Goal: Contribute content

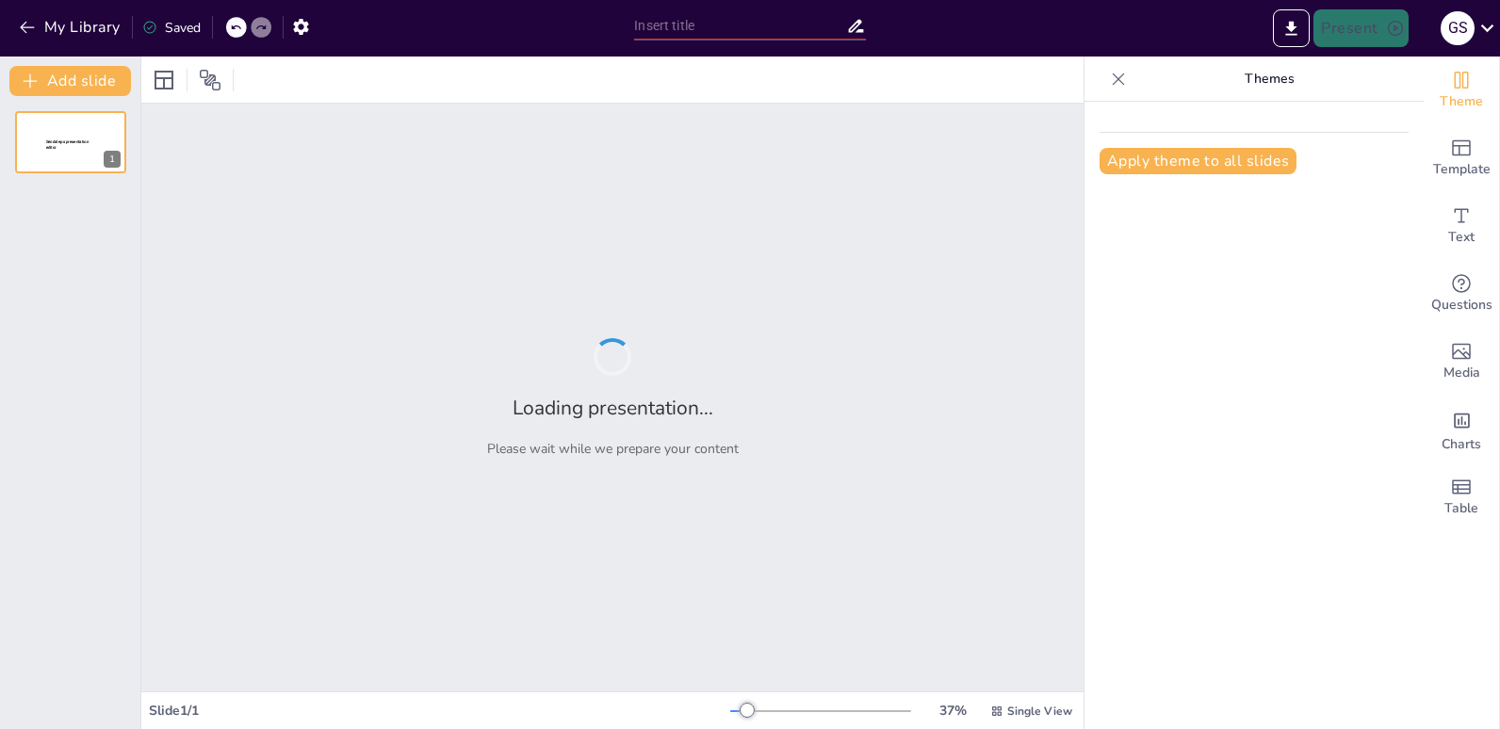
type input "Présentation Intégrée des Contenus Académiques"
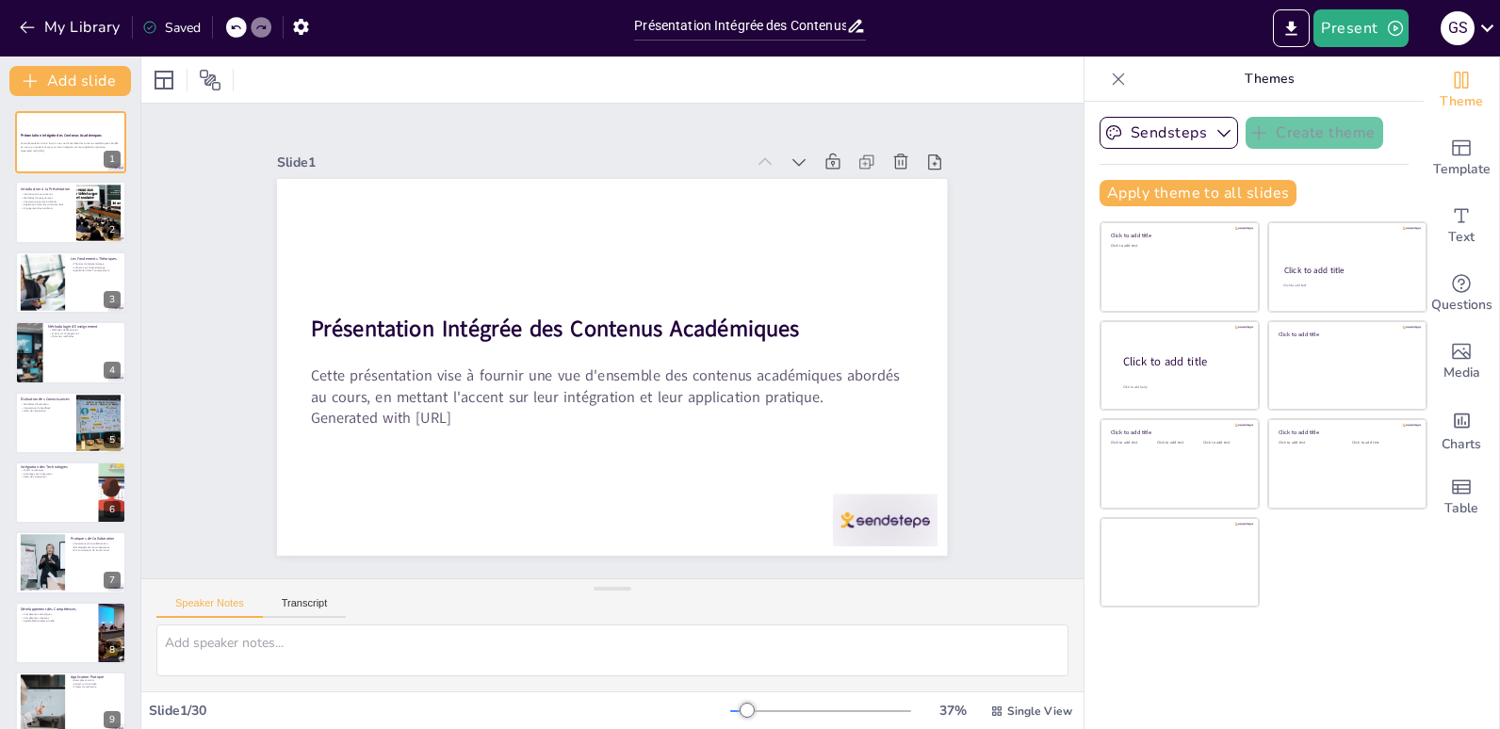
checkbox input "true"
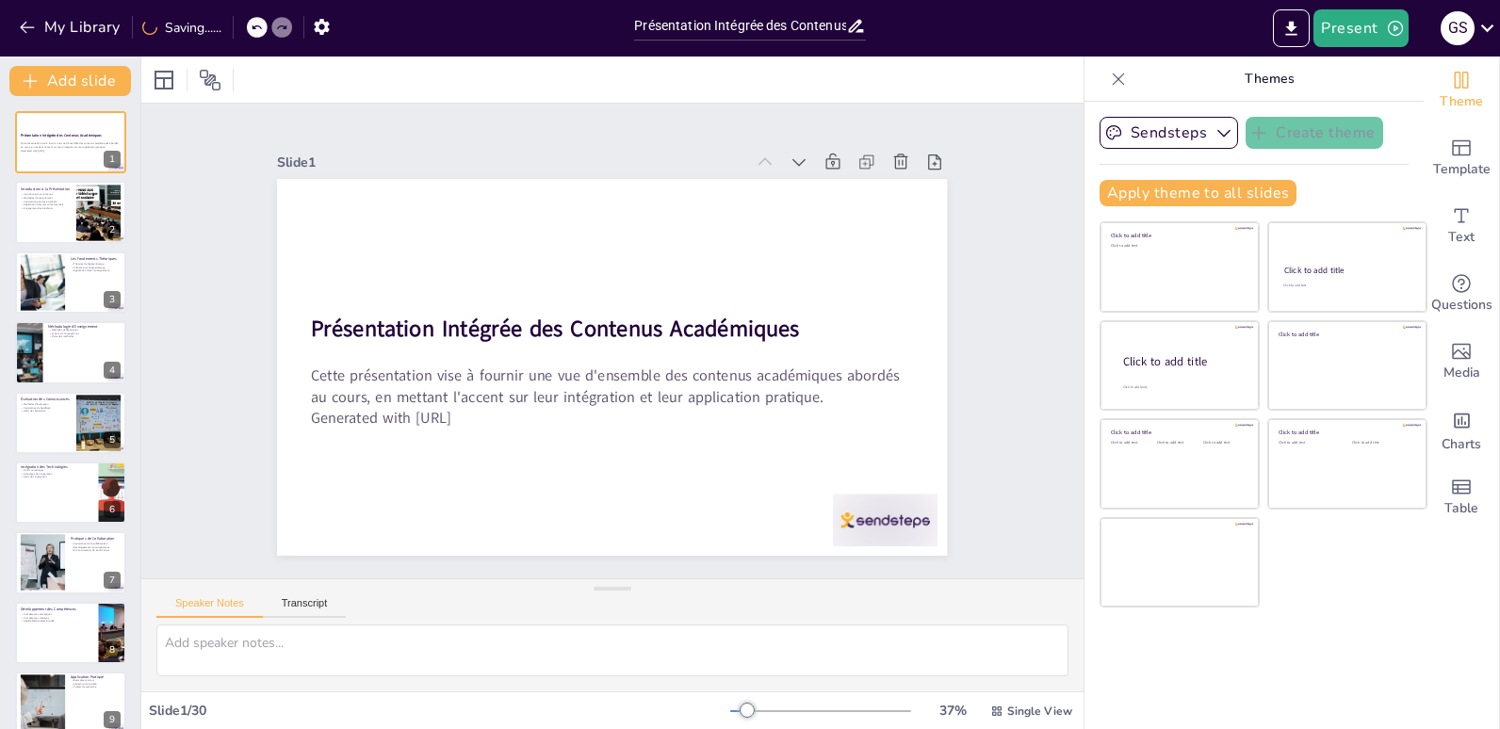
checkbox input "true"
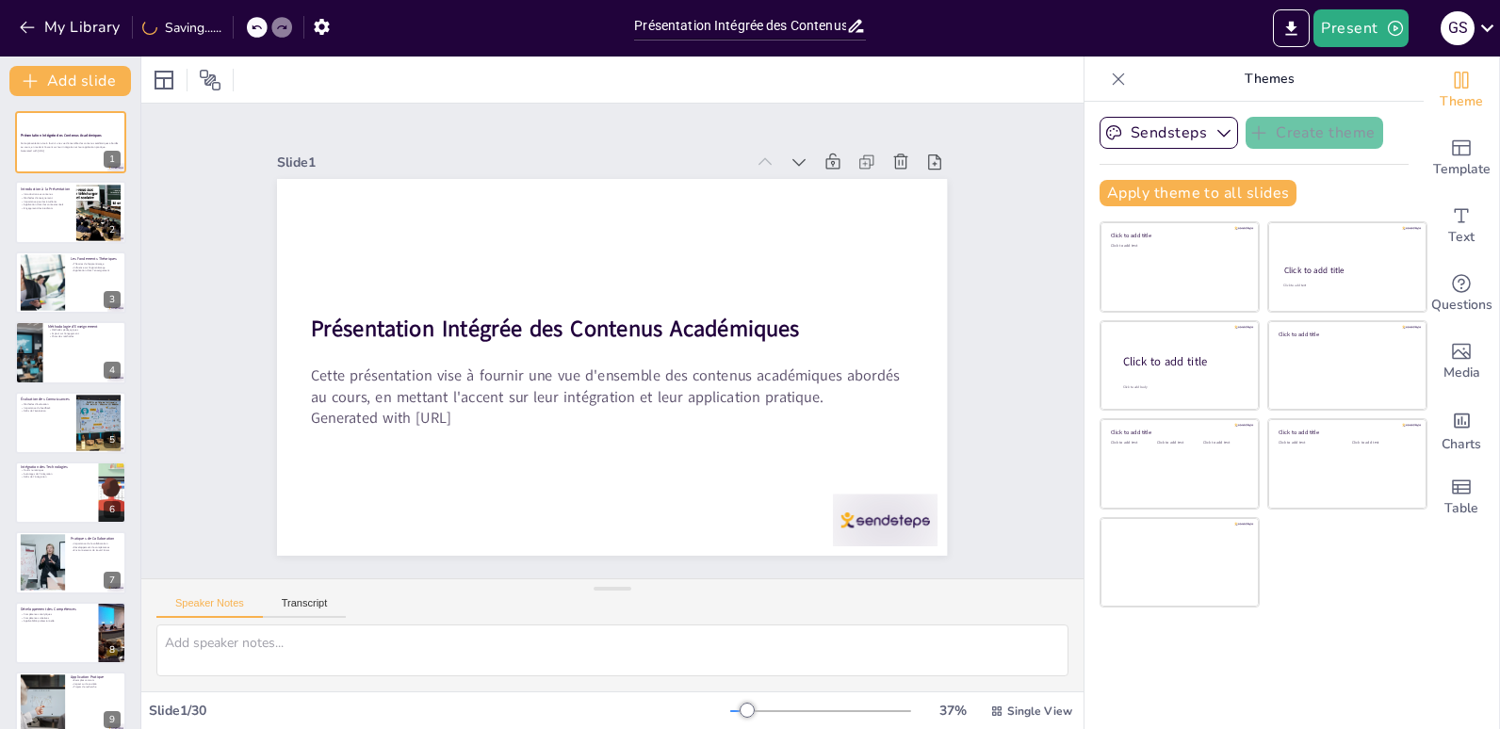
checkbox input "true"
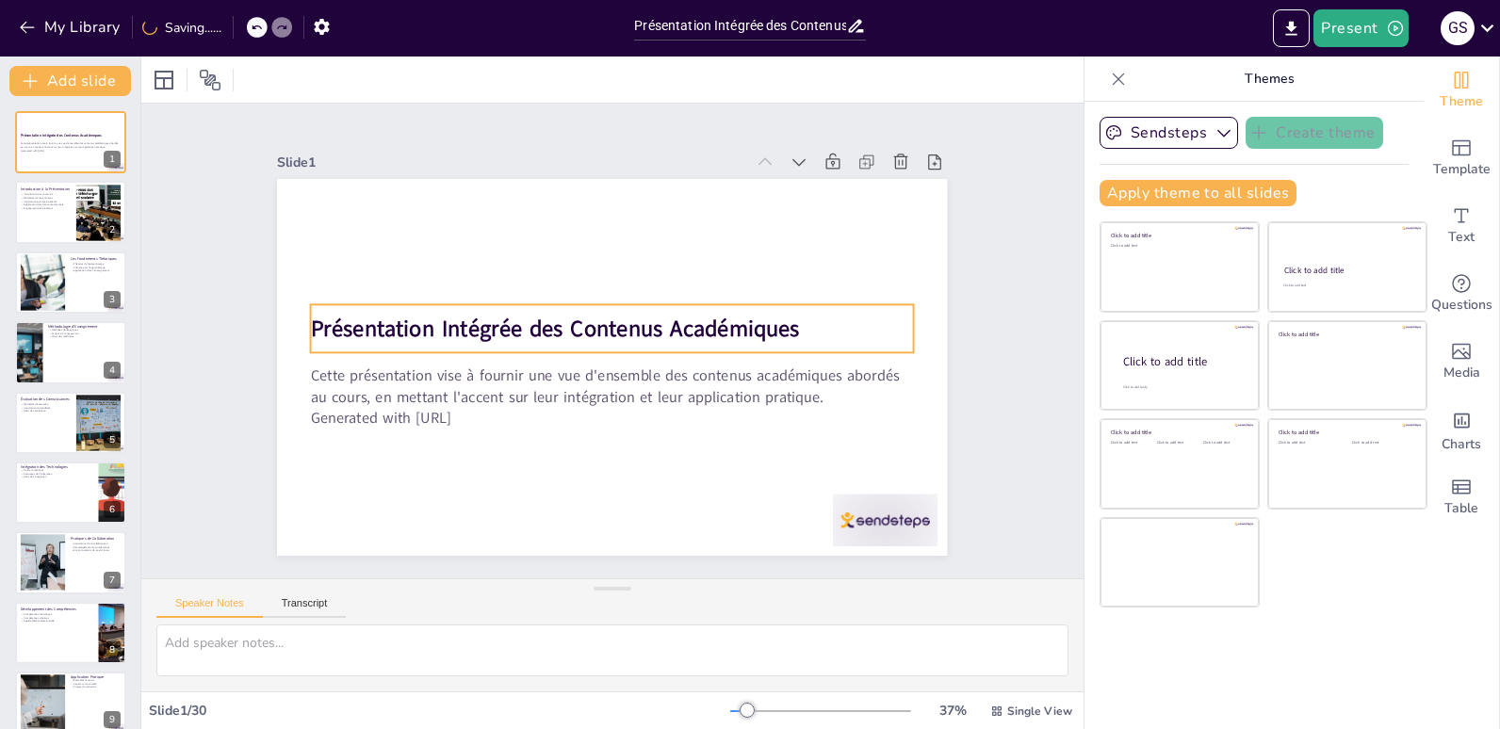
checkbox input "true"
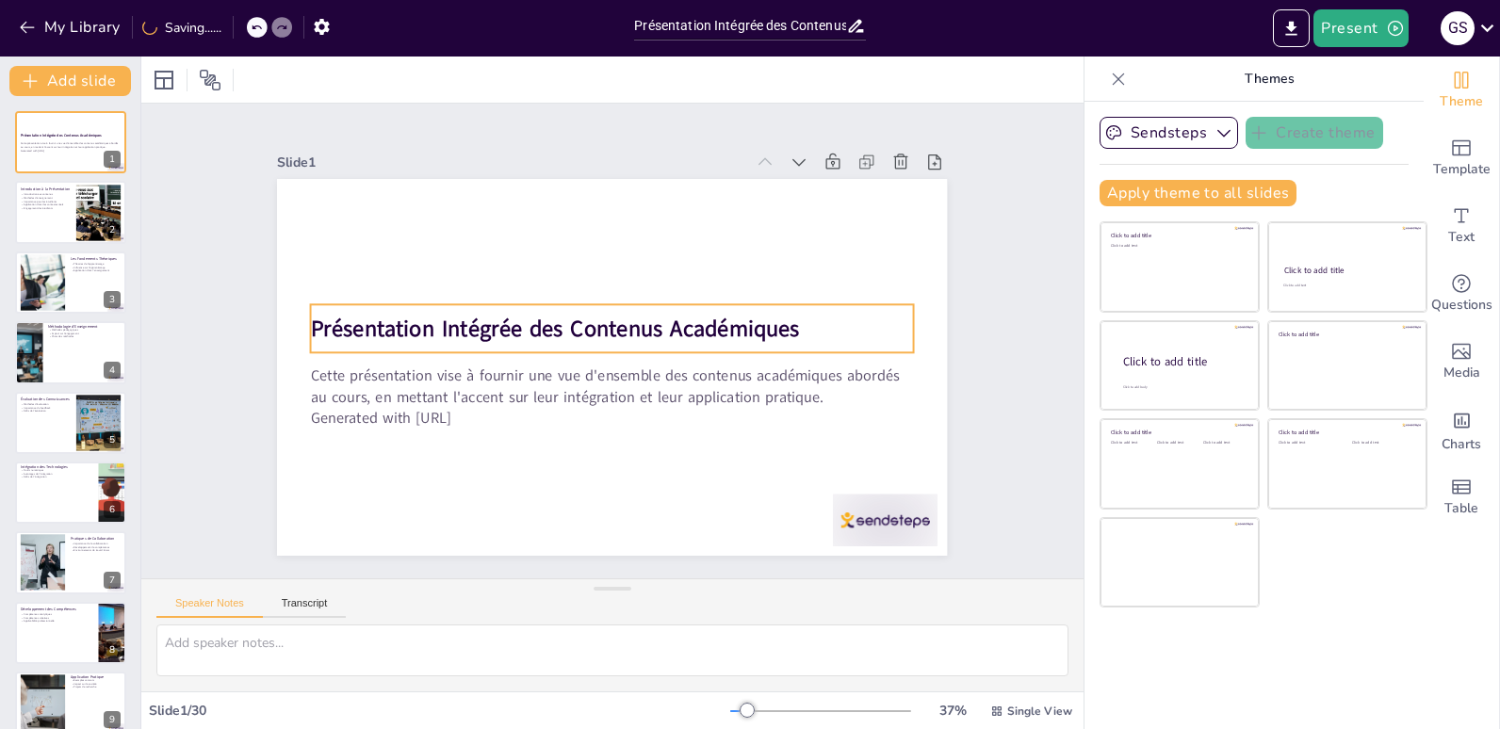
checkbox input "true"
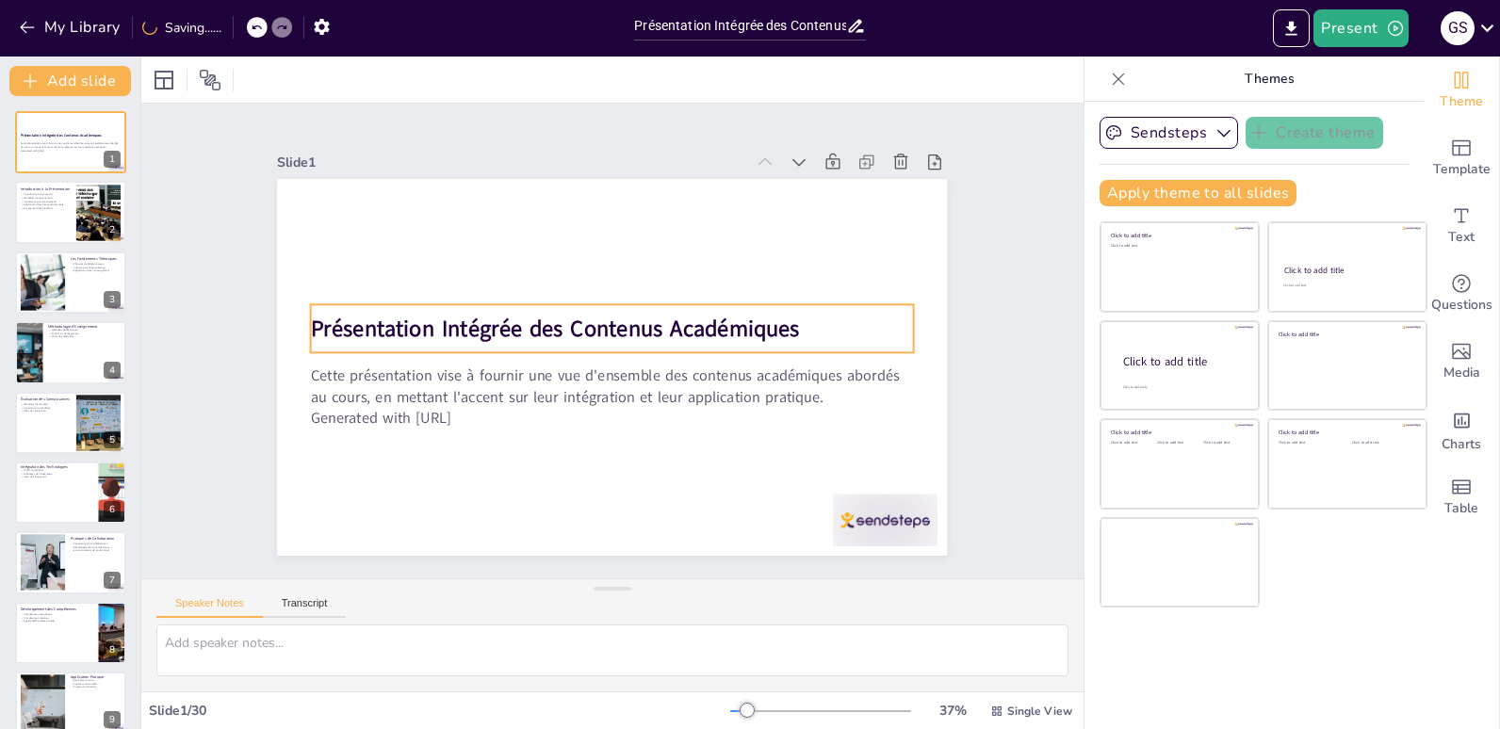
checkbox input "true"
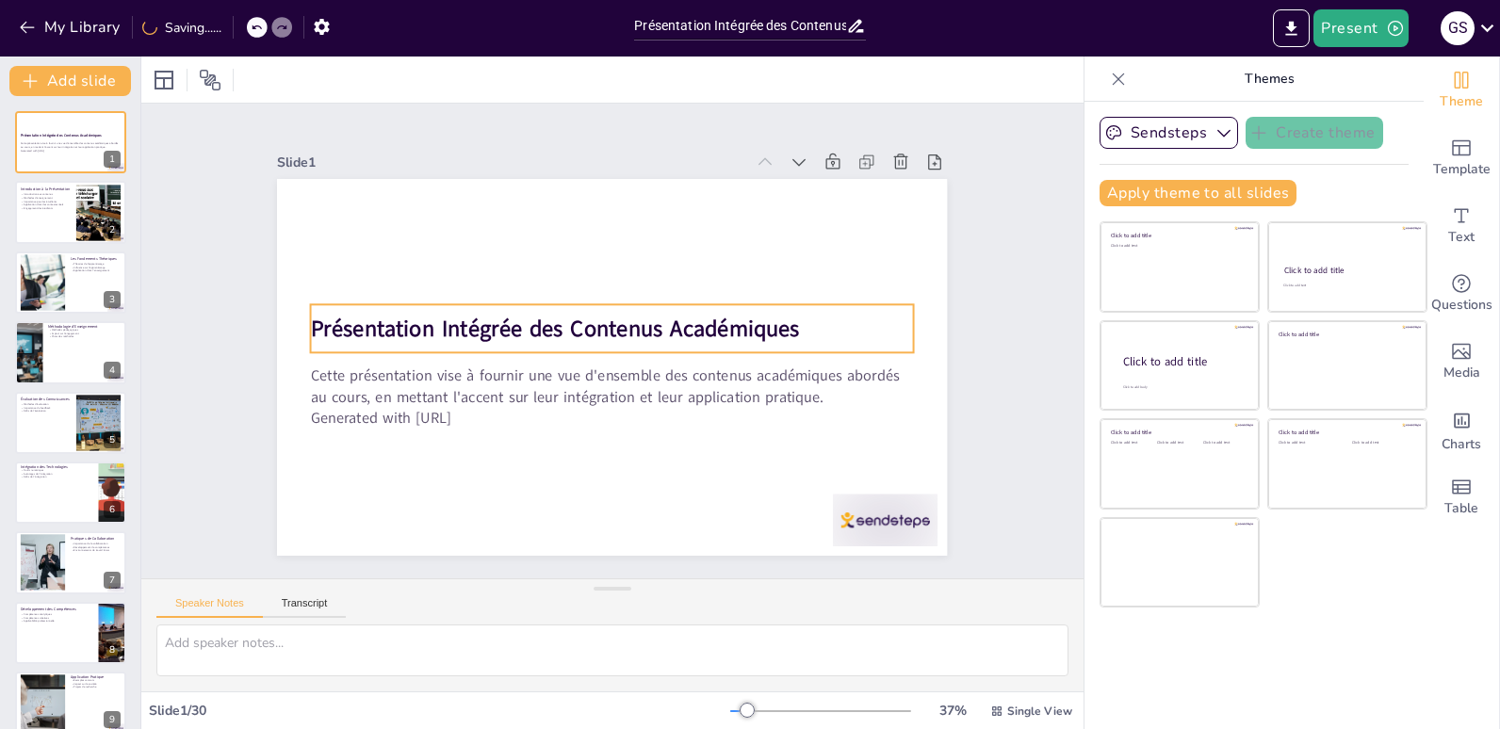
checkbox input "true"
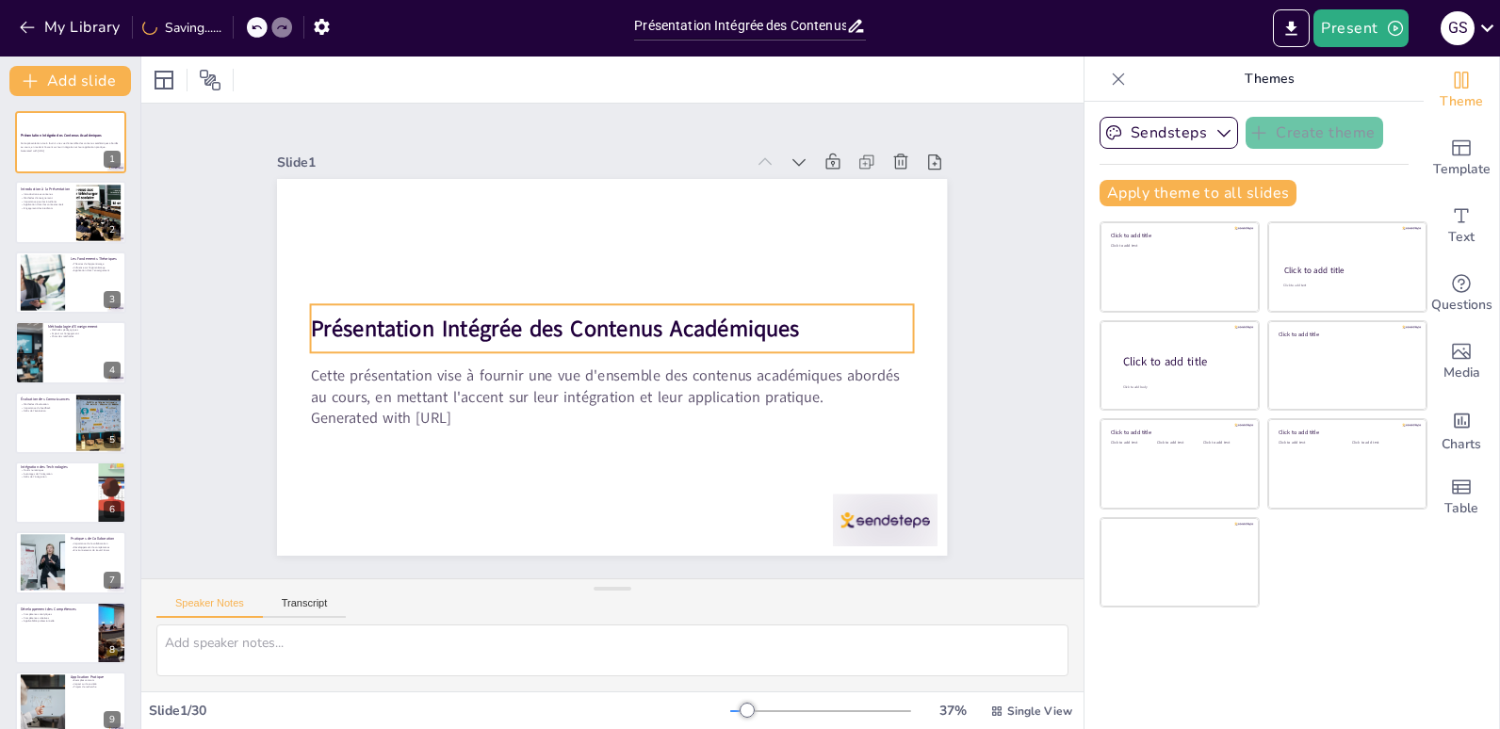
checkbox input "true"
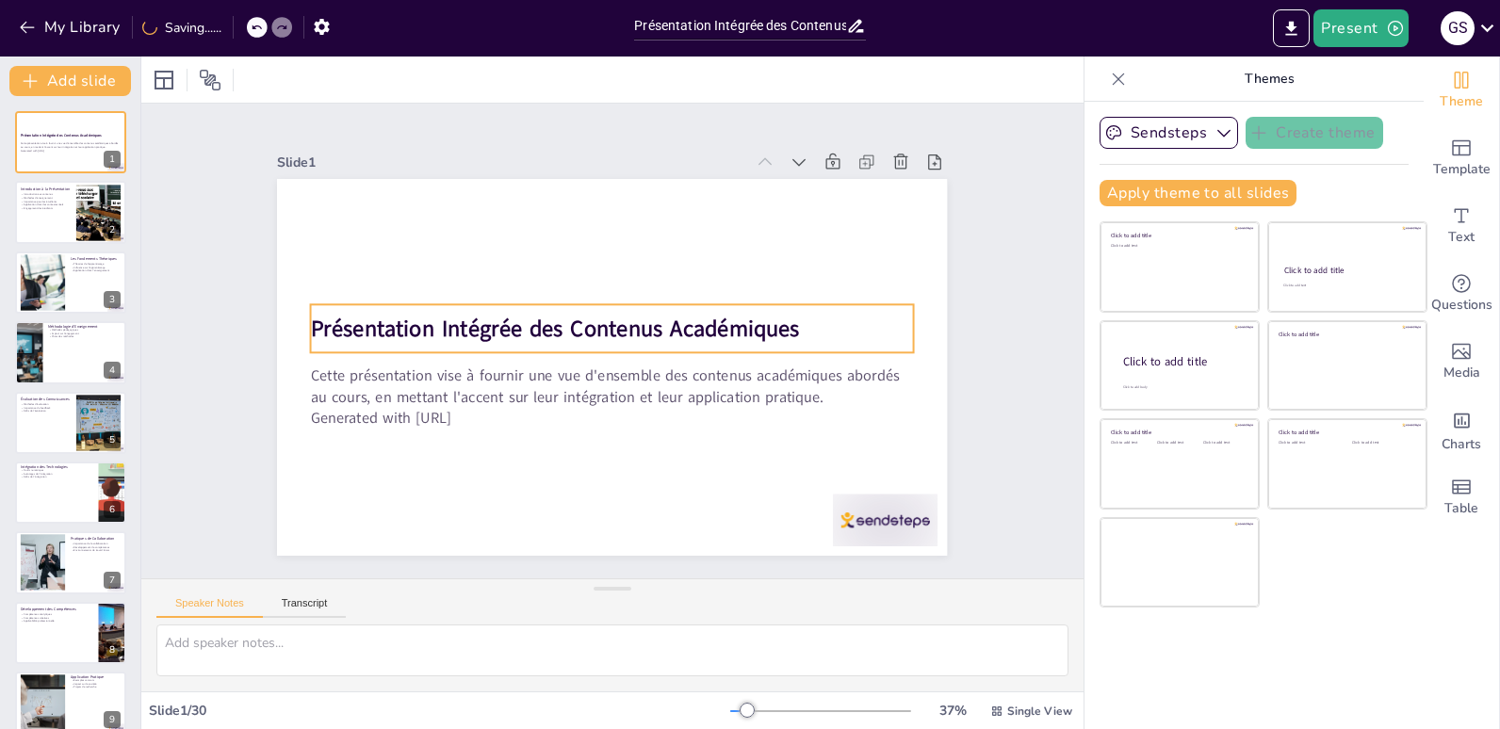
checkbox input "true"
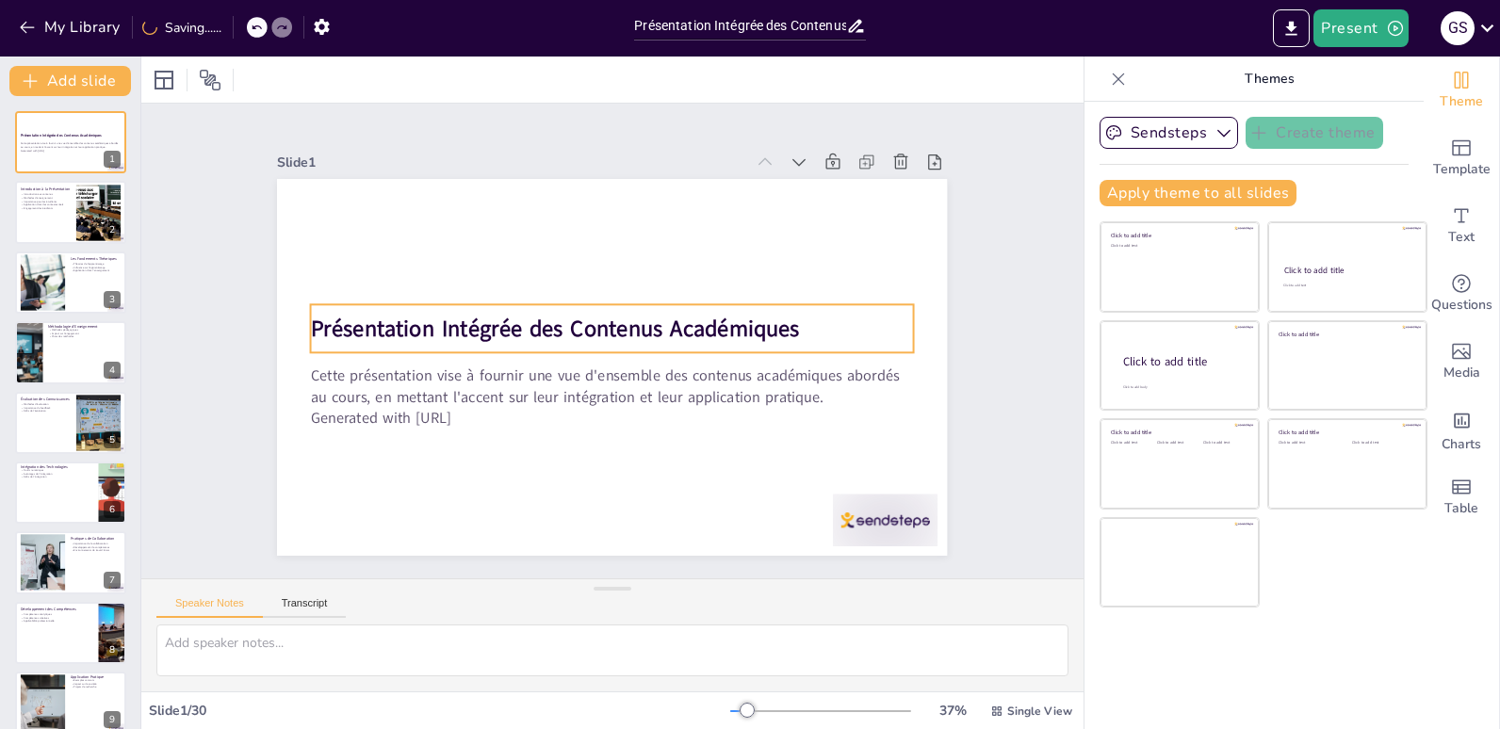
checkbox input "true"
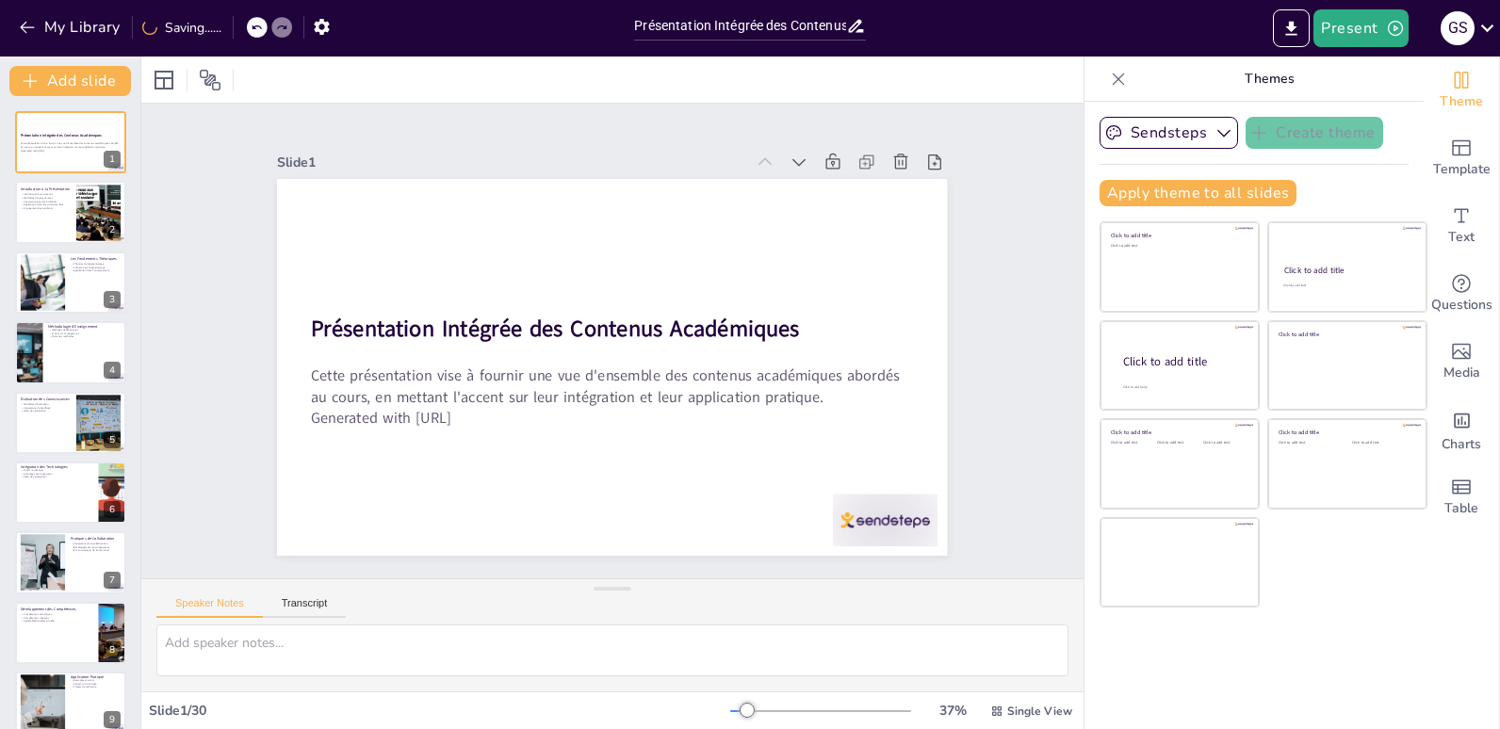
checkbox input "true"
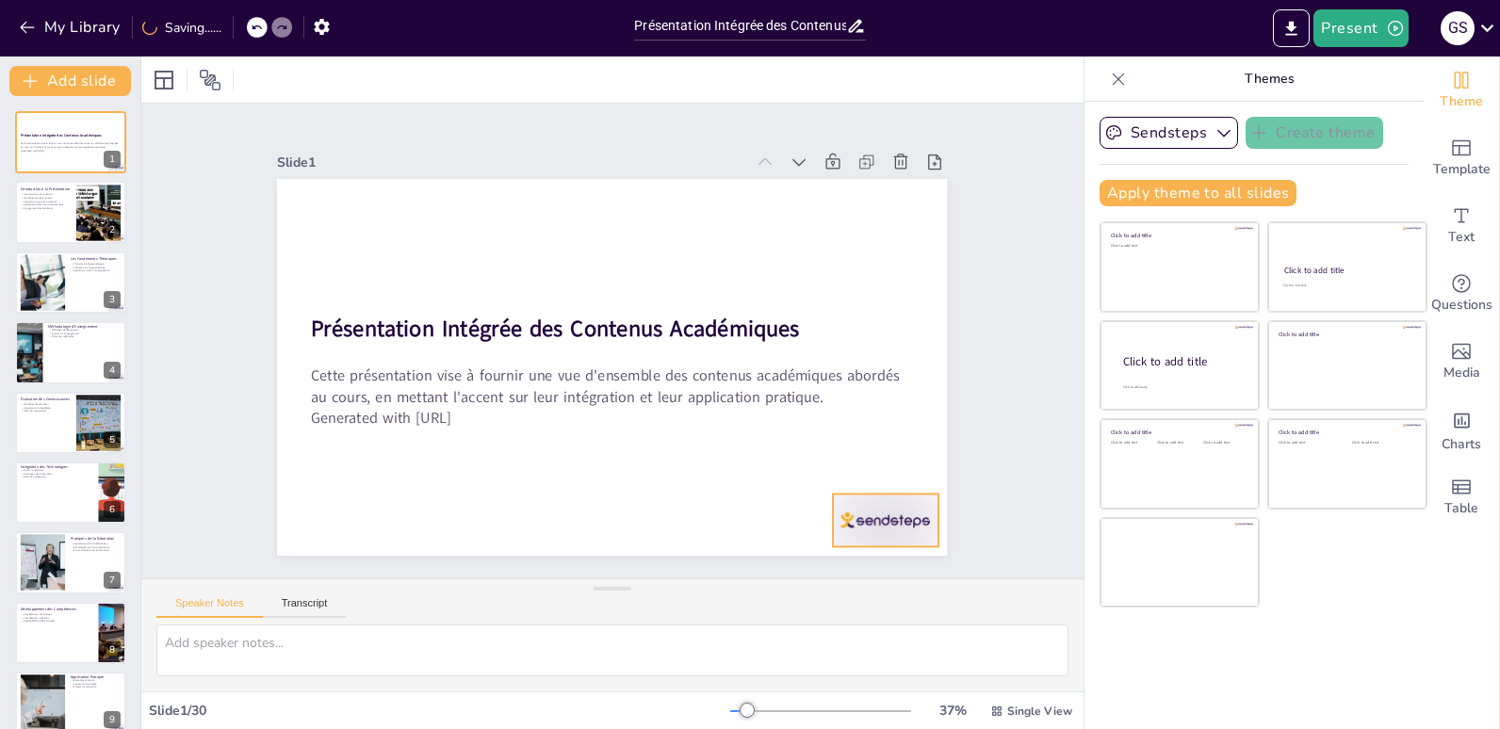
checkbox input "true"
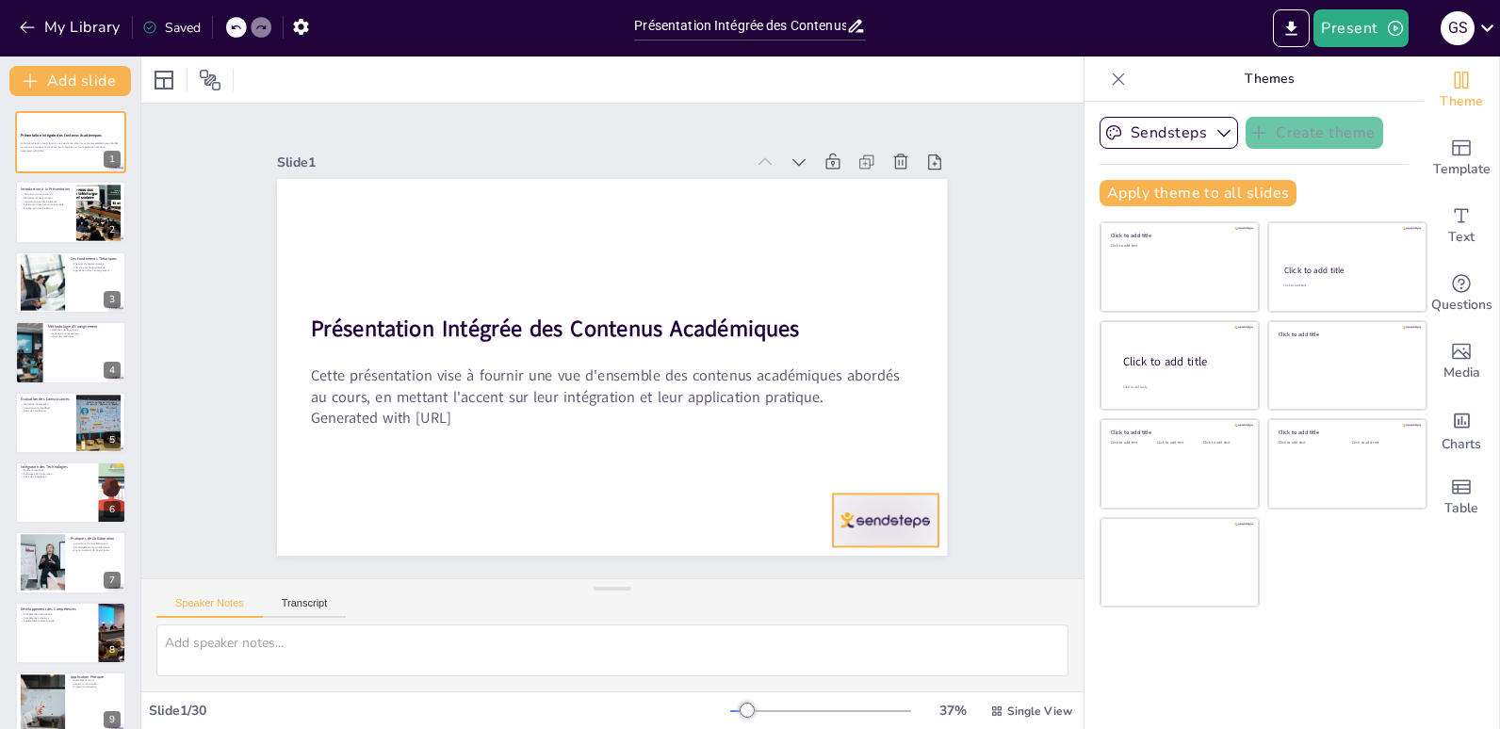
checkbox input "true"
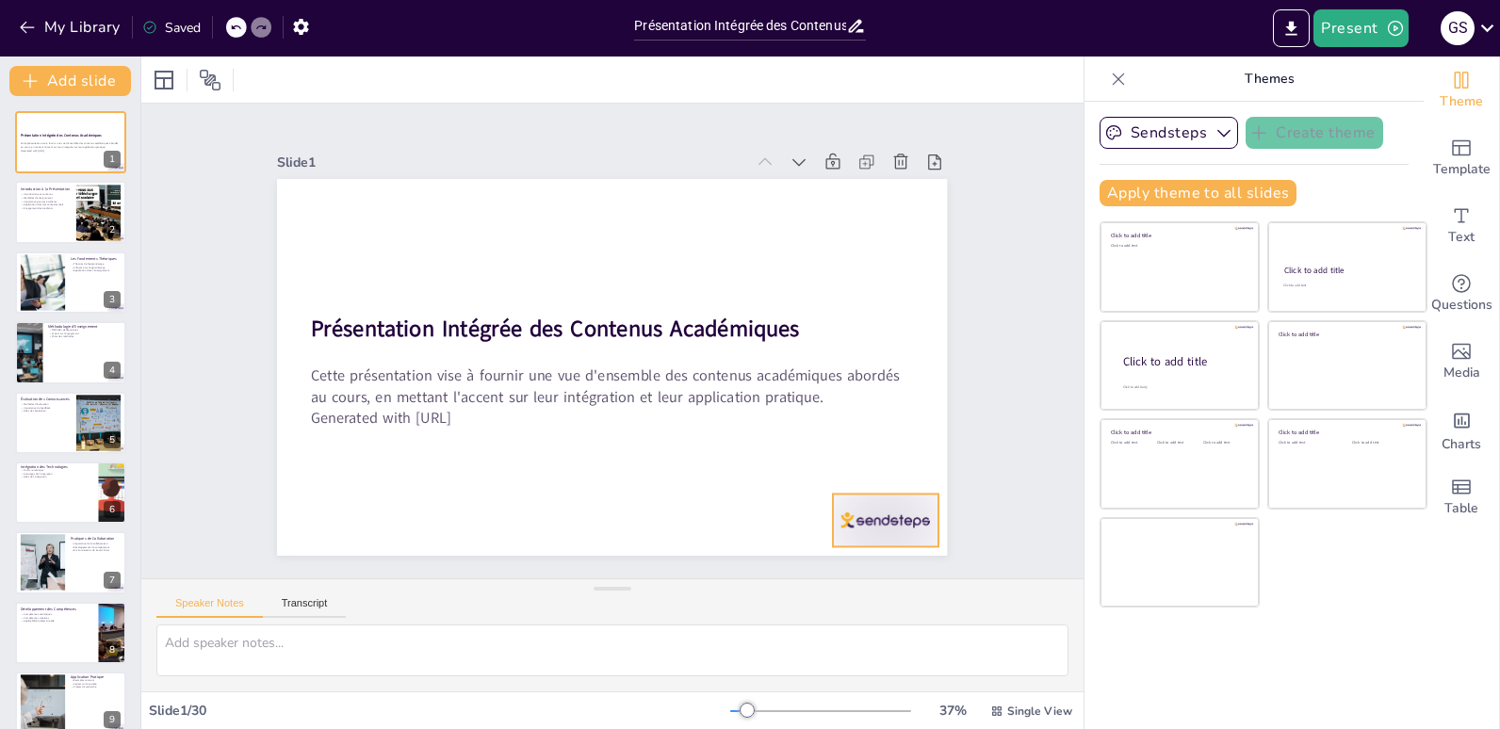
checkbox input "true"
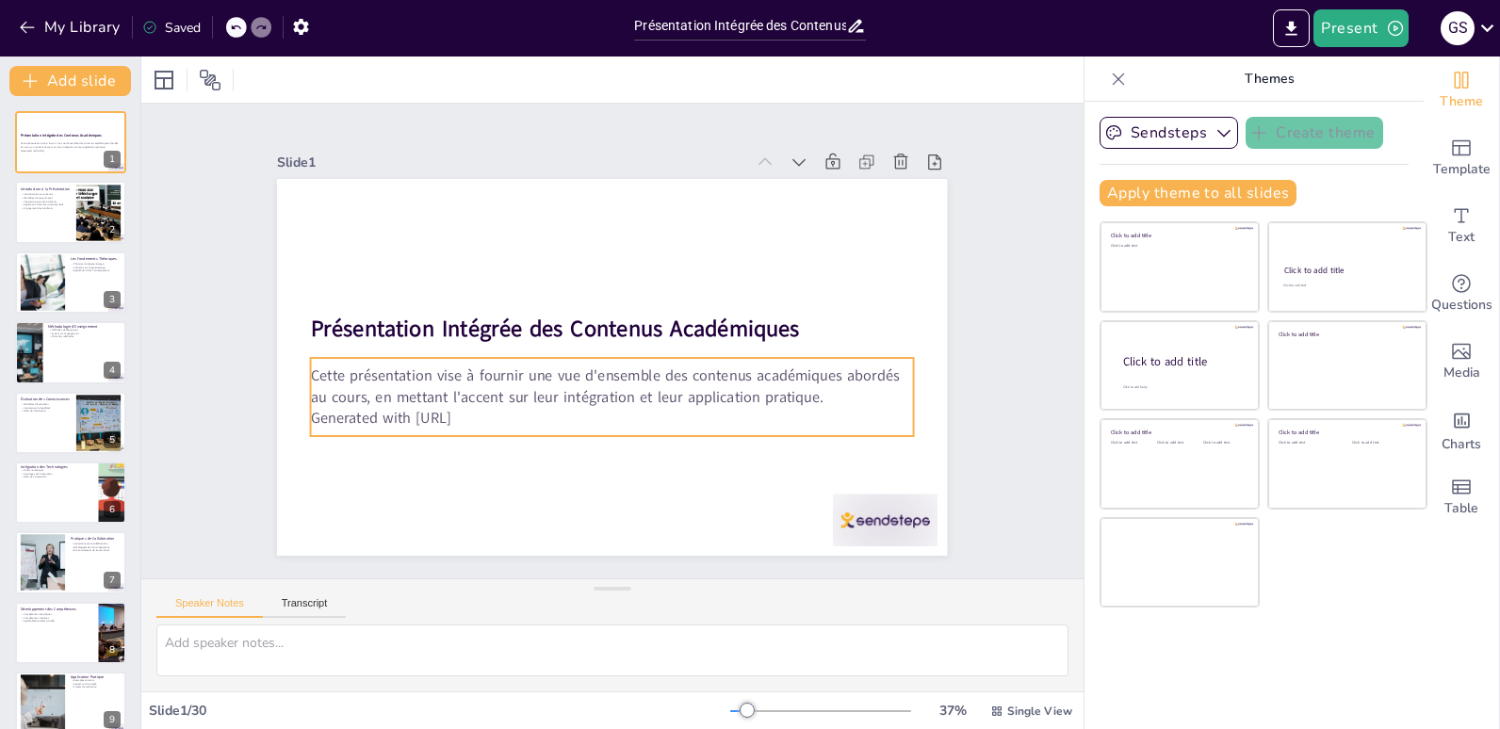
checkbox input "true"
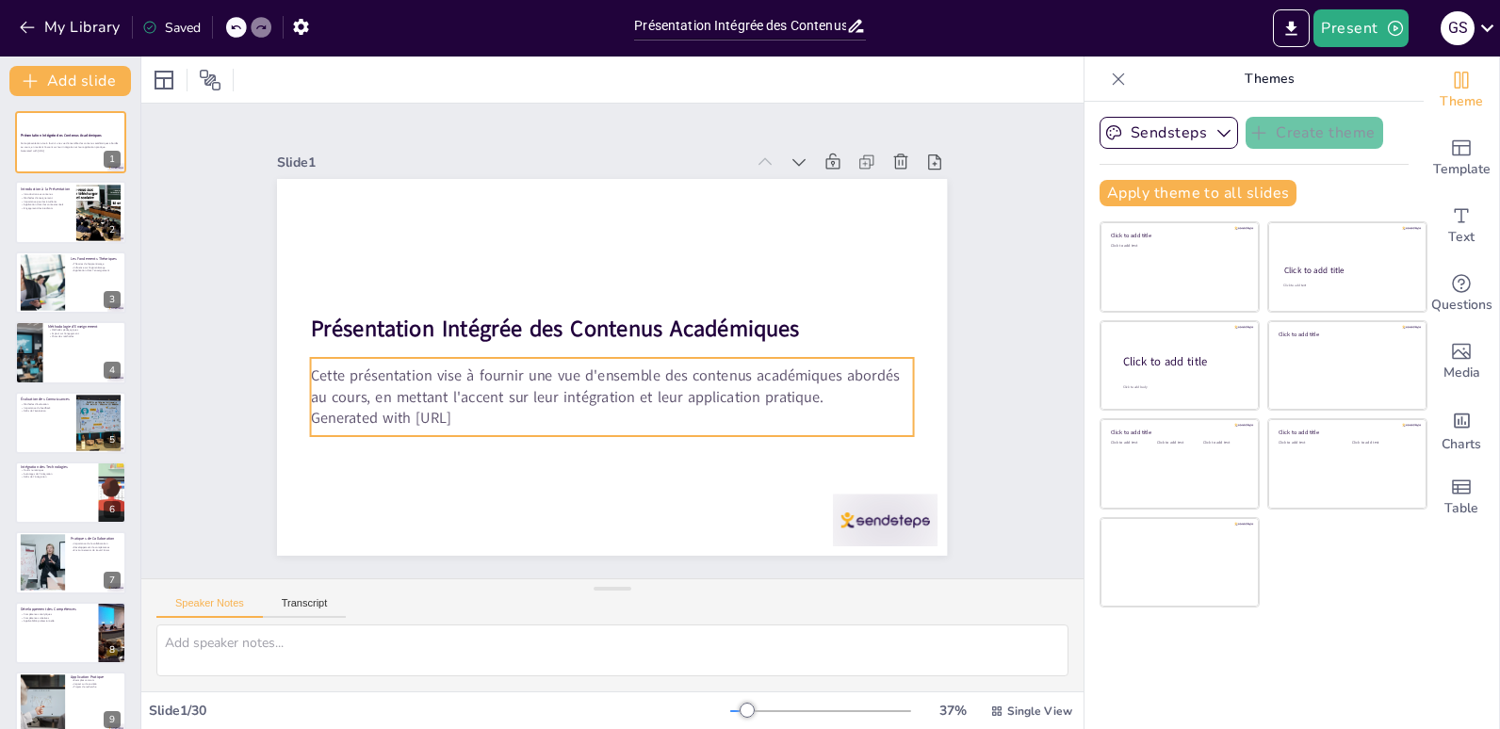
checkbox input "true"
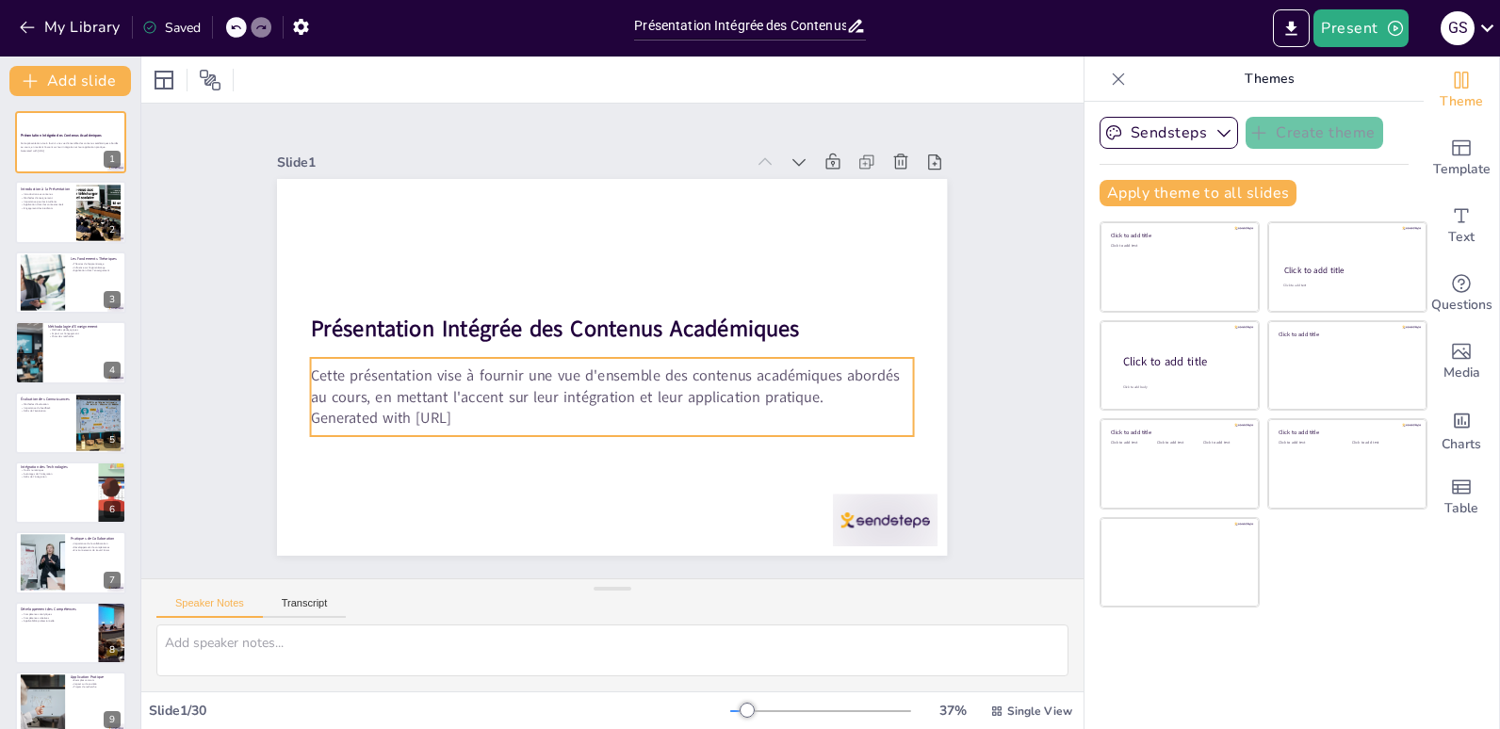
checkbox input "true"
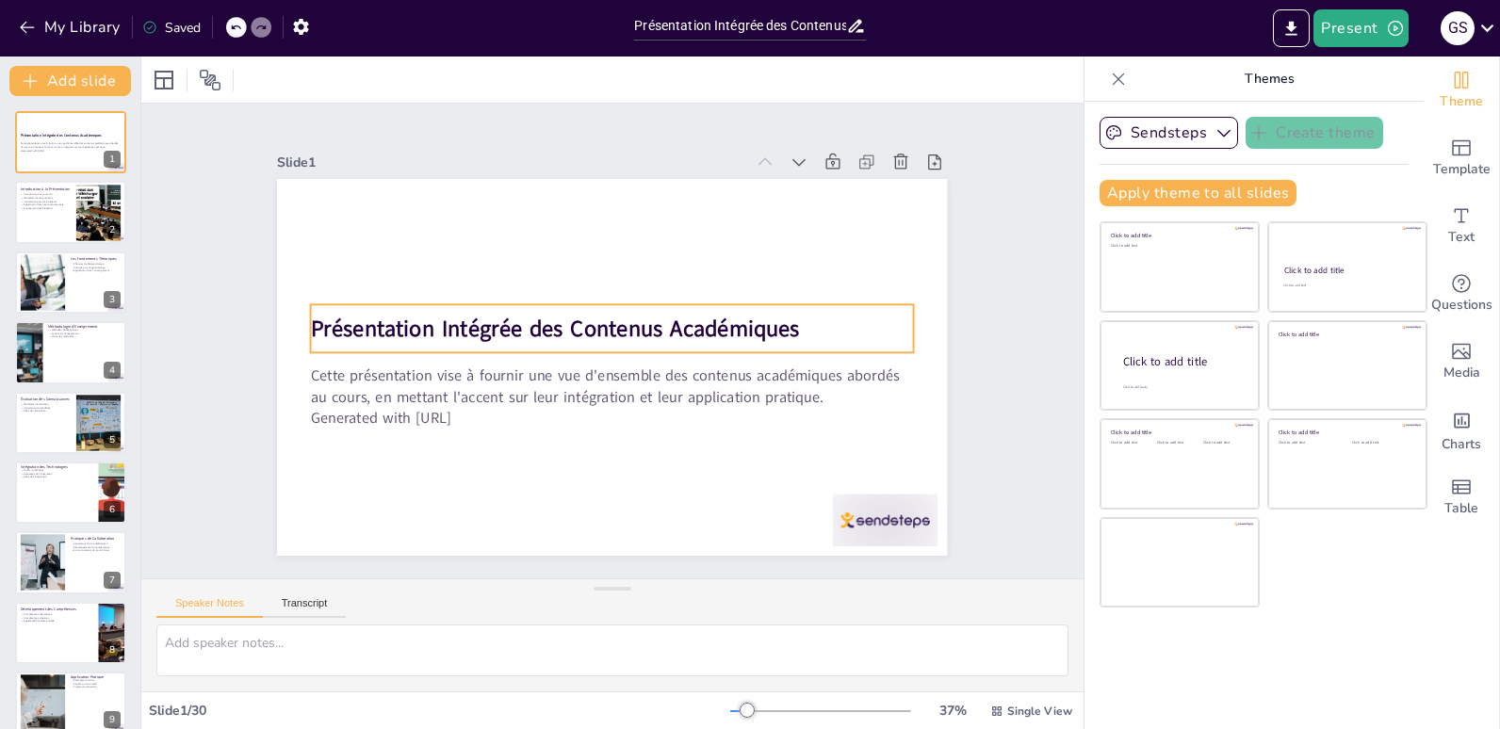
checkbox input "true"
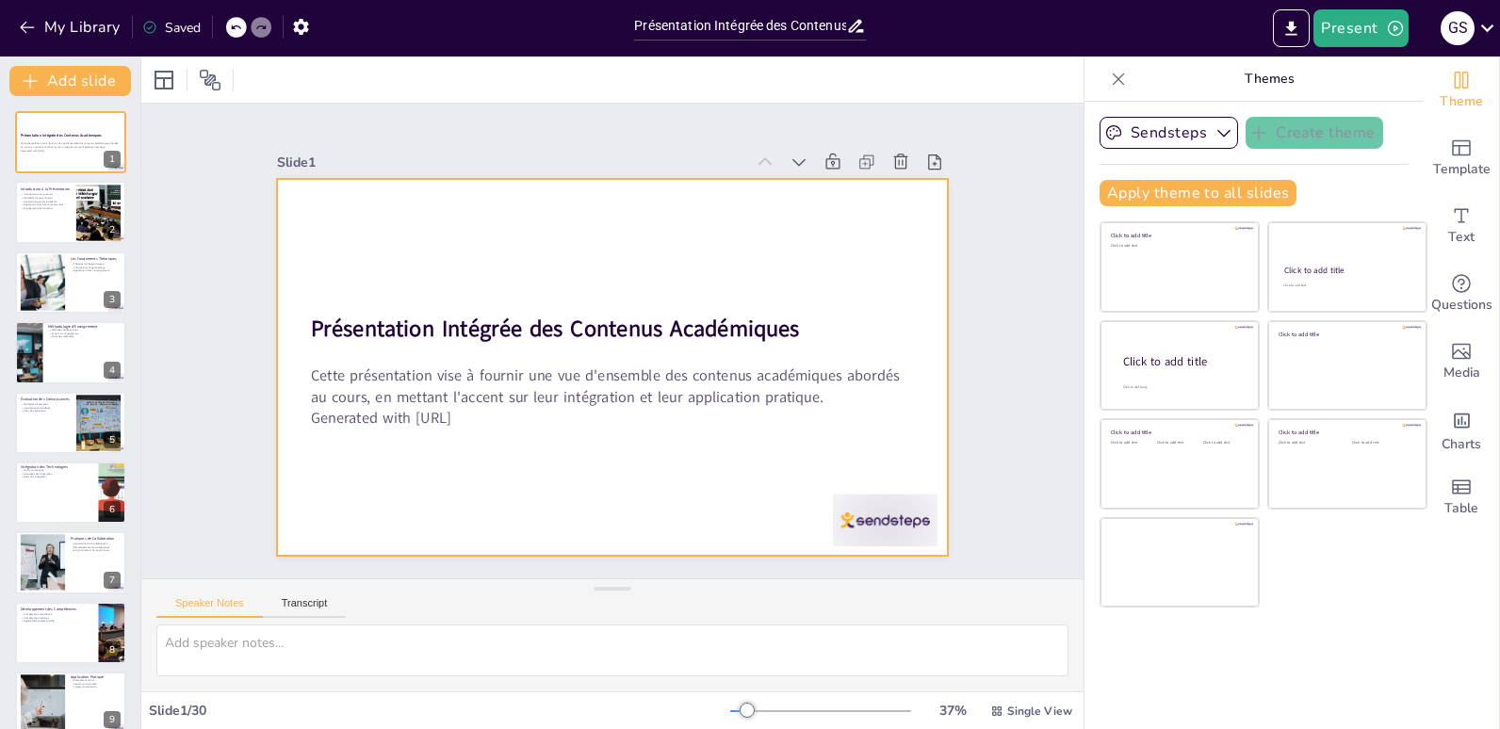
checkbox input "true"
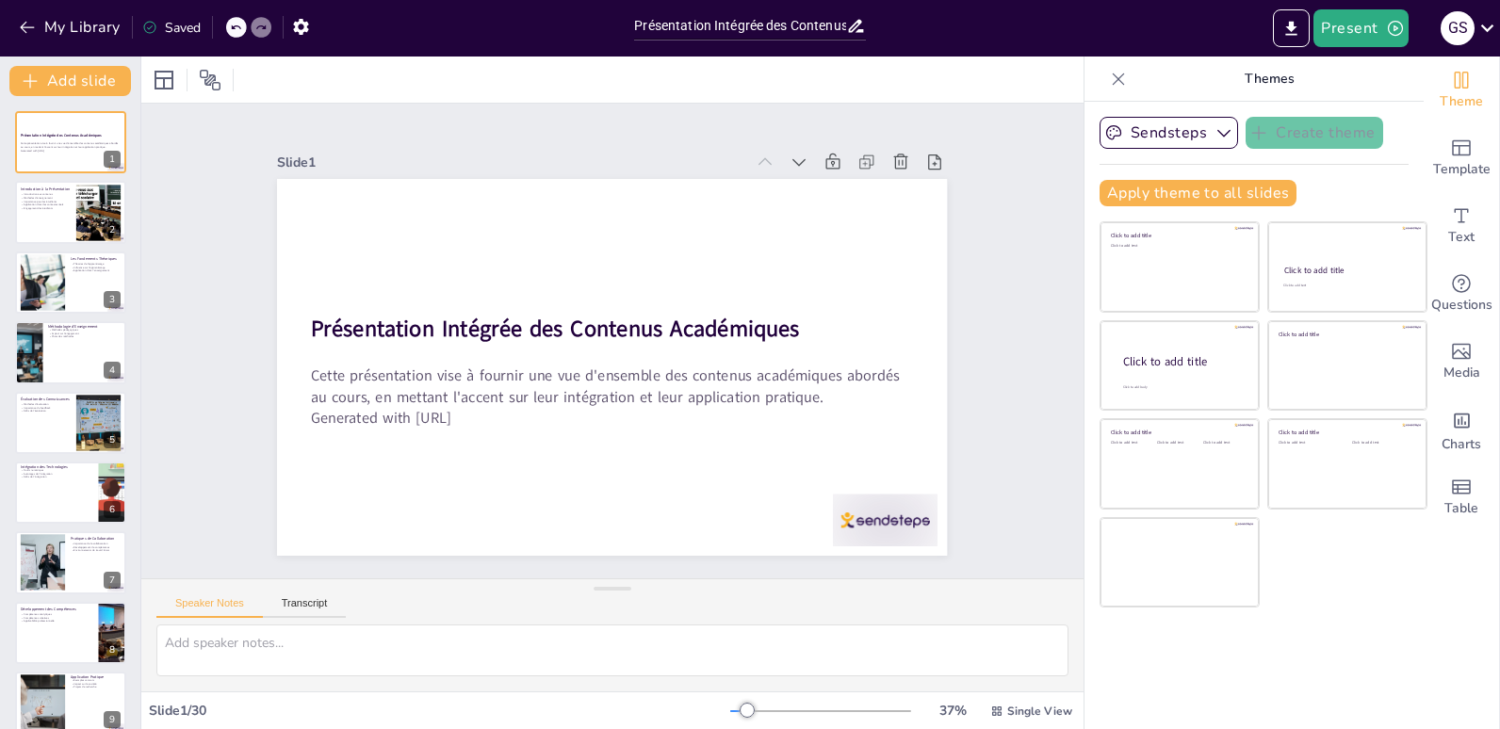
checkbox input "true"
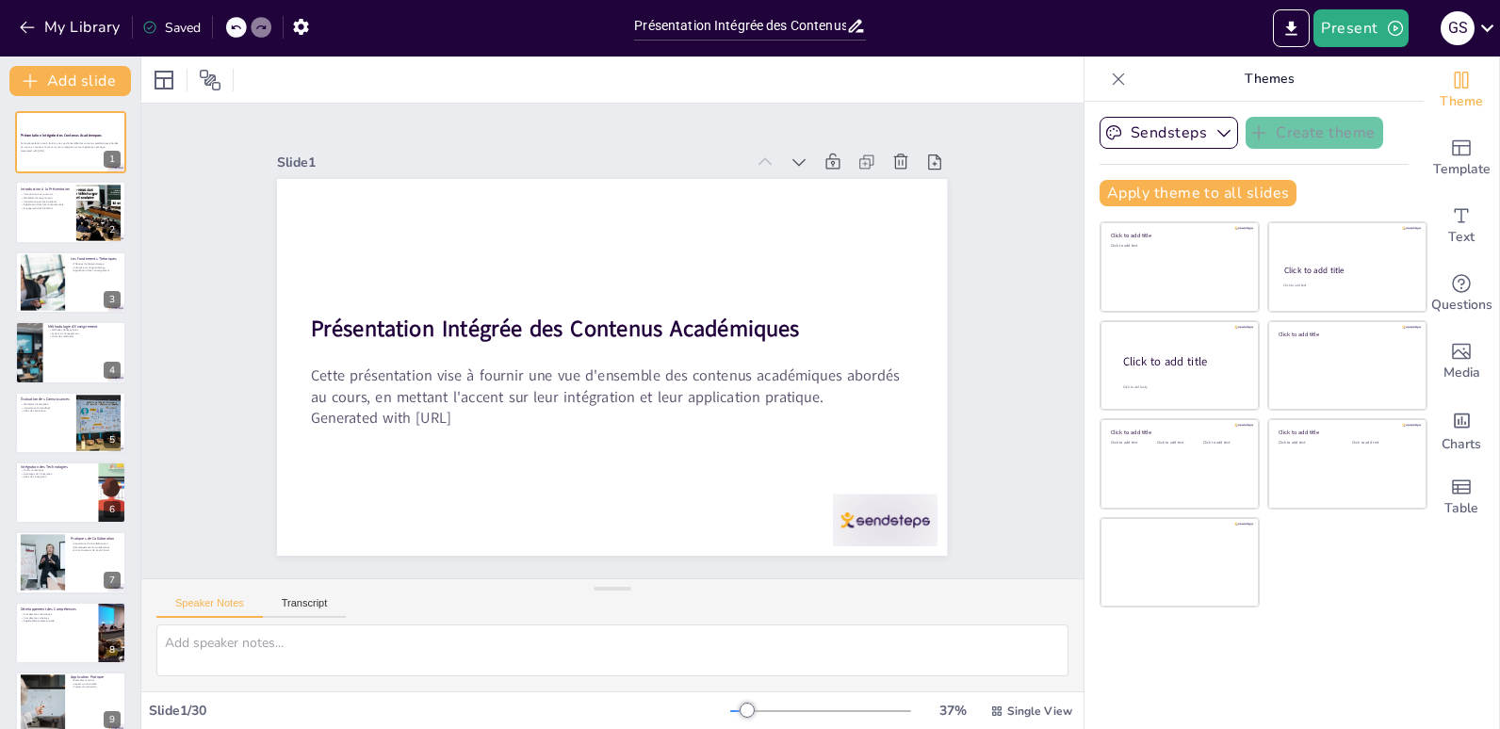
checkbox input "true"
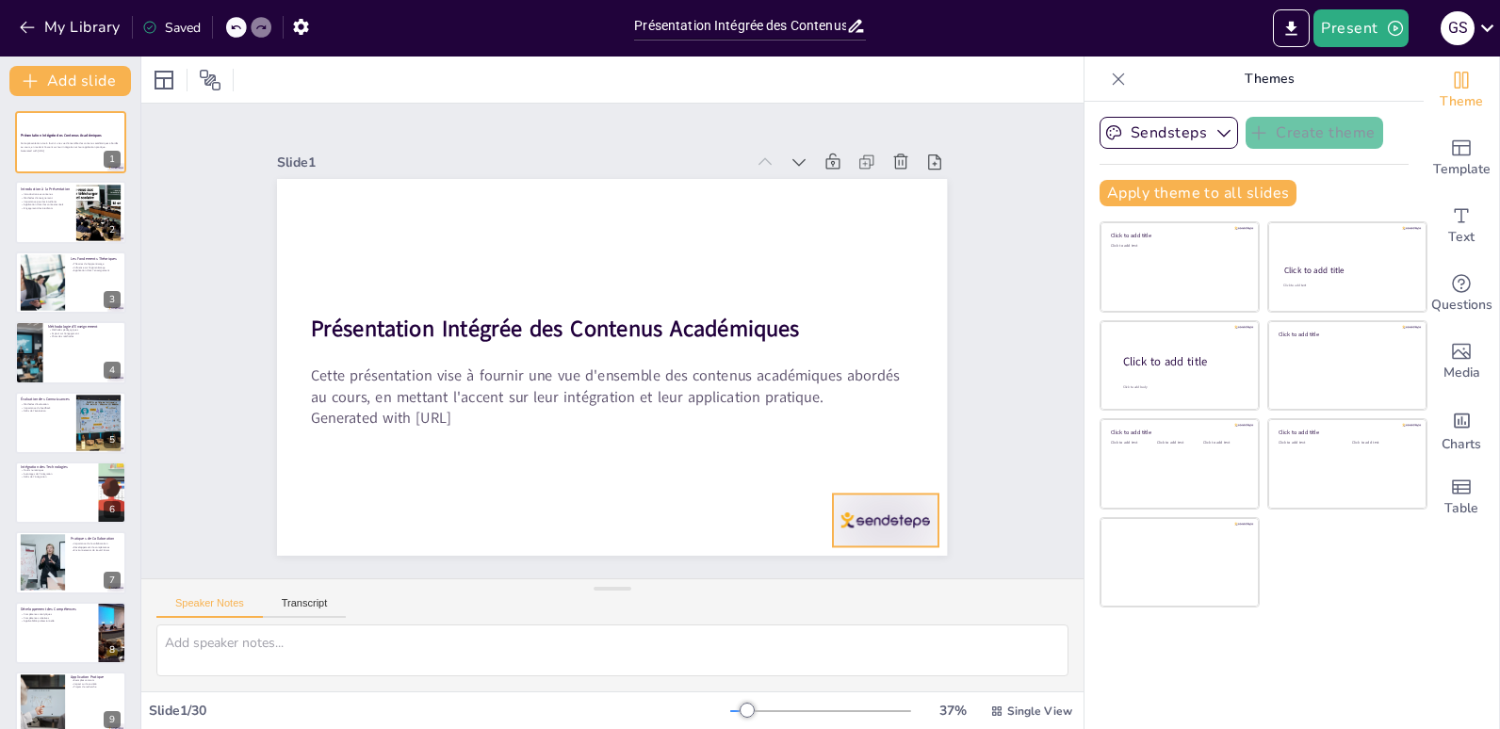
checkbox input "true"
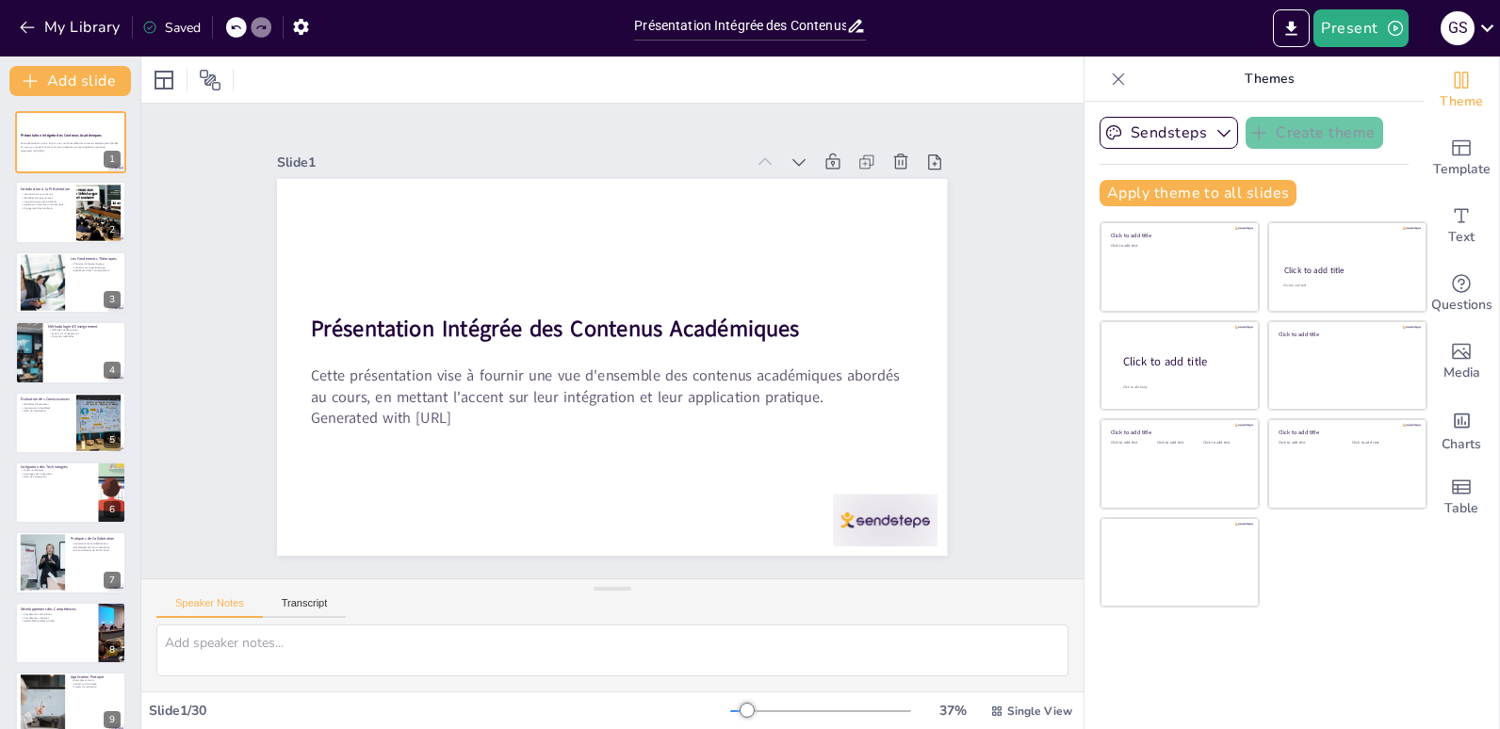
checkbox input "true"
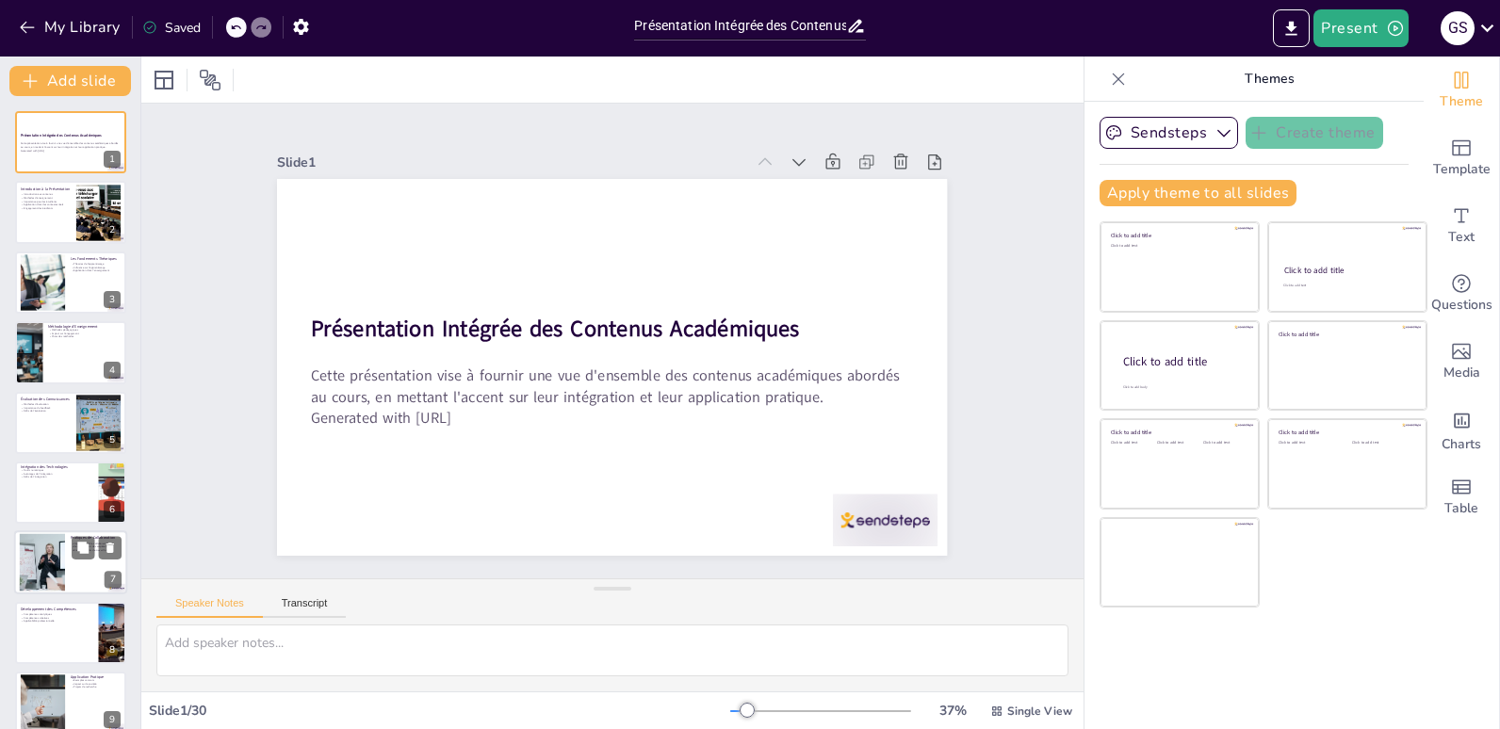
checkbox input "true"
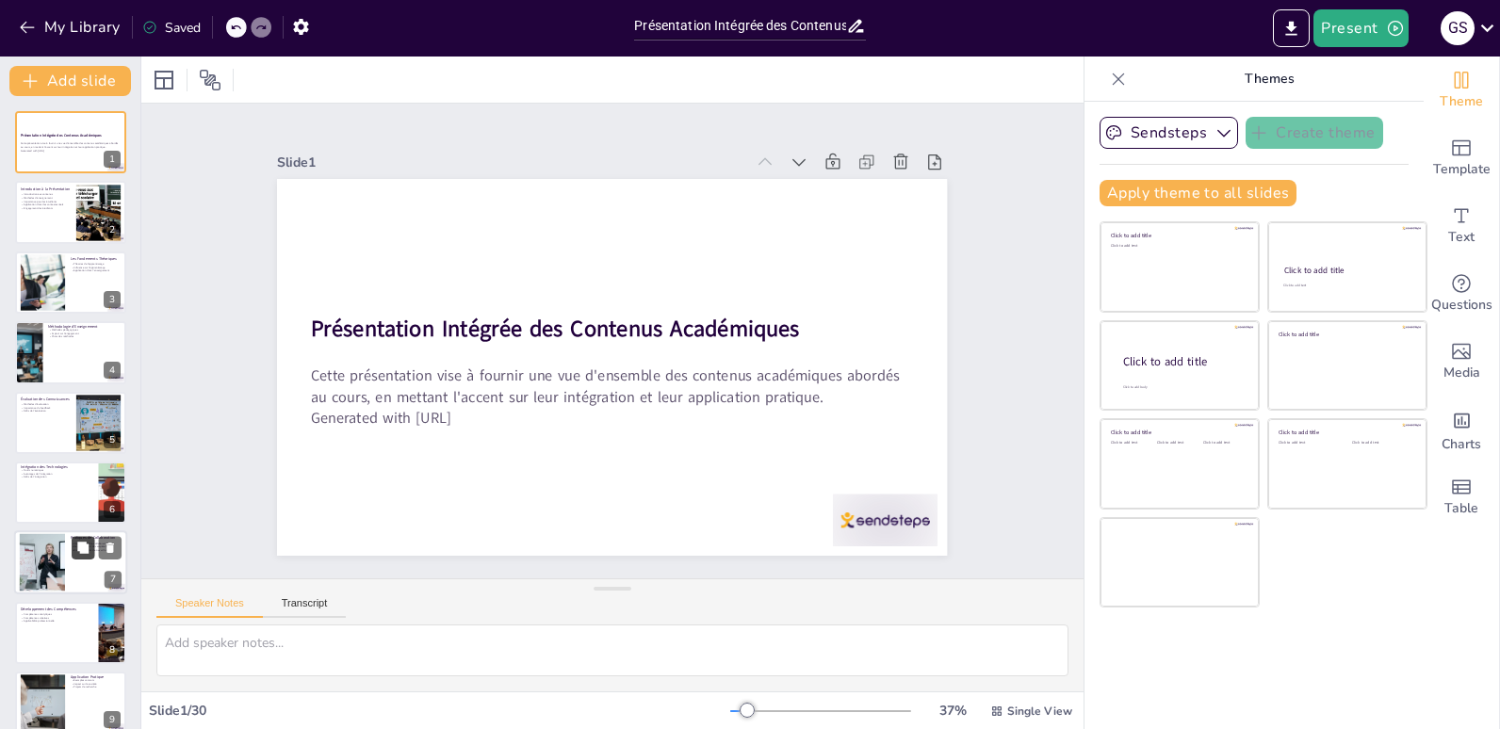
checkbox input "true"
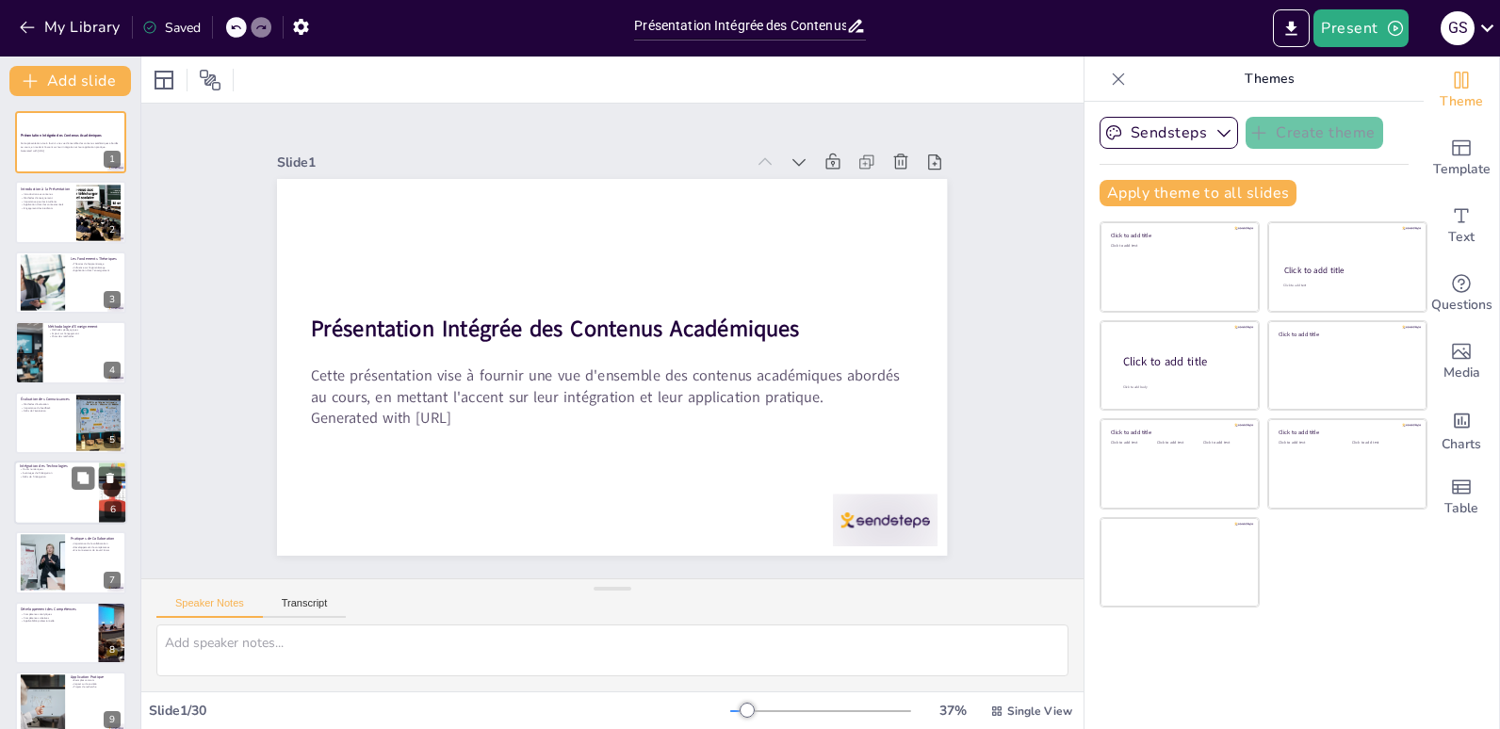
checkbox input "true"
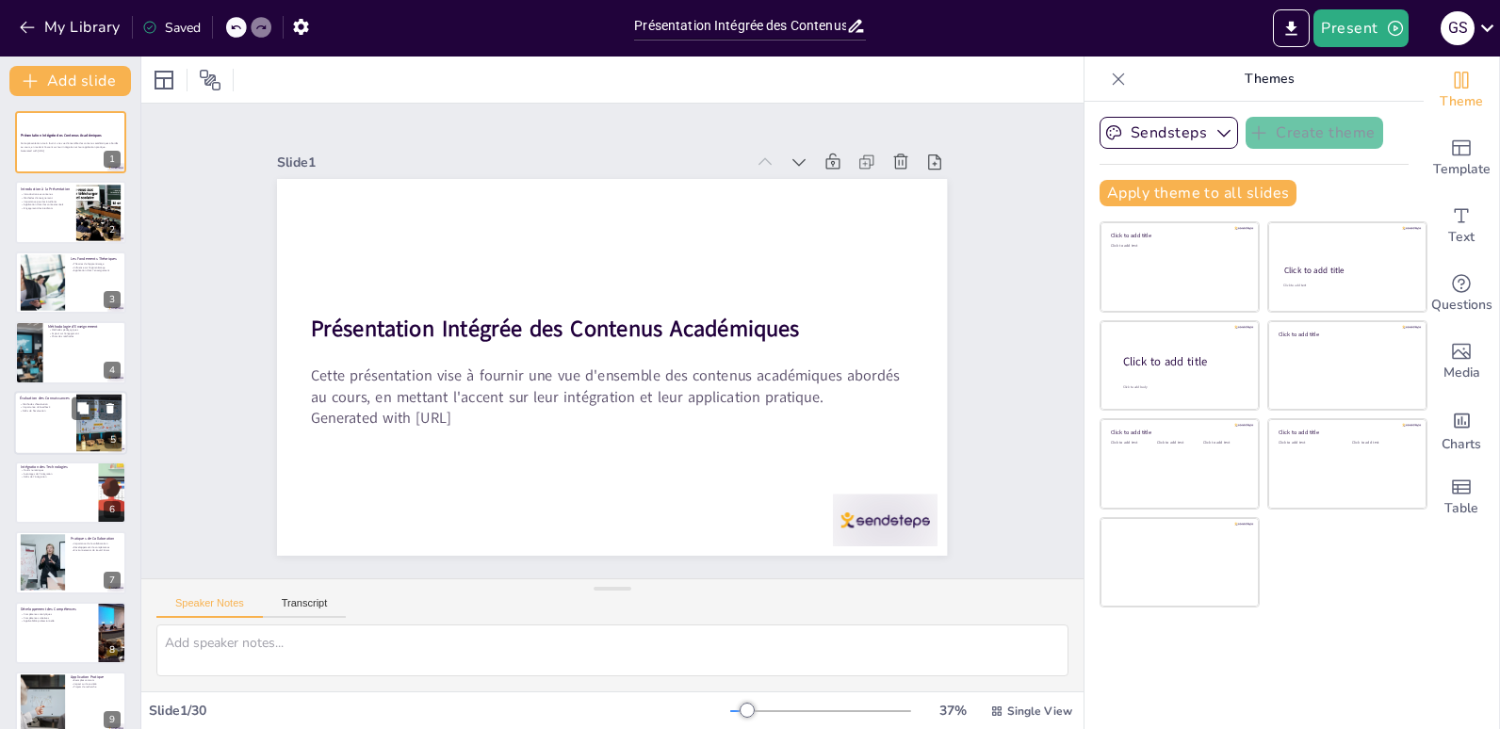
checkbox input "true"
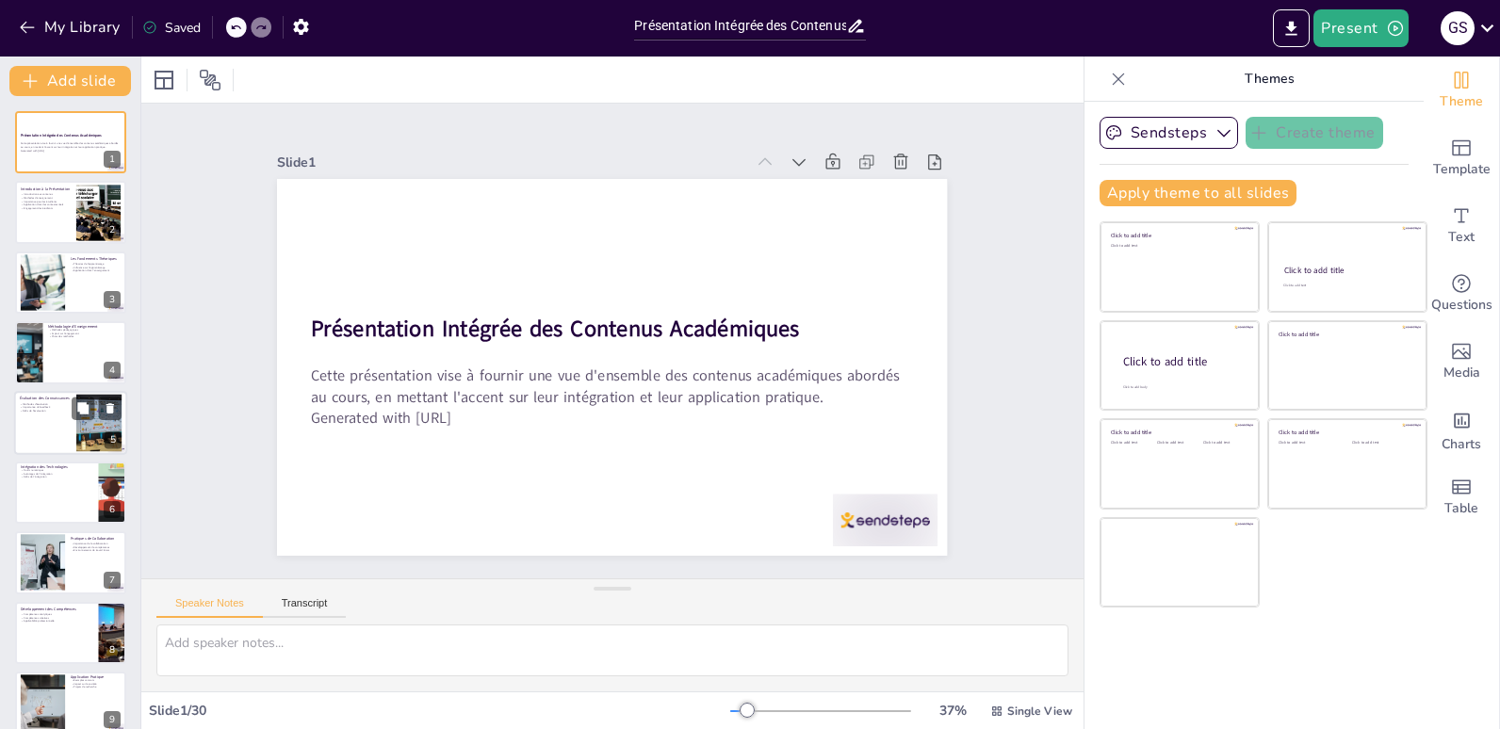
checkbox input "true"
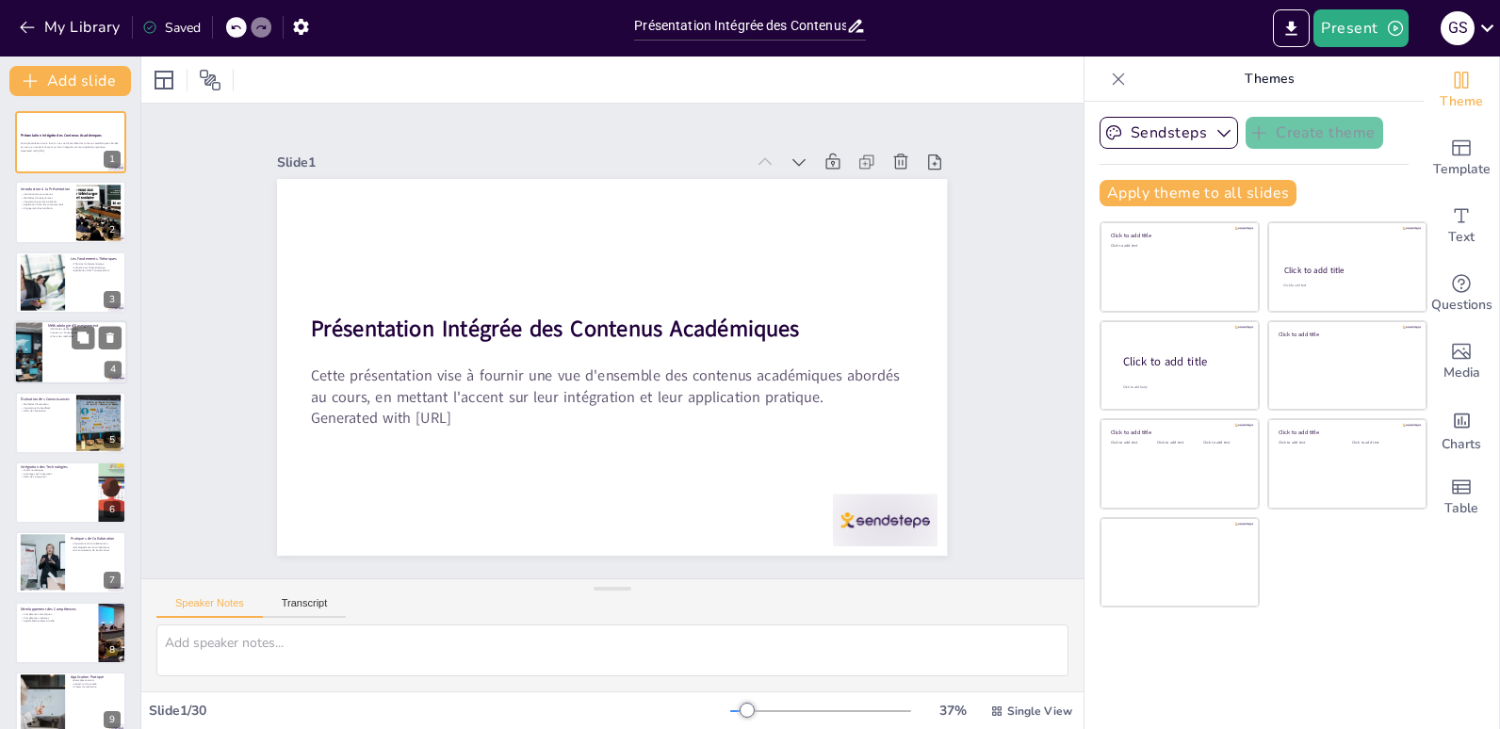
checkbox input "true"
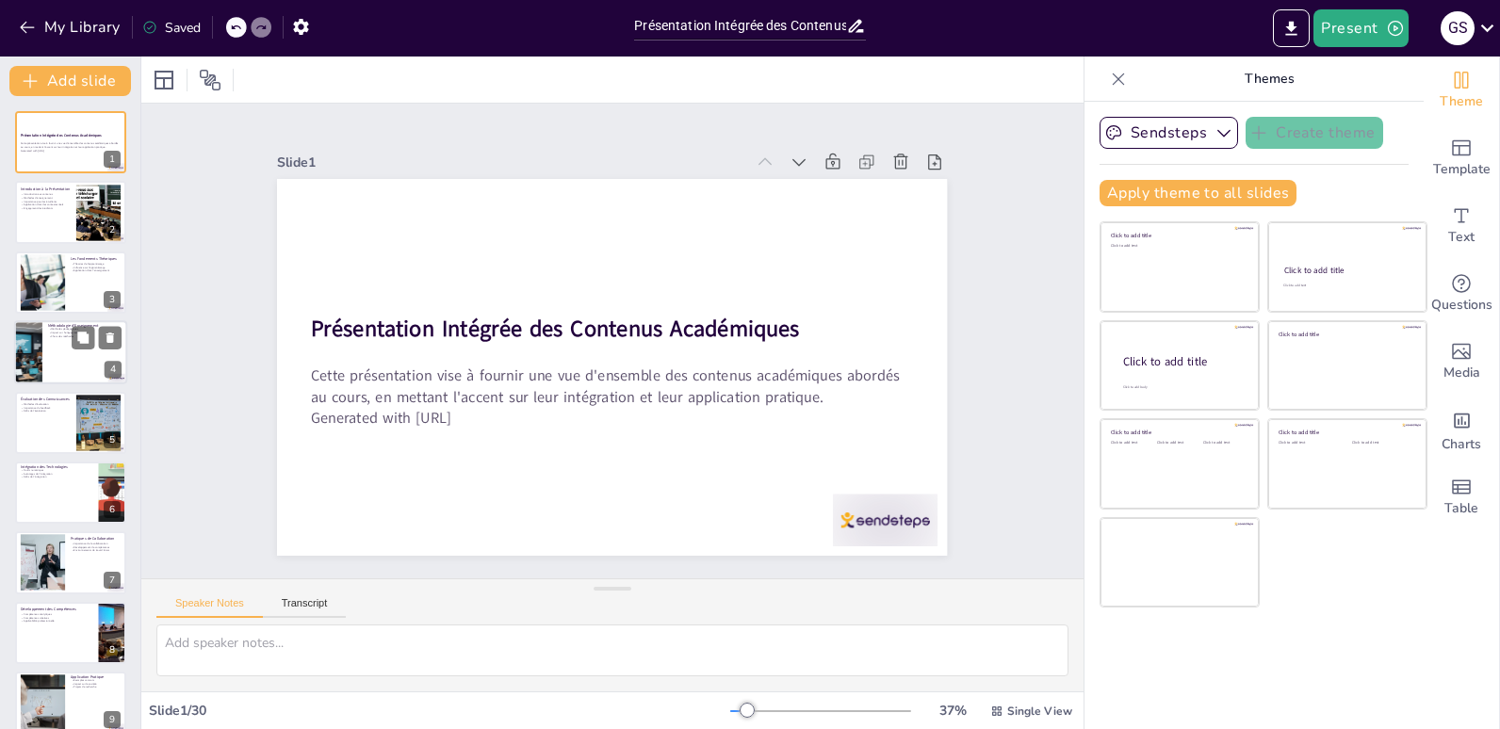
checkbox input "true"
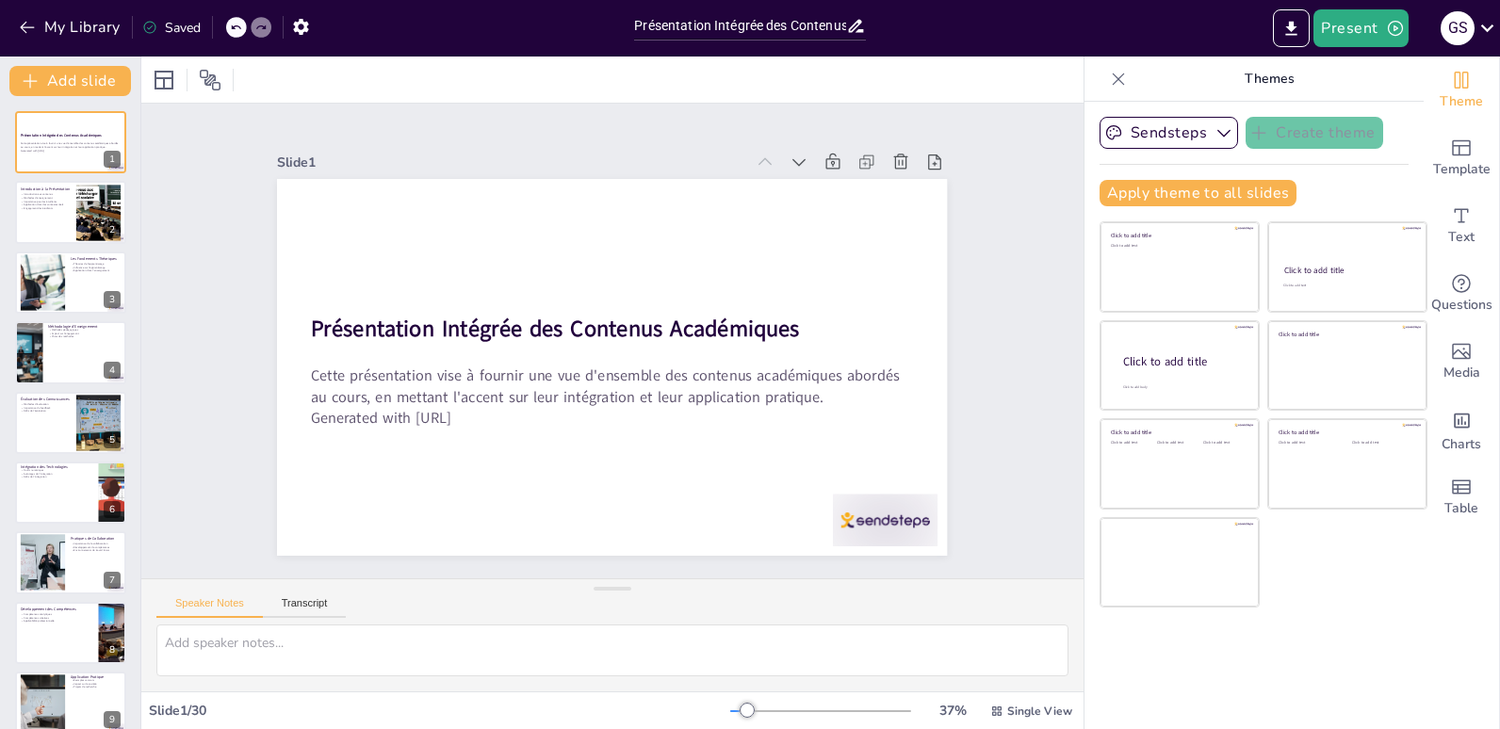
checkbox input "true"
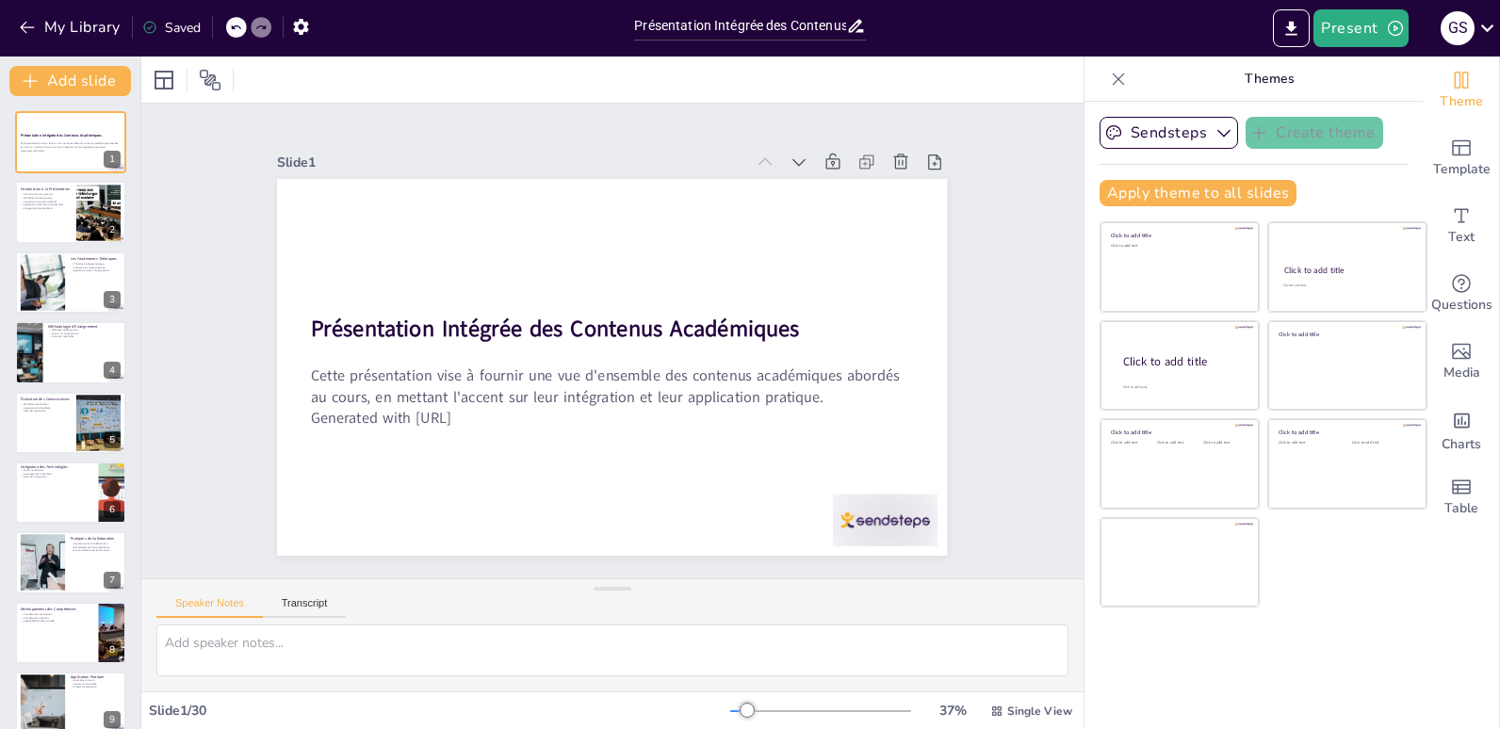
checkbox input "true"
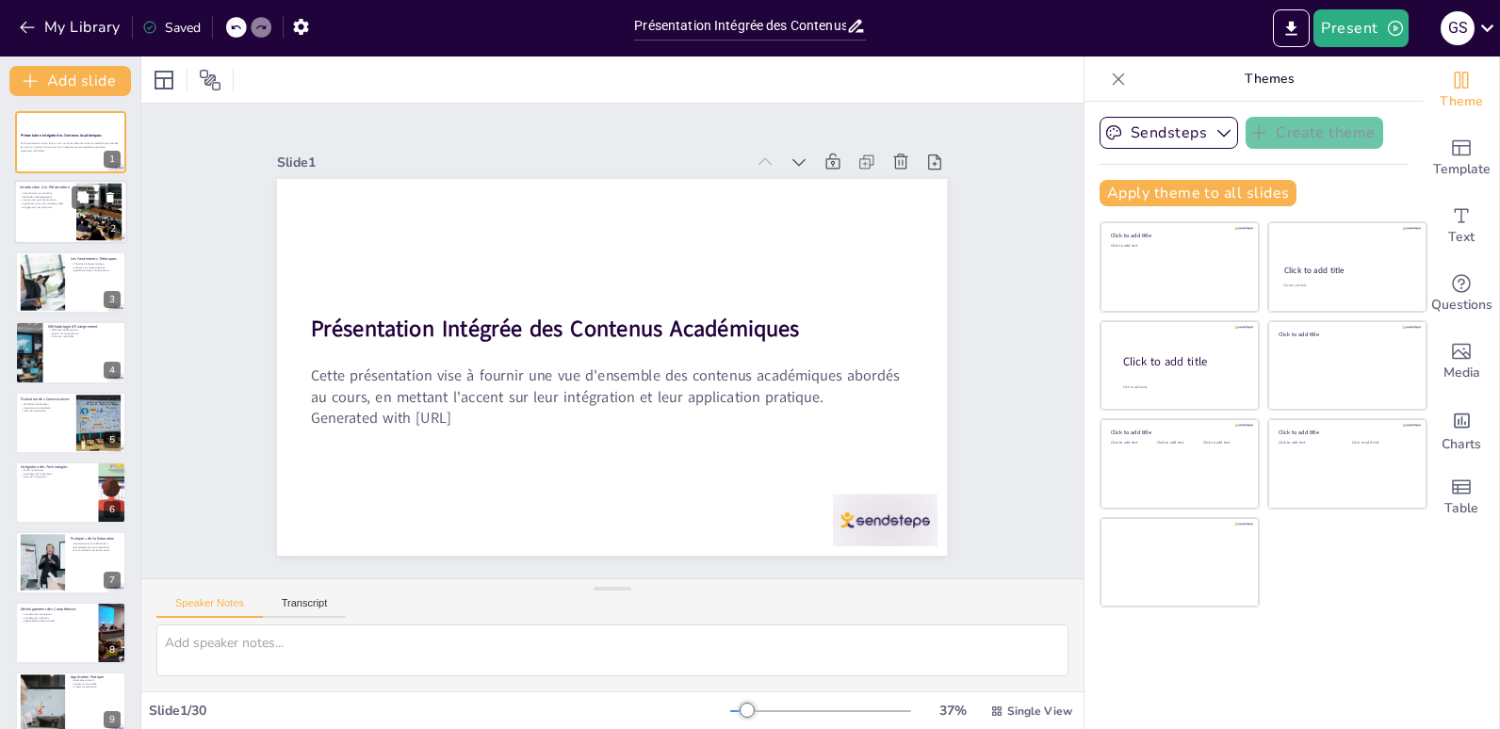
checkbox input "true"
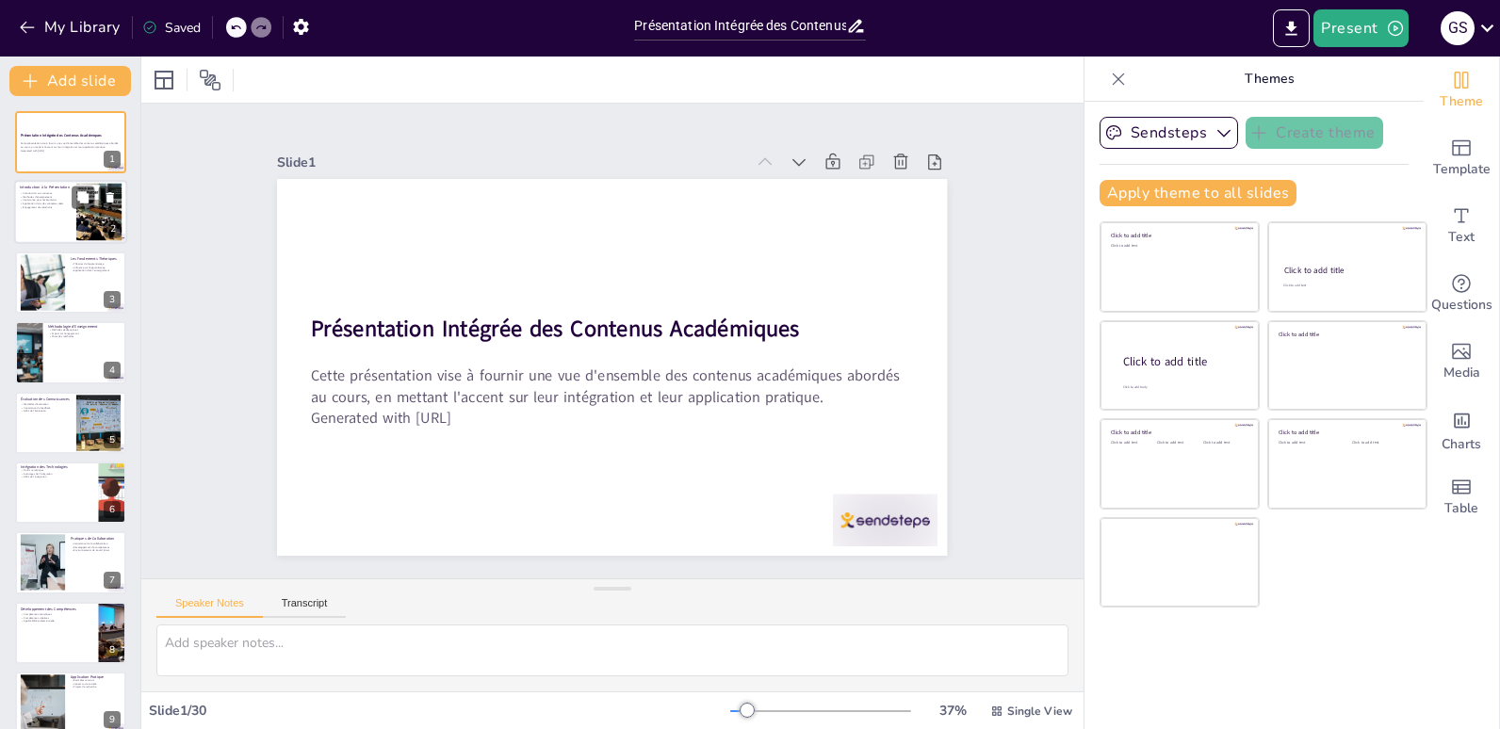
checkbox input "true"
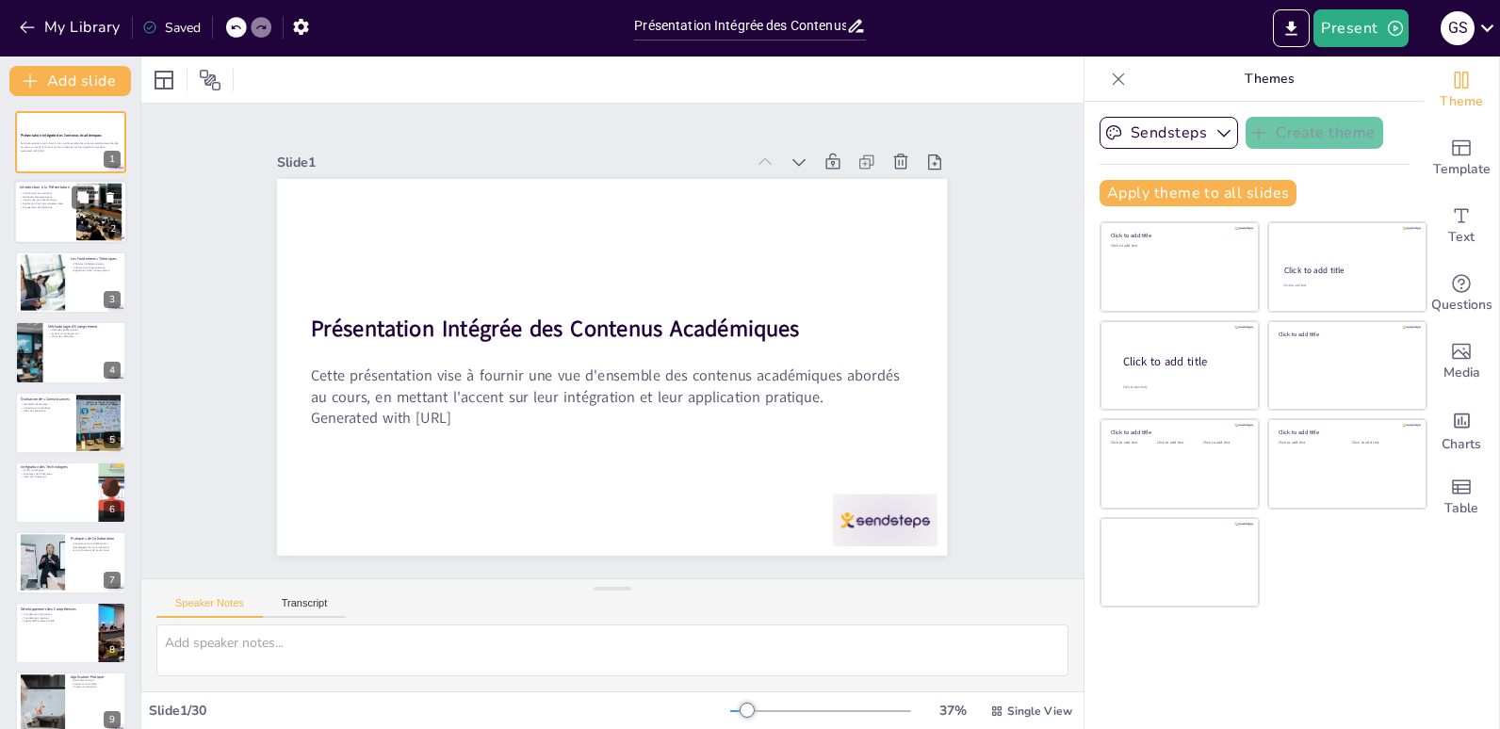
click at [41, 210] on div at bounding box center [70, 213] width 113 height 64
type textarea "Lo ipsumdolor sit ametcons adipiscinge sed doeiusmo temp inc utlaboree, dol mag…"
checkbox input "true"
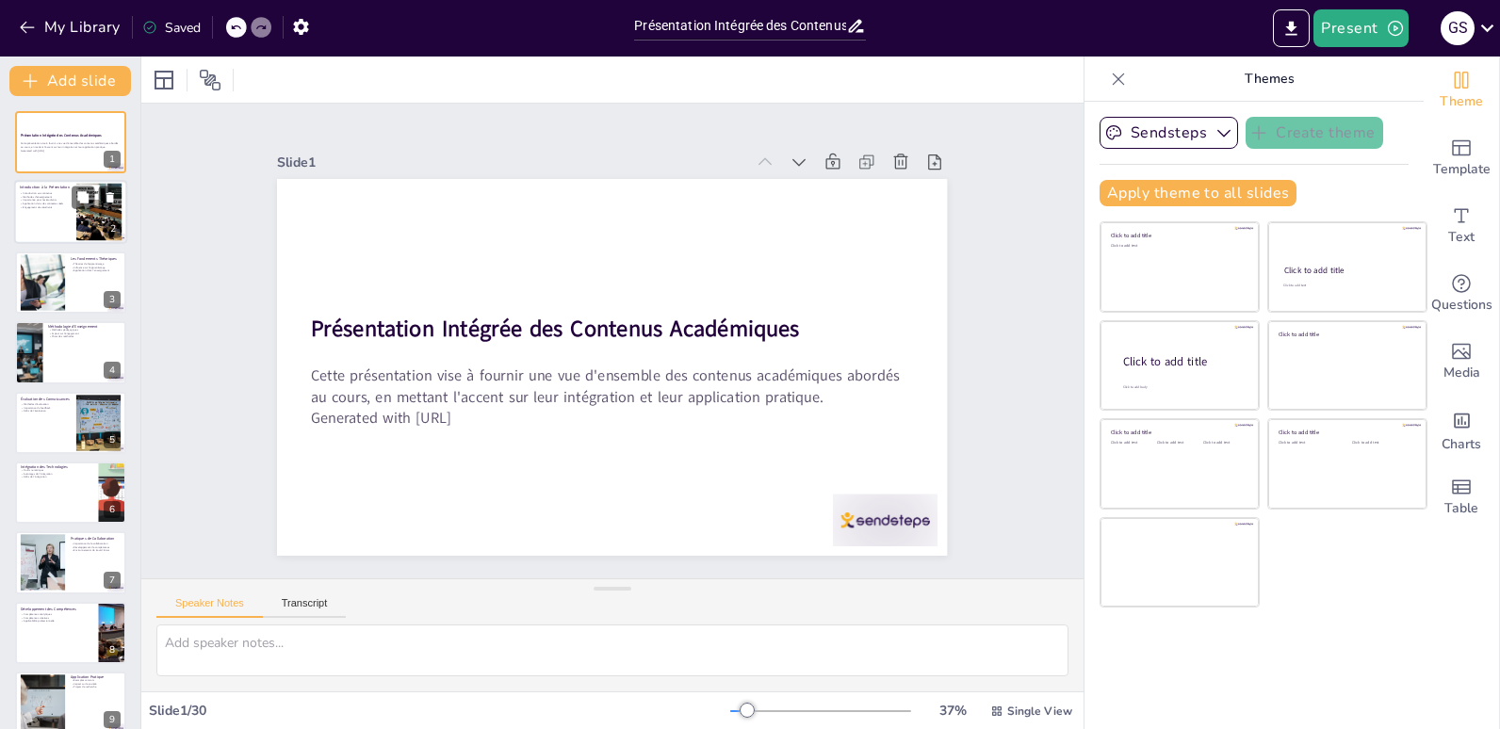
checkbox input "true"
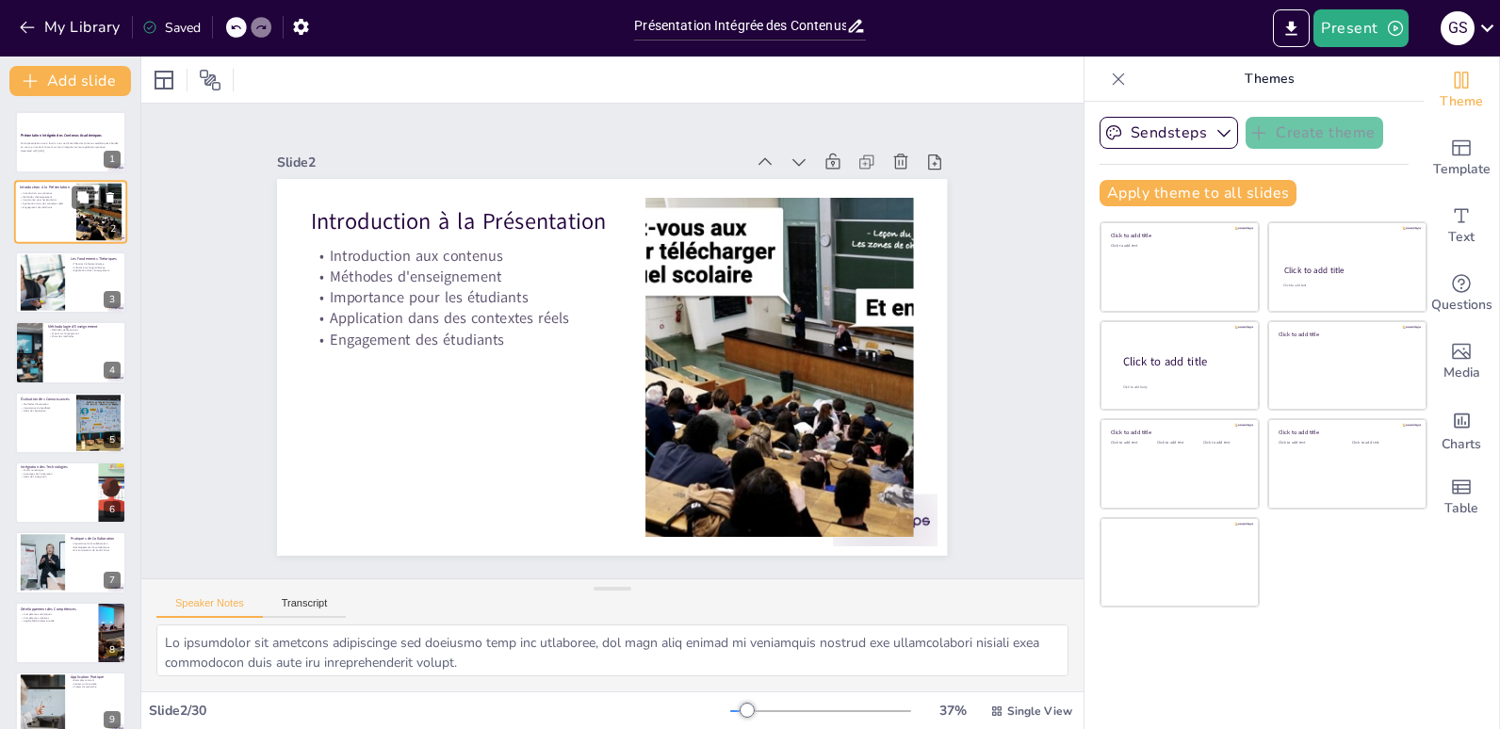
checkbox input "true"
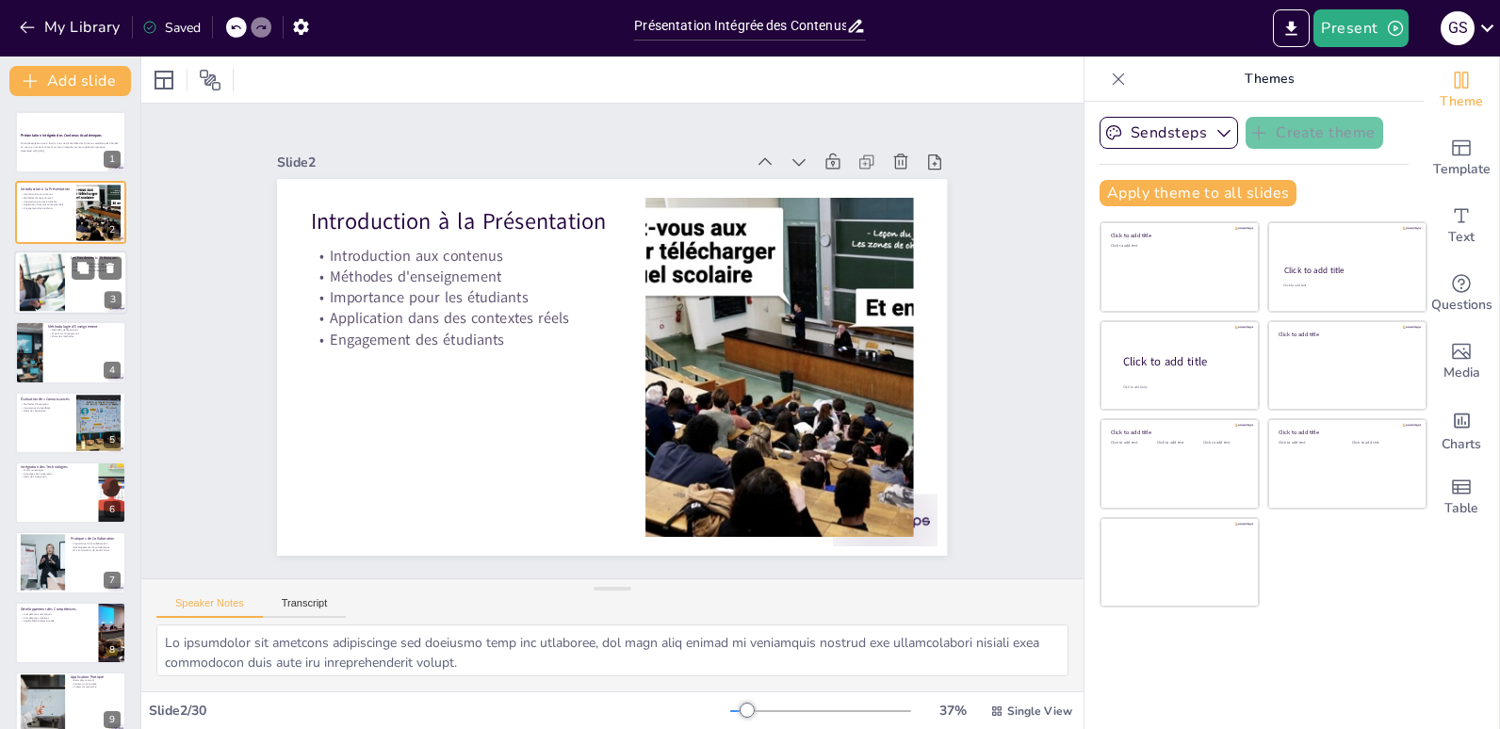
checkbox input "true"
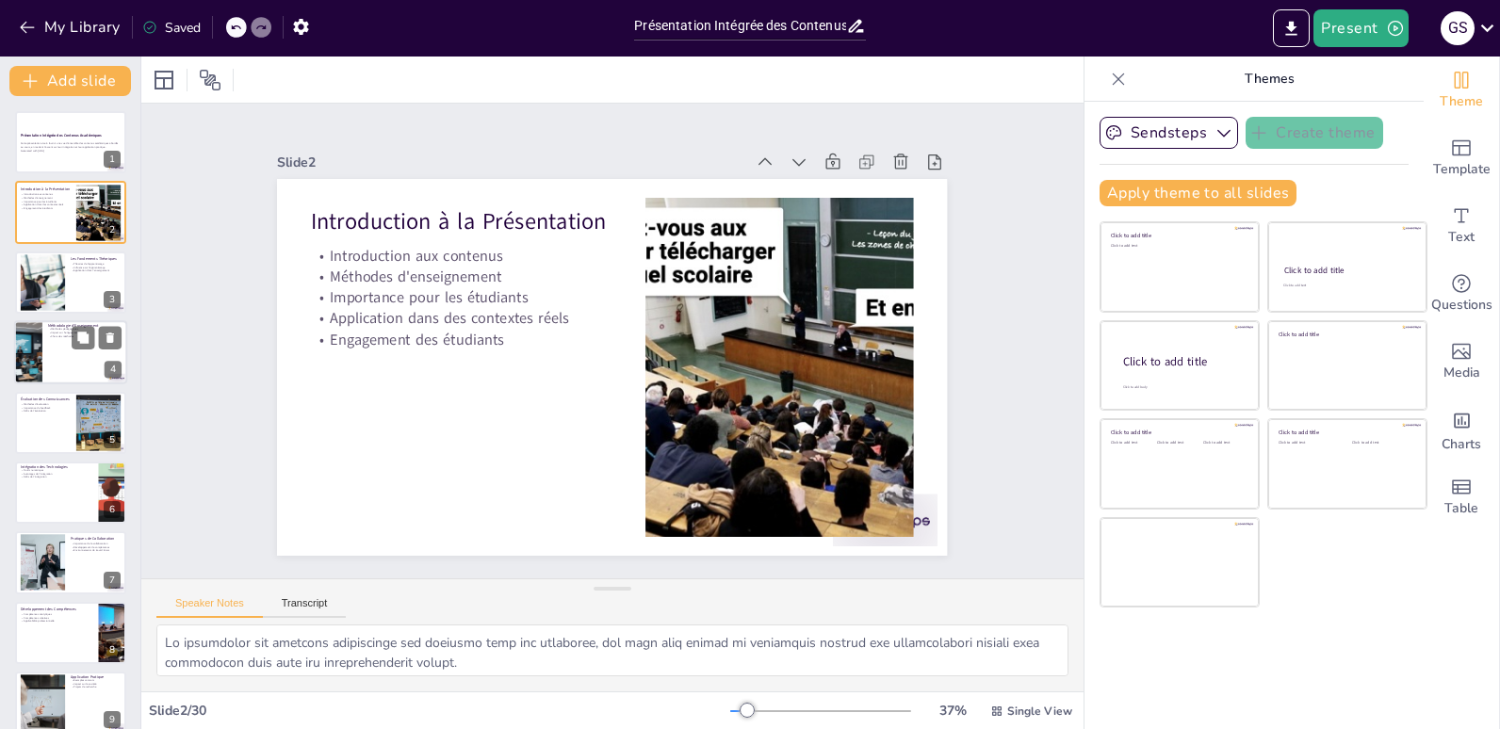
checkbox input "true"
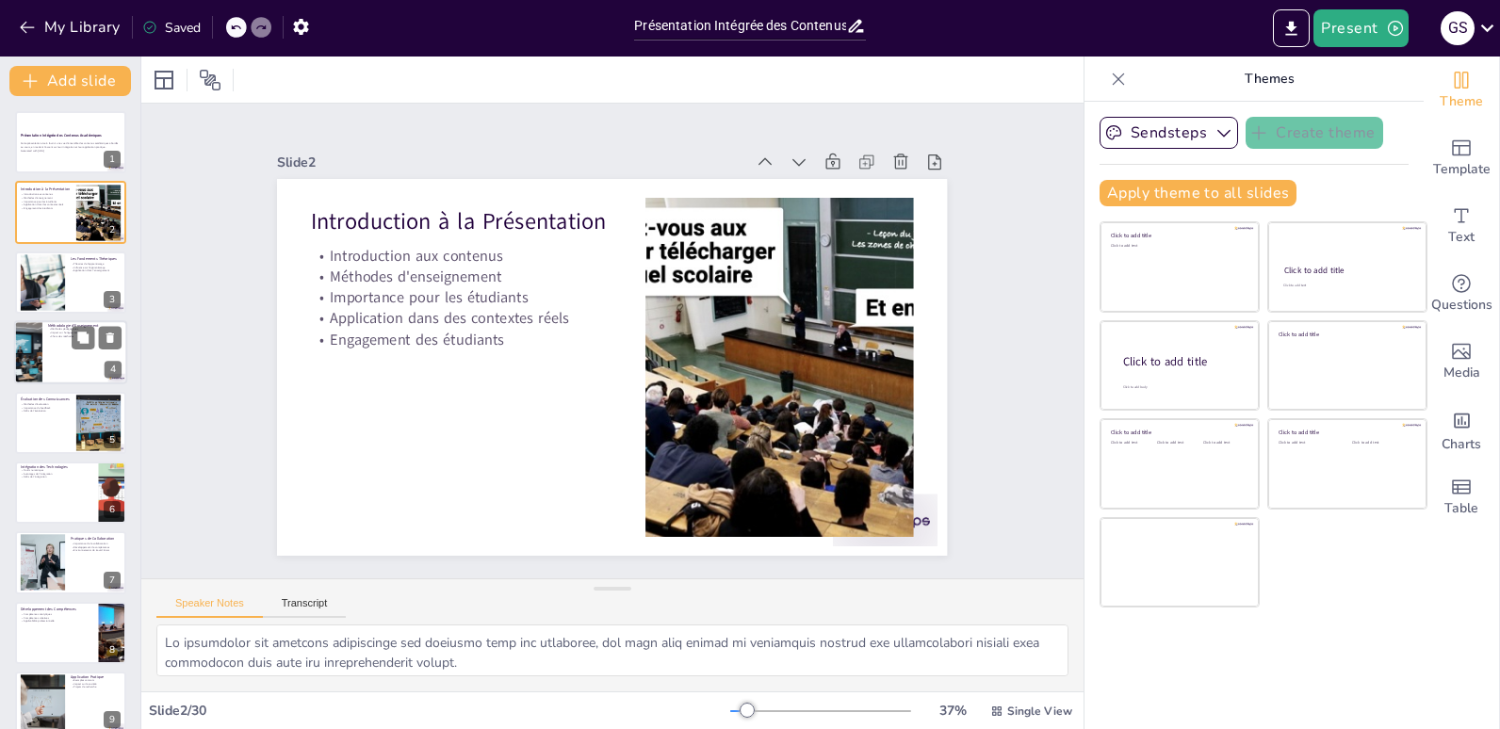
checkbox input "true"
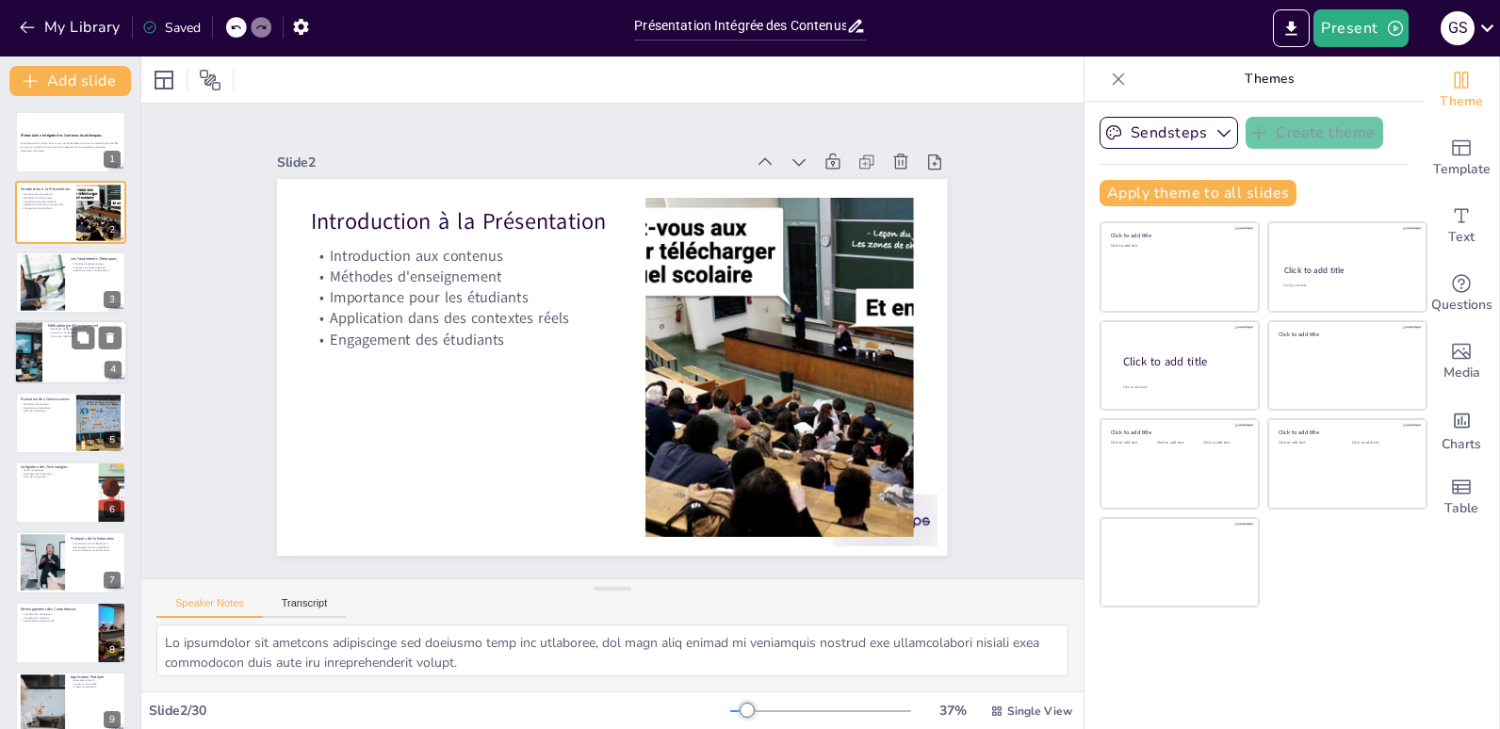
click at [58, 337] on p "Choix des méthodes" at bounding box center [84, 337] width 73 height 4
type textarea "La diversité des méthodes pédagogiques est essentielle pour répondre aux différ…"
checkbox input "true"
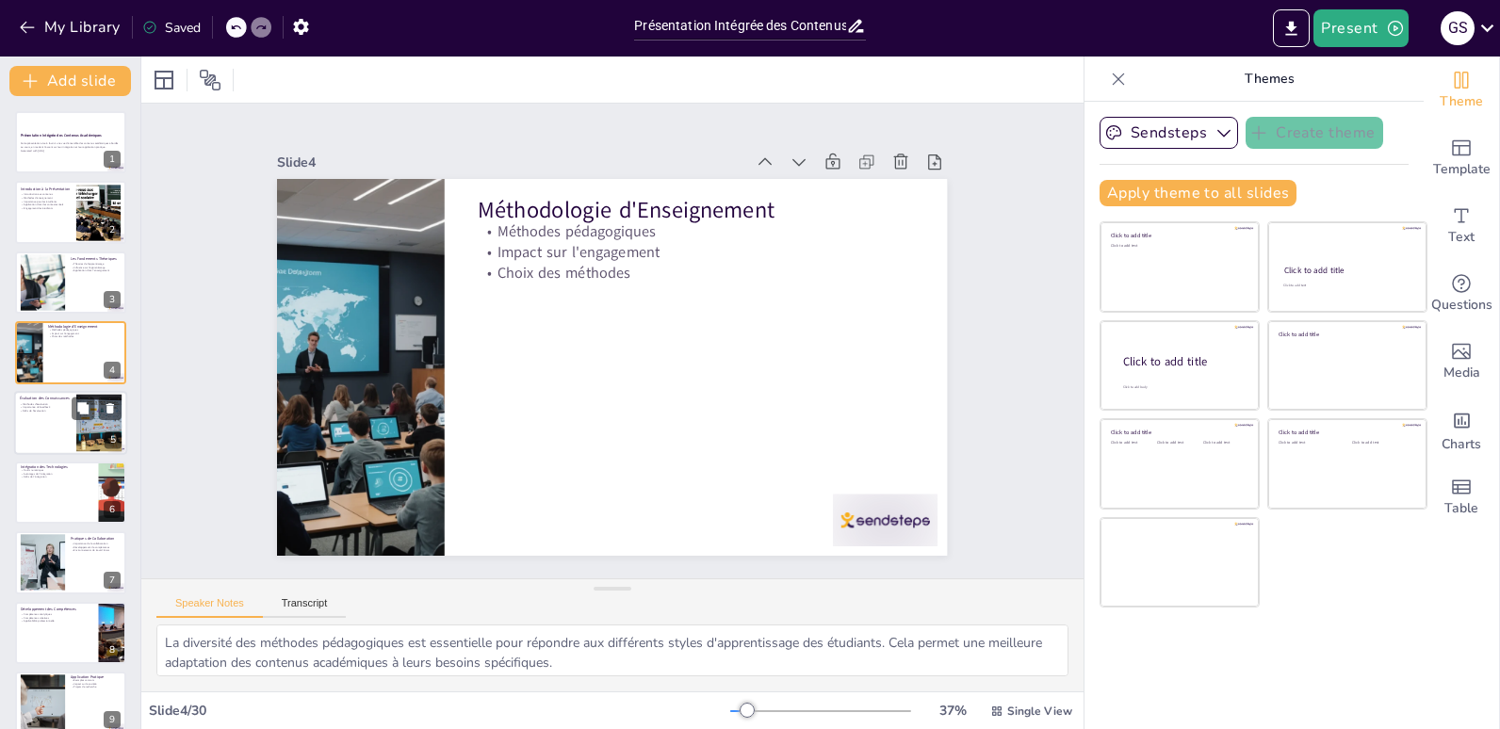
click at [55, 443] on div at bounding box center [70, 423] width 113 height 64
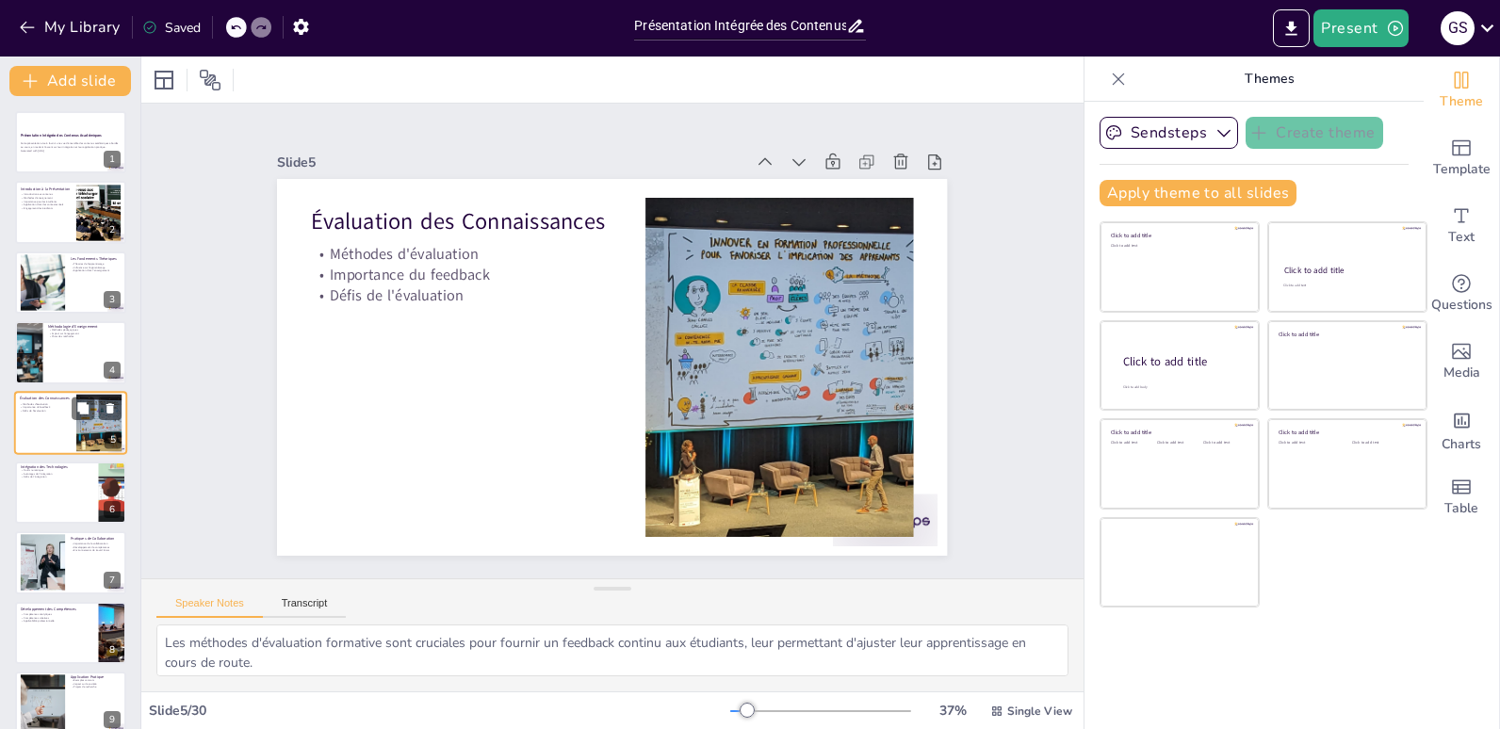
scroll to position [10, 0]
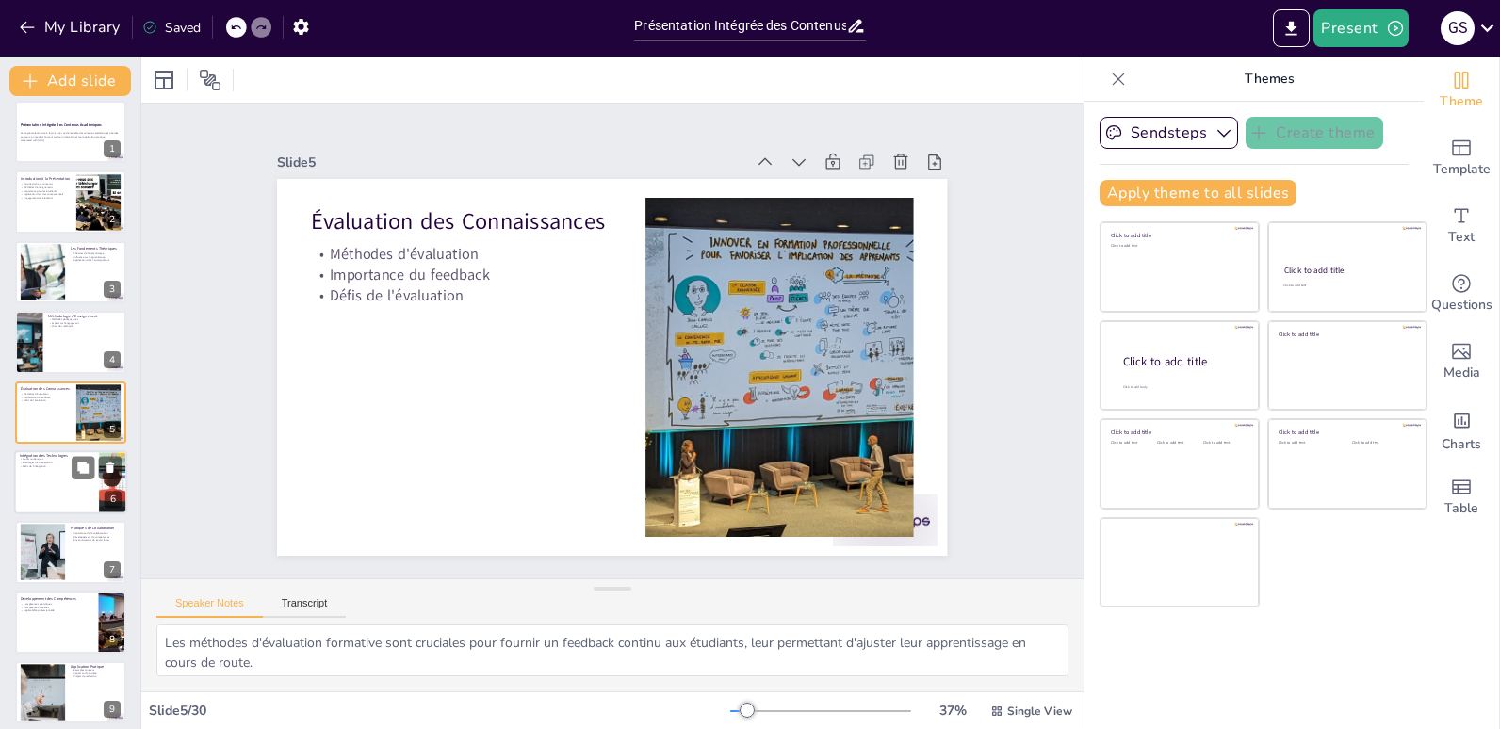
click at [56, 498] on div at bounding box center [70, 482] width 113 height 64
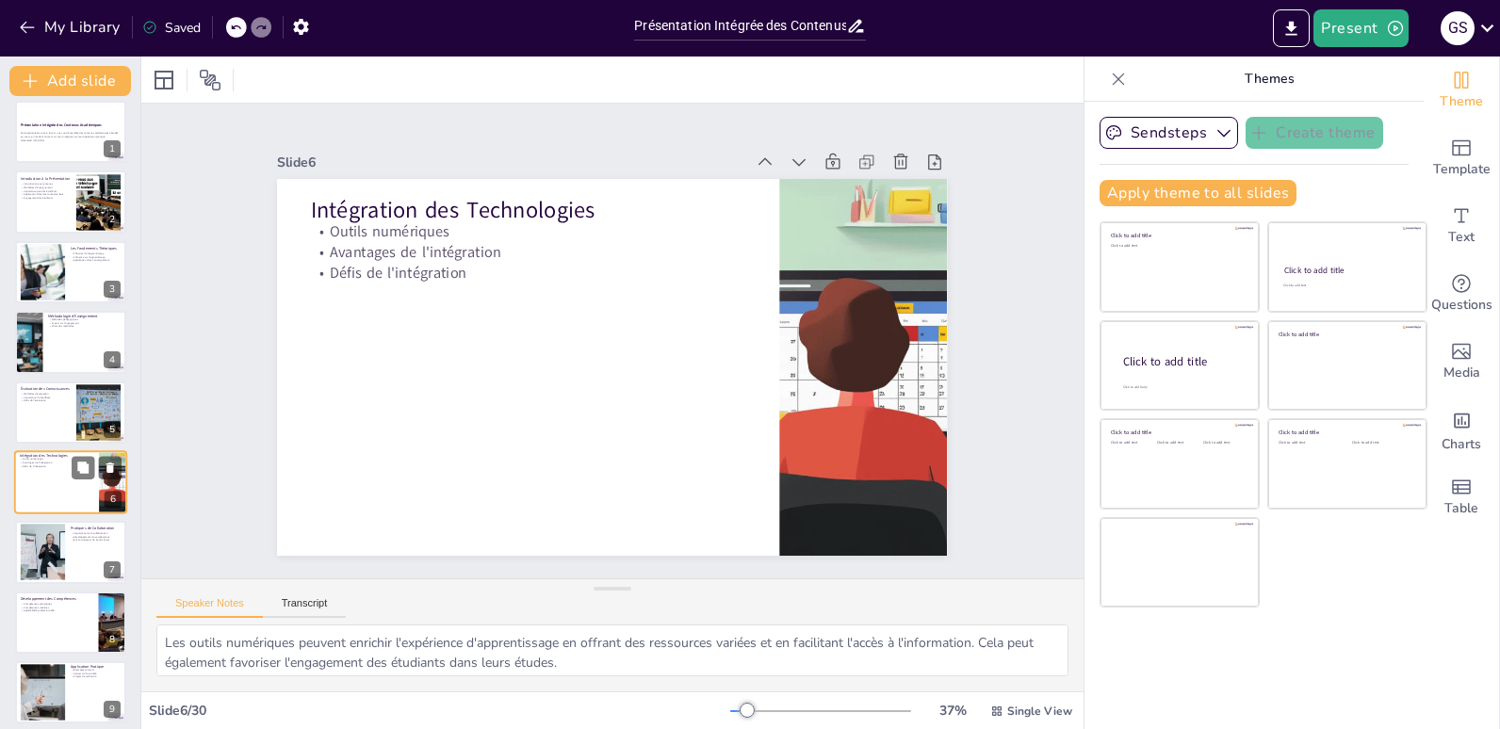
scroll to position [80, 0]
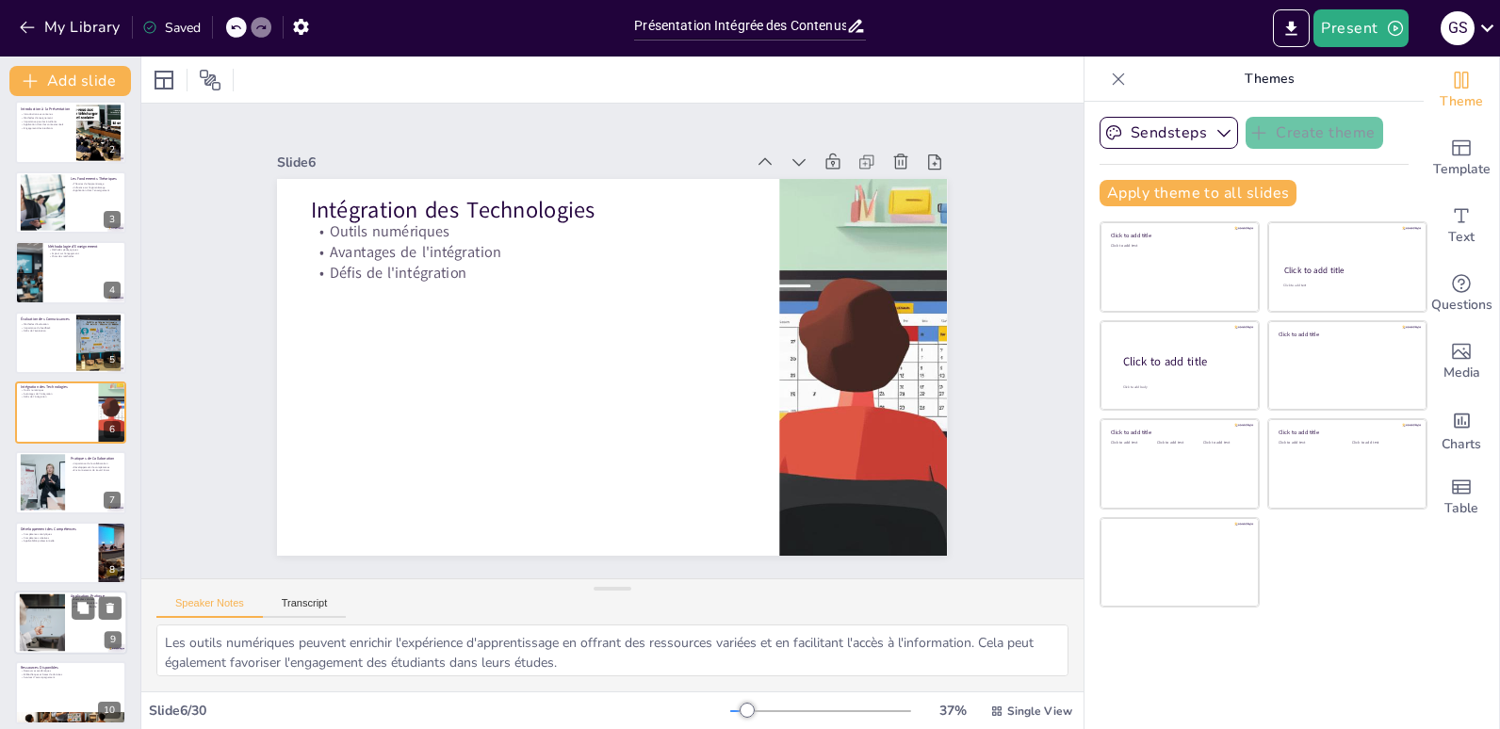
click at [48, 613] on div at bounding box center [43, 623] width 102 height 57
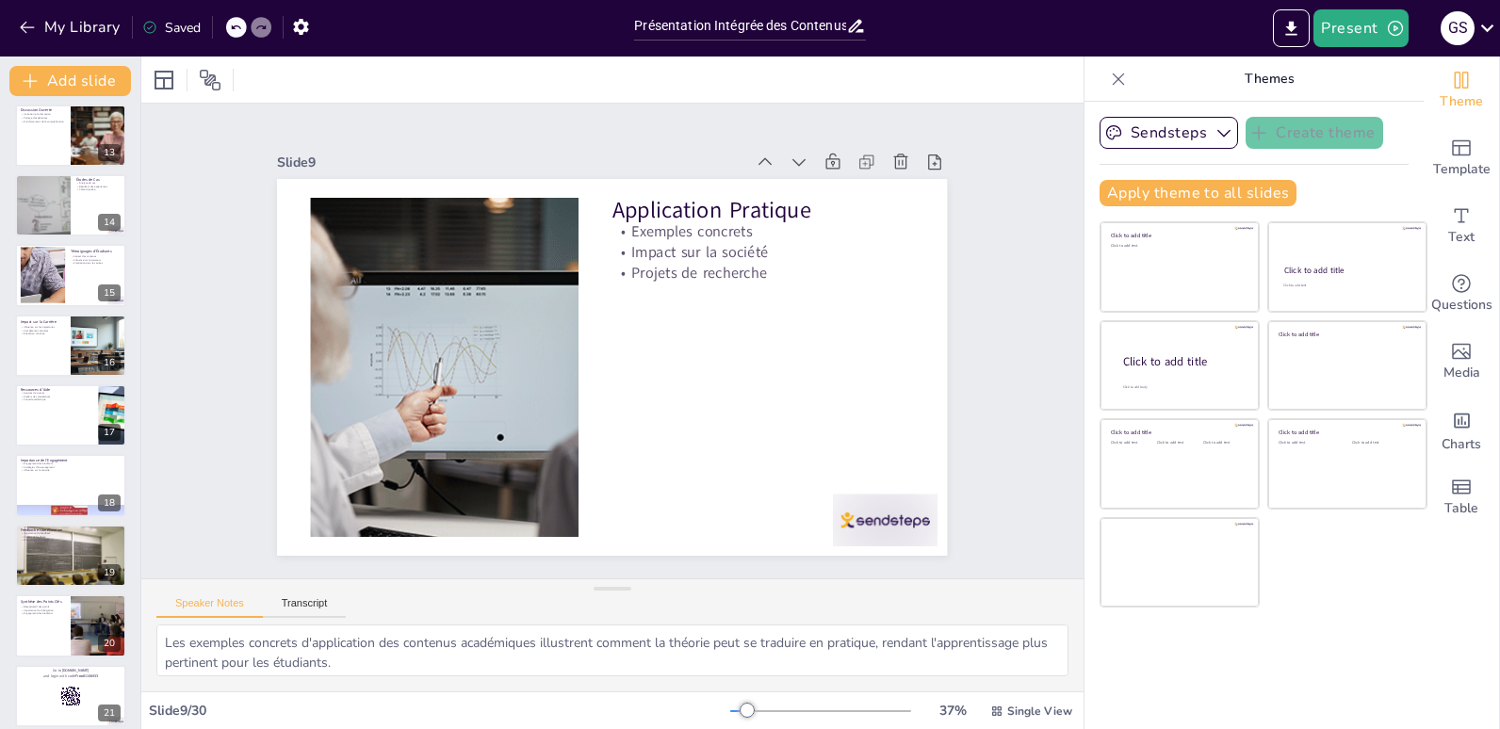
scroll to position [856, 0]
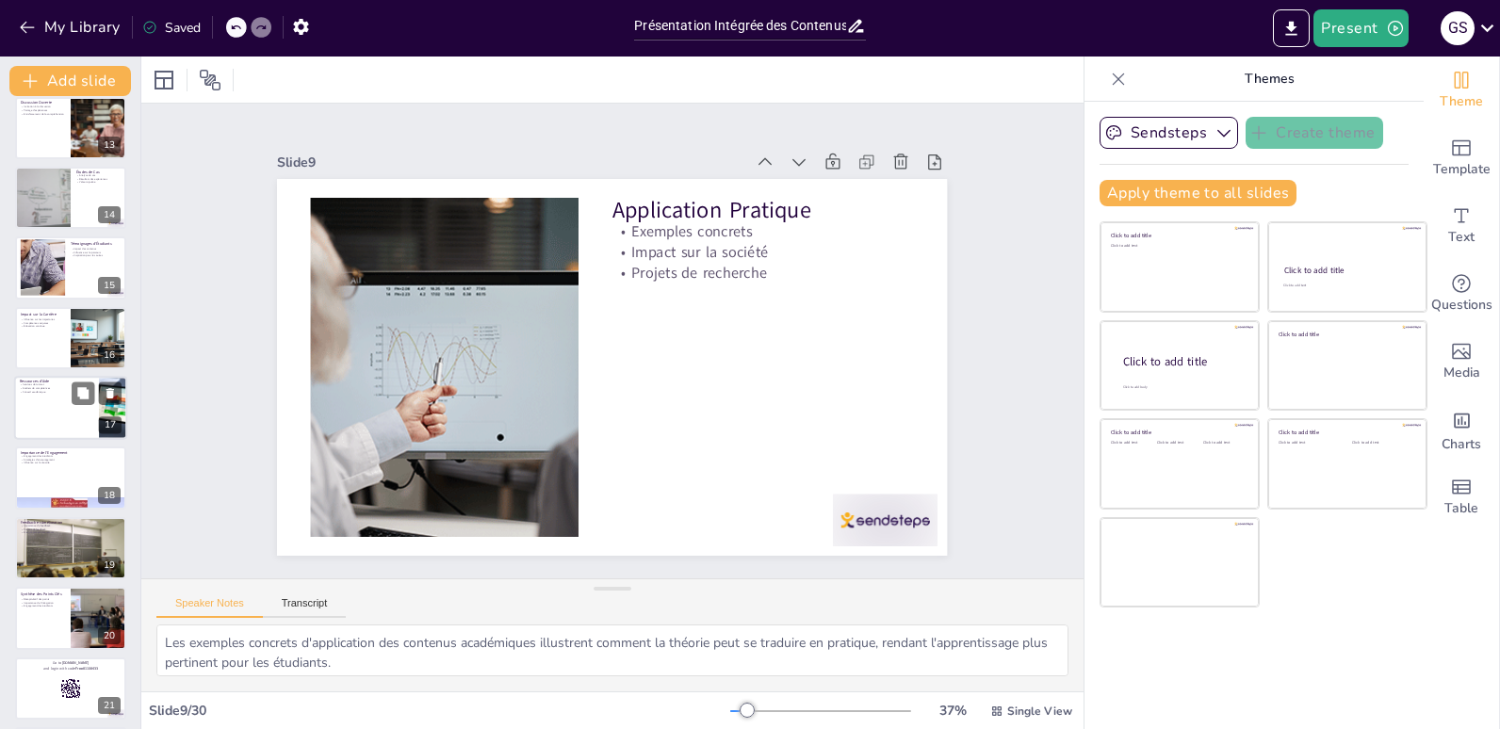
click at [35, 405] on div at bounding box center [70, 408] width 113 height 64
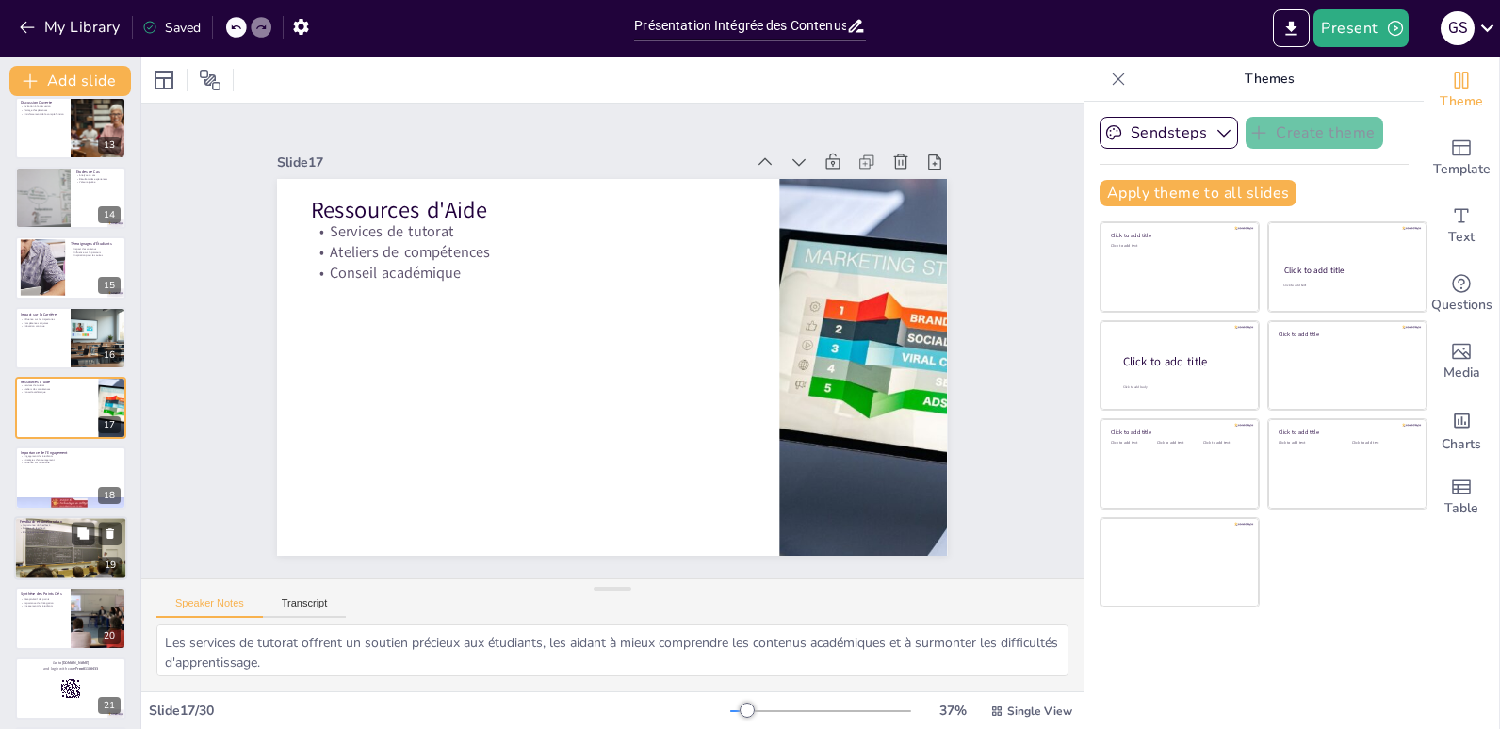
scroll to position [851, 0]
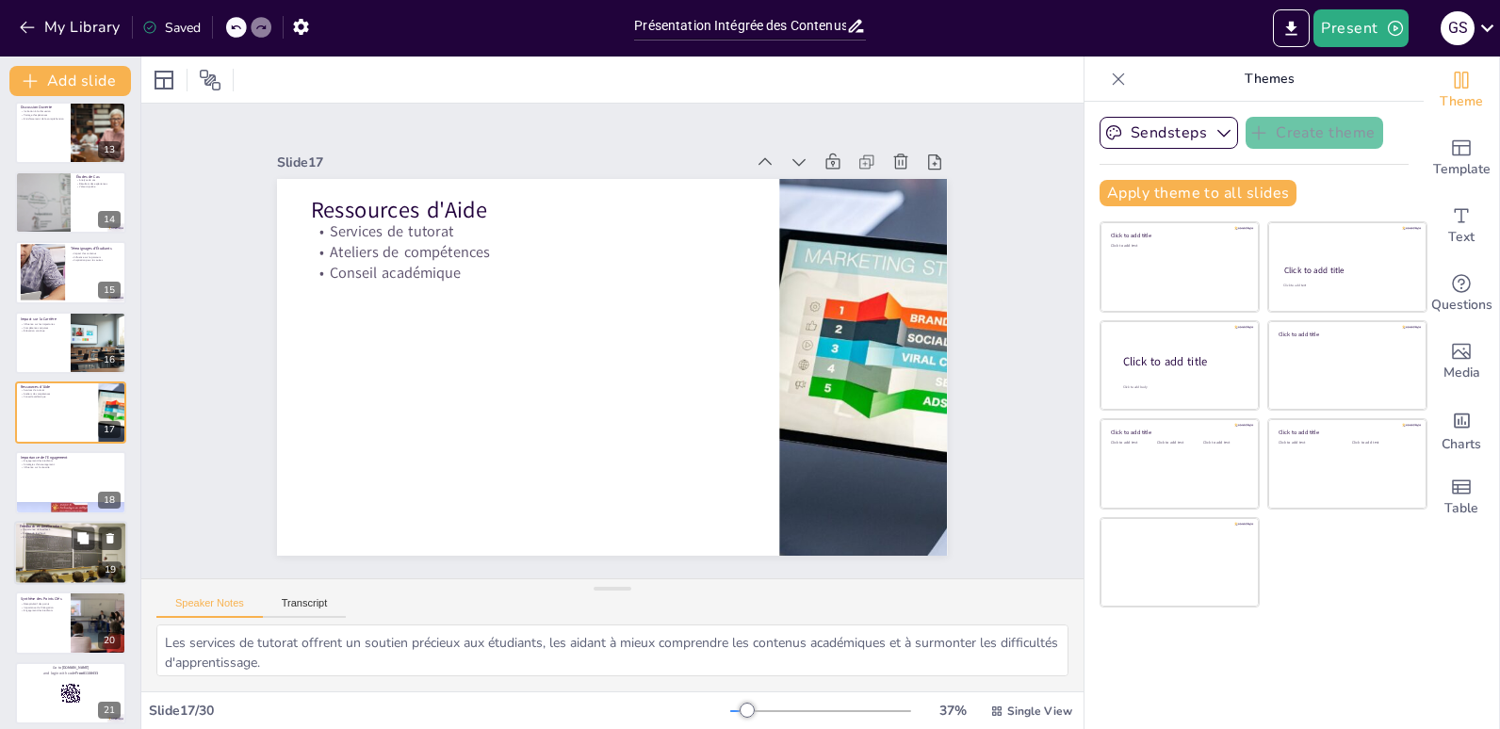
click at [30, 527] on p "Feedback et Amélioration" at bounding box center [71, 527] width 102 height 6
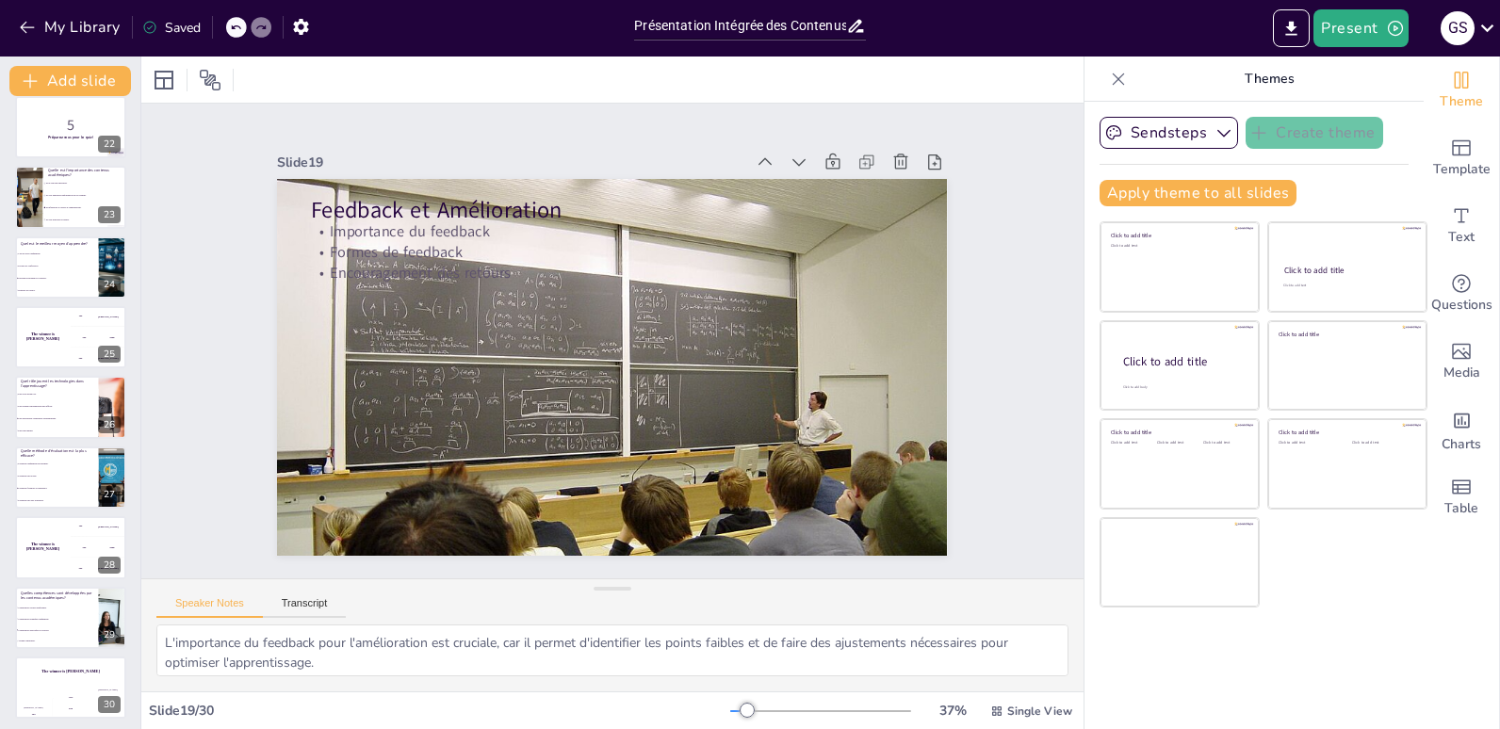
scroll to position [1492, 0]
click at [46, 552] on div "The winner is [PERSON_NAME]" at bounding box center [42, 543] width 57 height 64
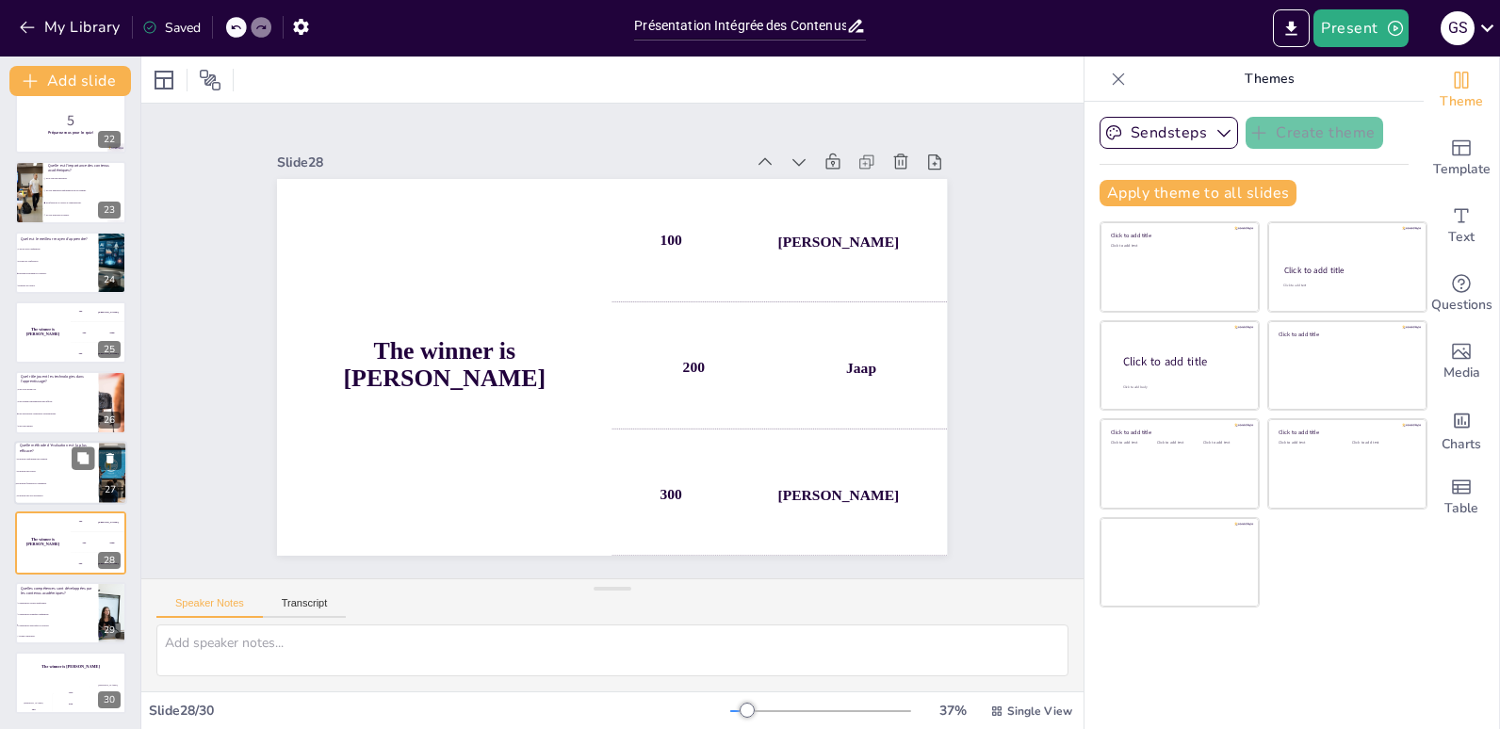
click at [54, 467] on li "Évaluation par projets." at bounding box center [56, 471] width 85 height 12
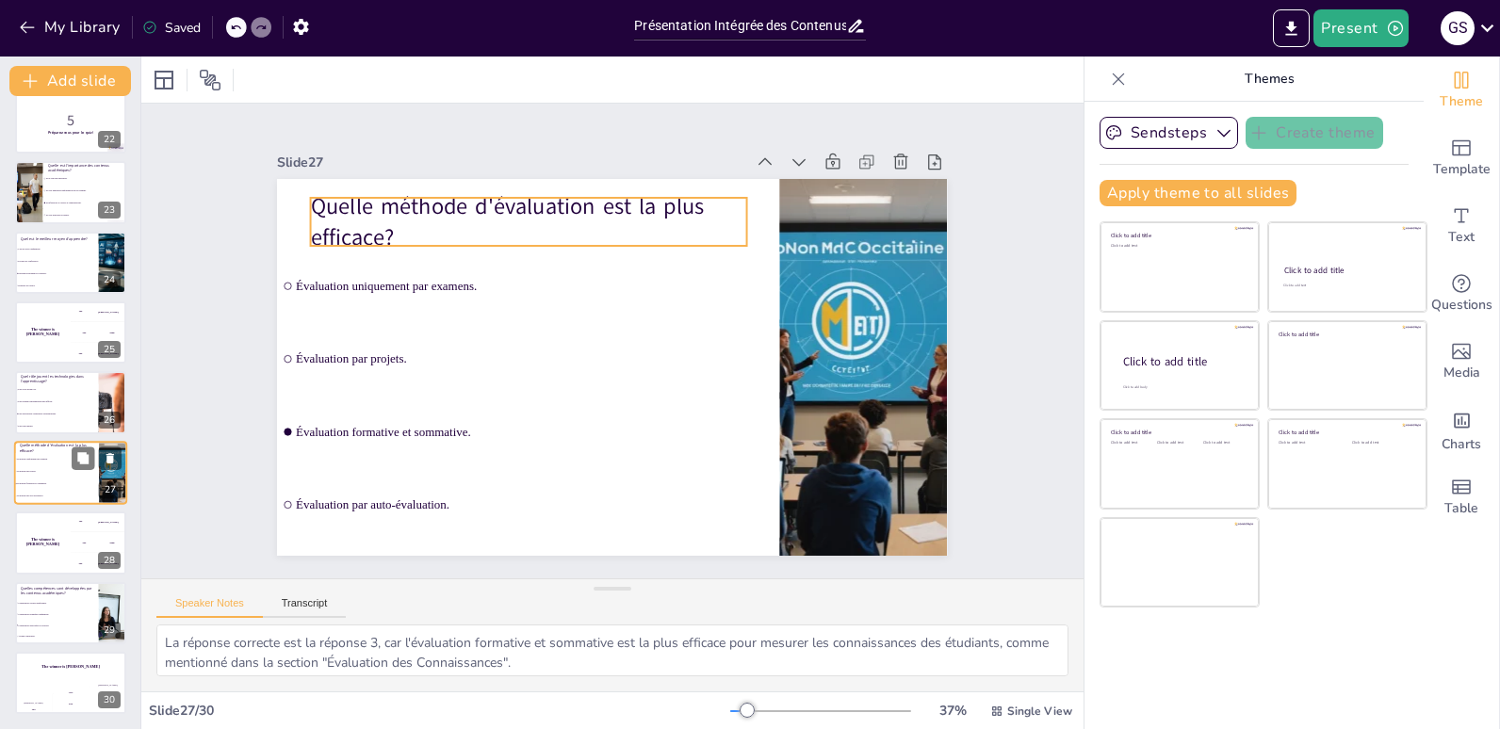
click at [54, 445] on p "Quelle méthode d'évaluation est la plus efficace?" at bounding box center [56, 448] width 73 height 10
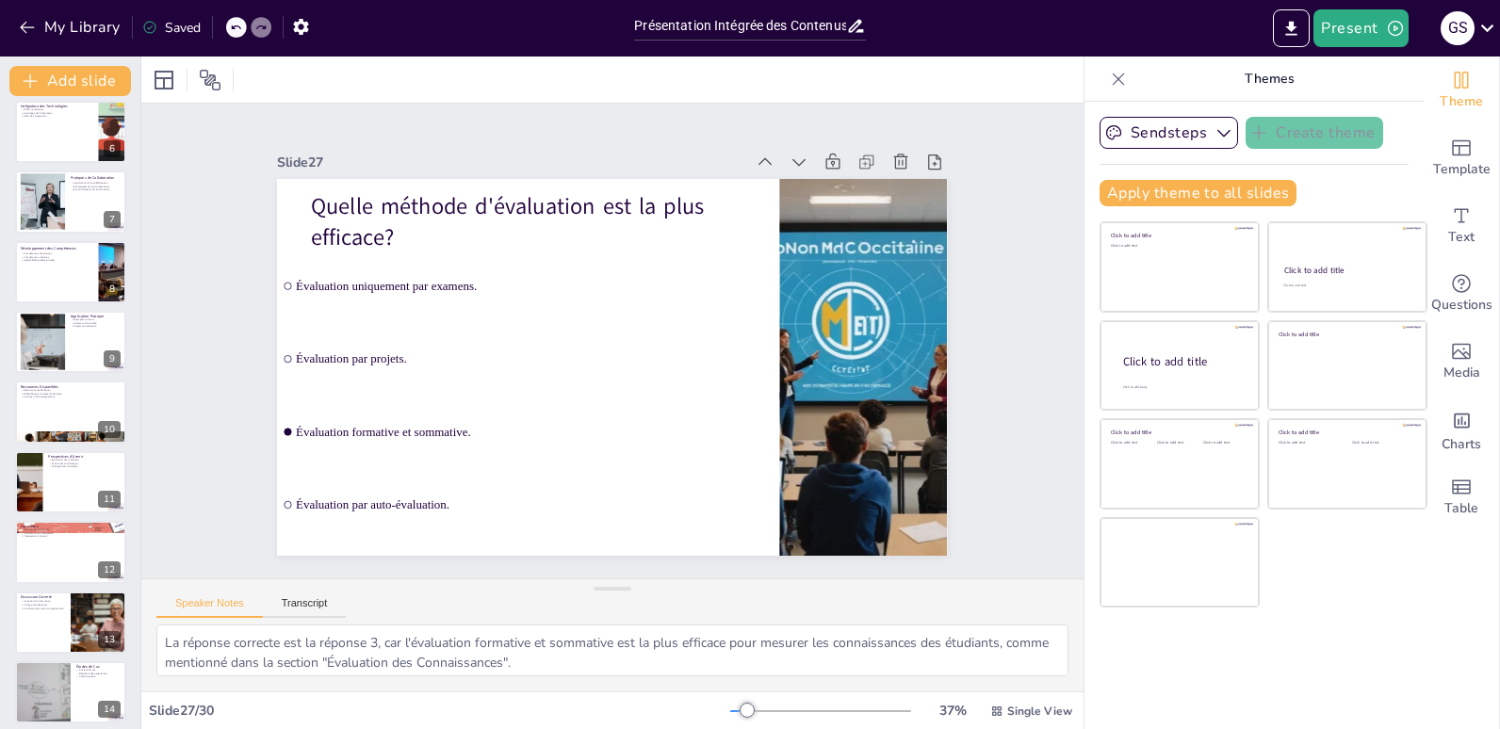
scroll to position [0, 0]
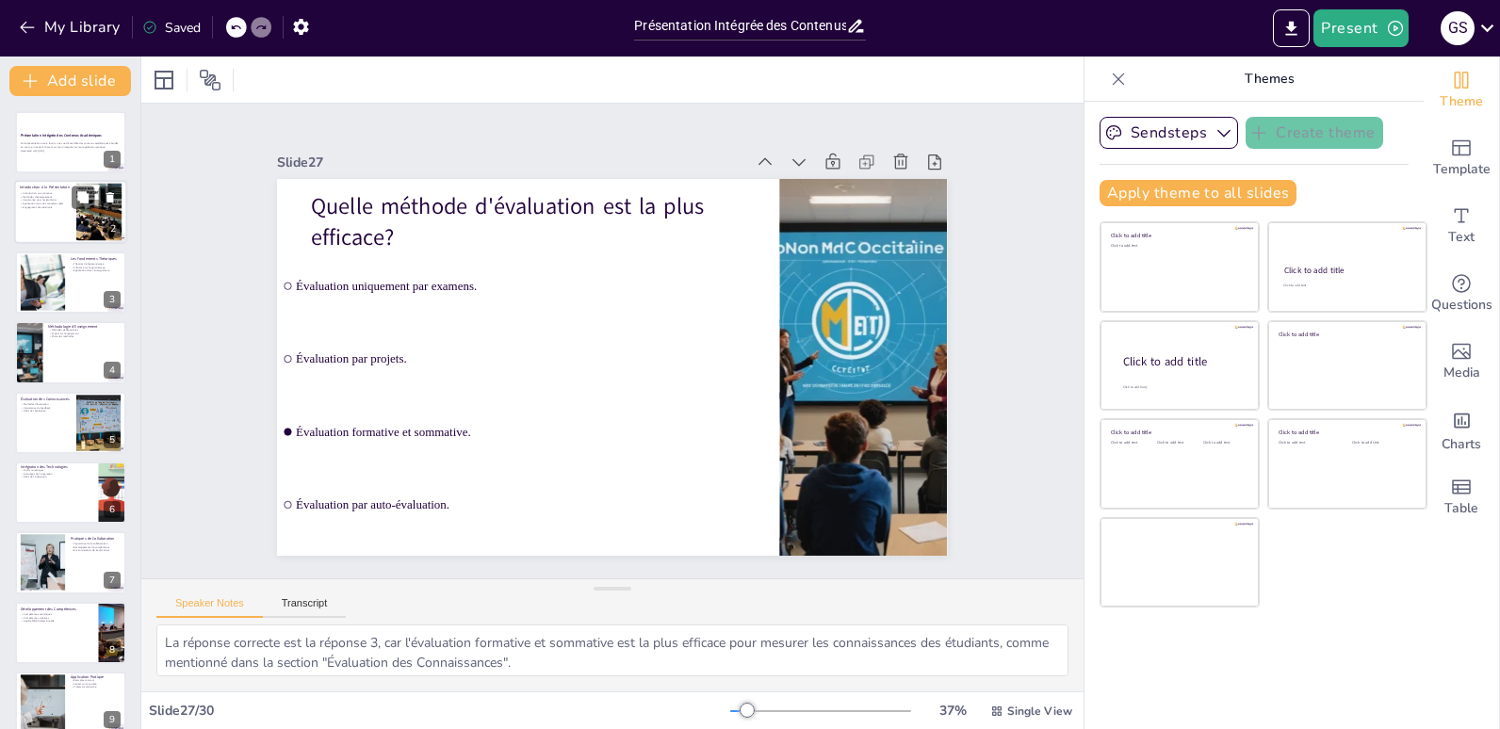
click at [36, 229] on div at bounding box center [70, 213] width 113 height 64
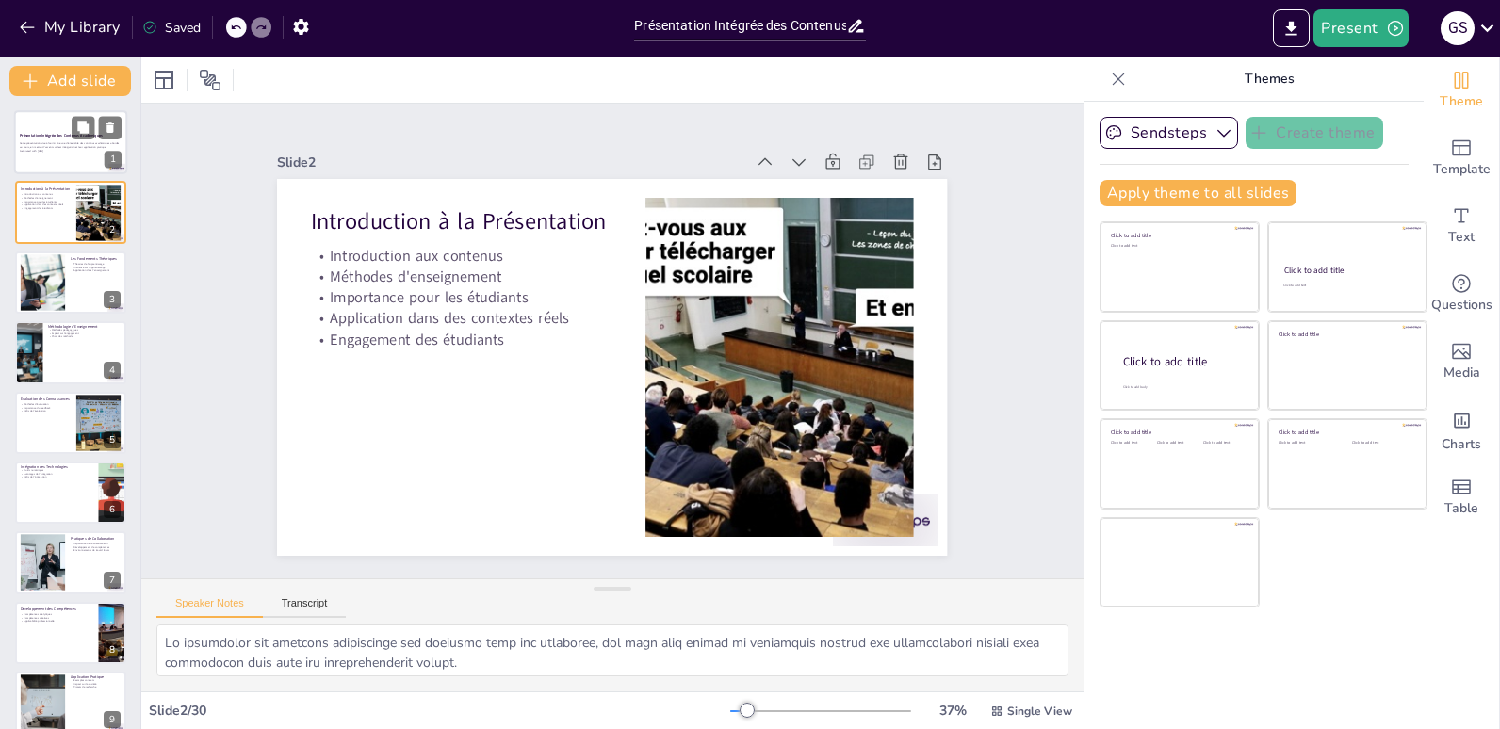
click at [70, 117] on div at bounding box center [70, 142] width 113 height 64
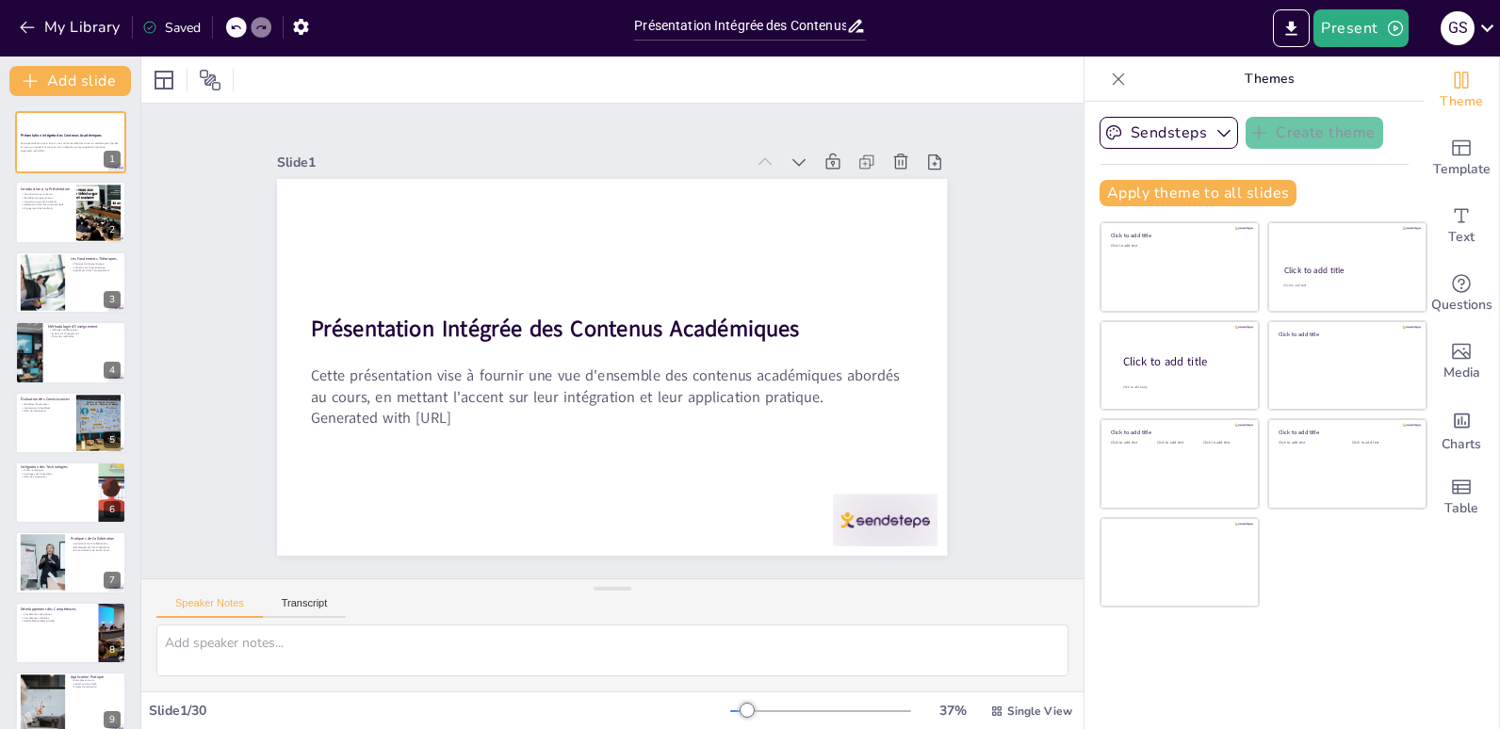
click at [1113, 82] on icon at bounding box center [1119, 79] width 12 height 12
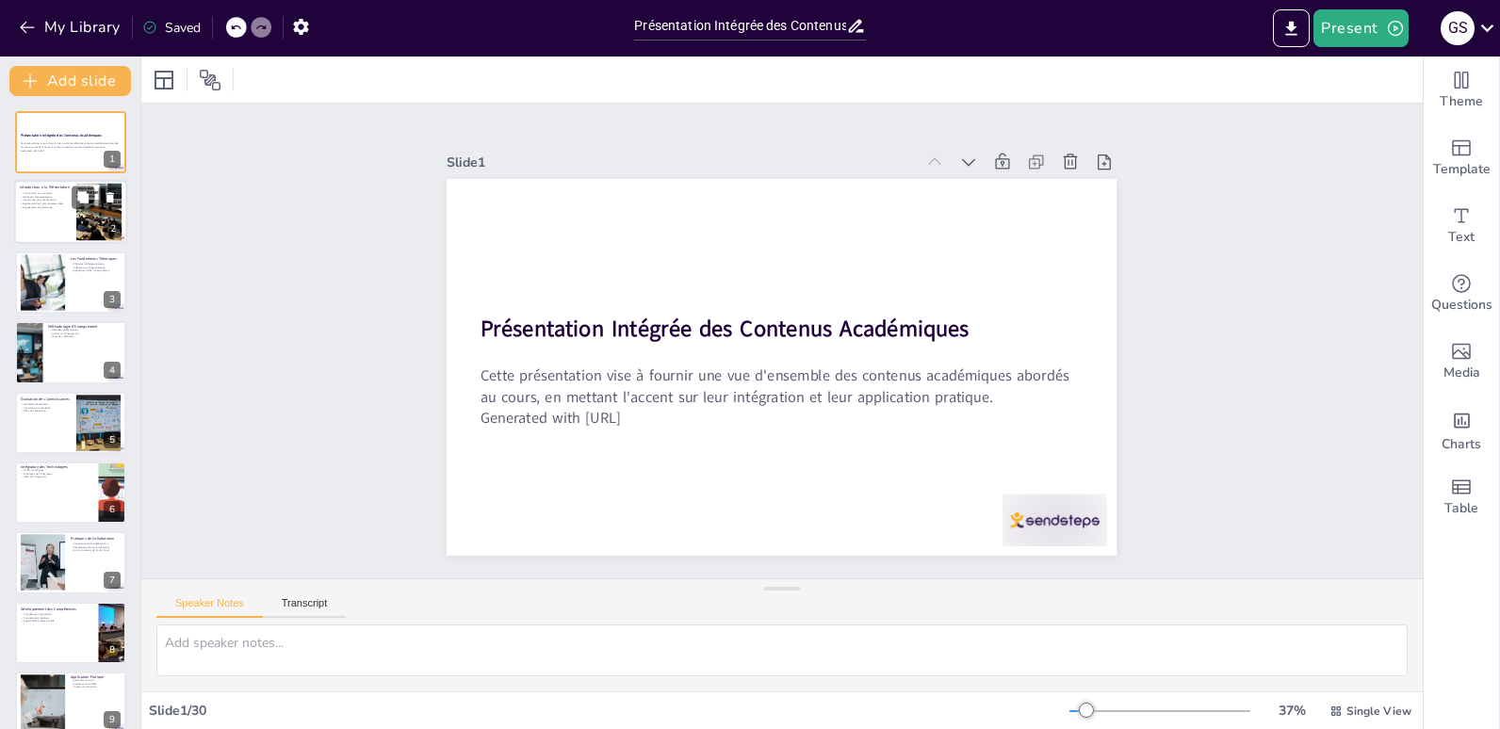
click at [66, 223] on div at bounding box center [70, 213] width 113 height 64
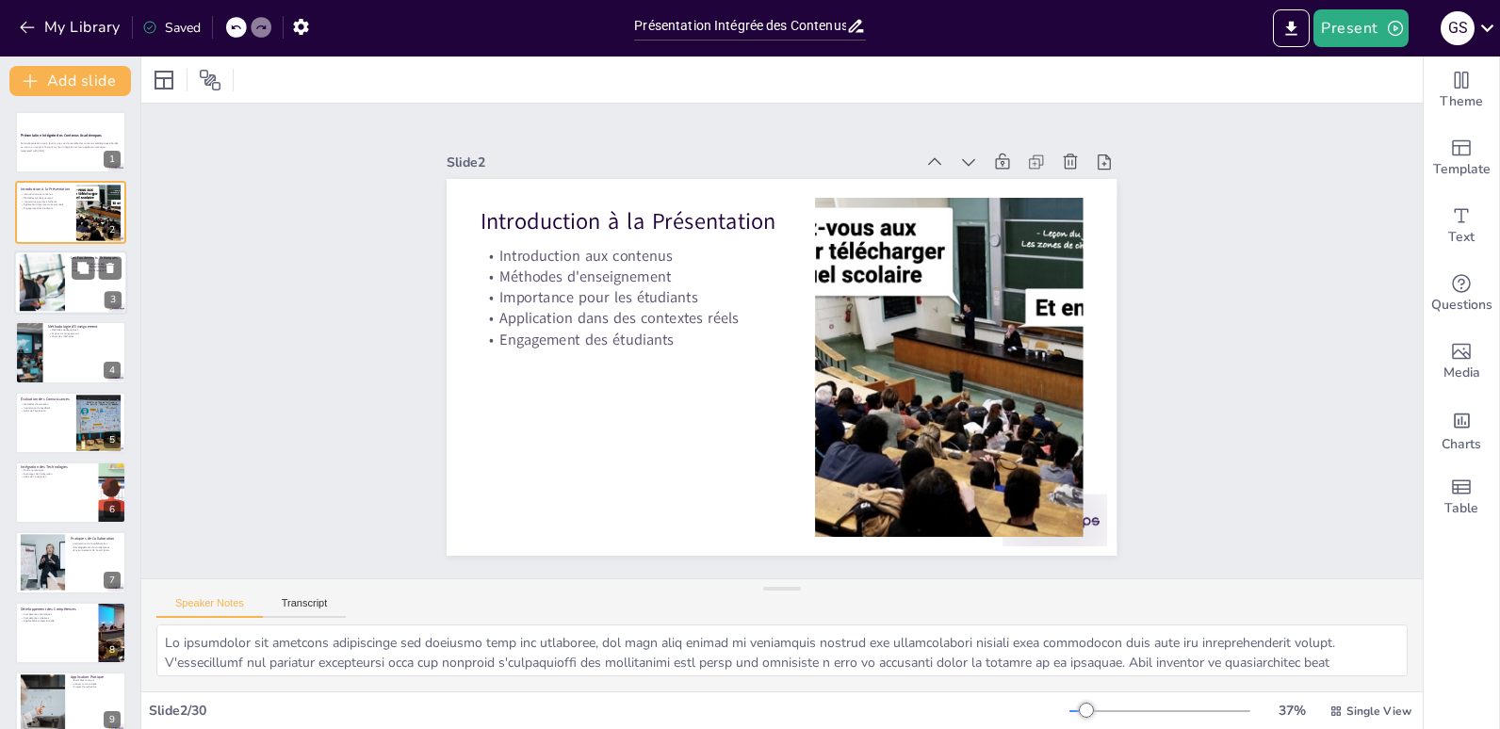
click at [58, 292] on div at bounding box center [42, 281] width 86 height 57
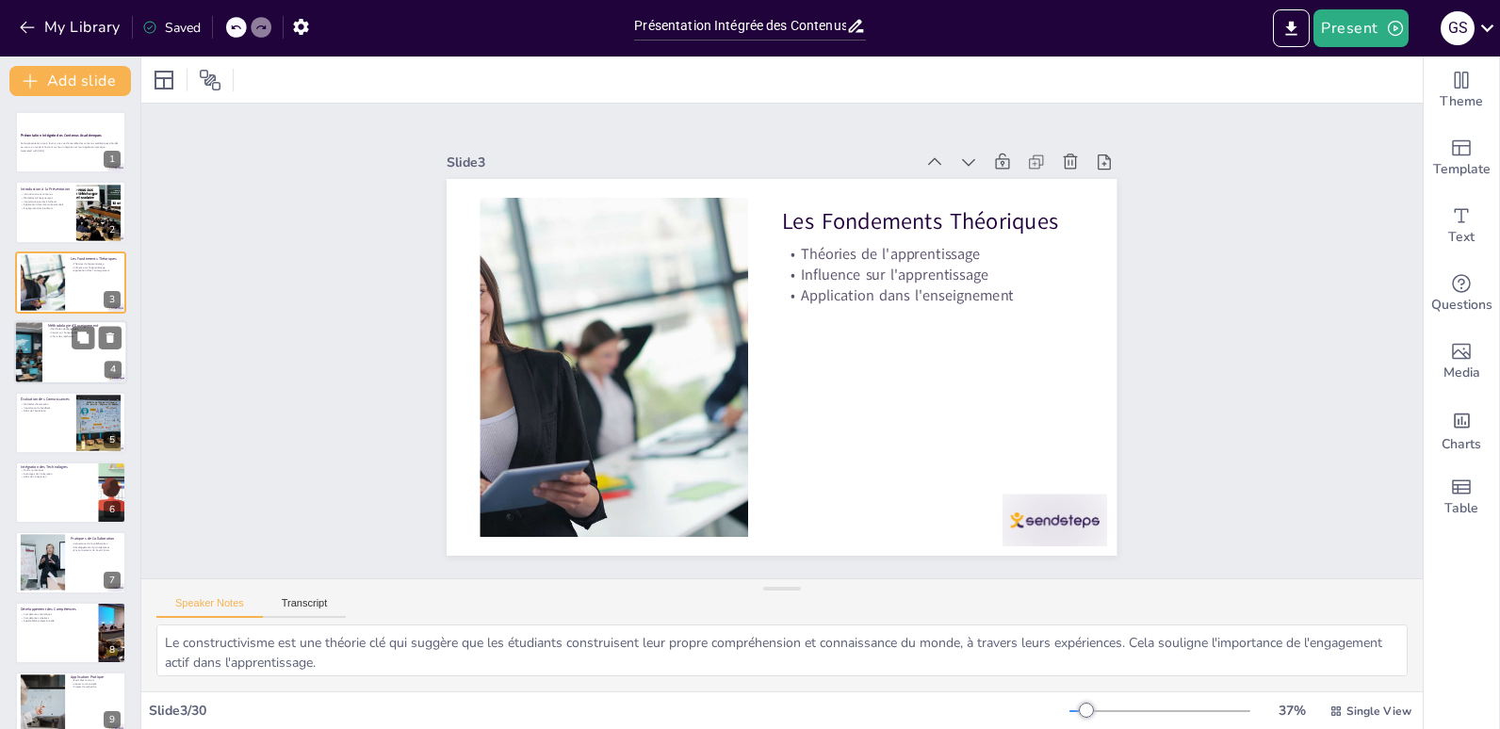
click at [57, 364] on div at bounding box center [70, 352] width 113 height 64
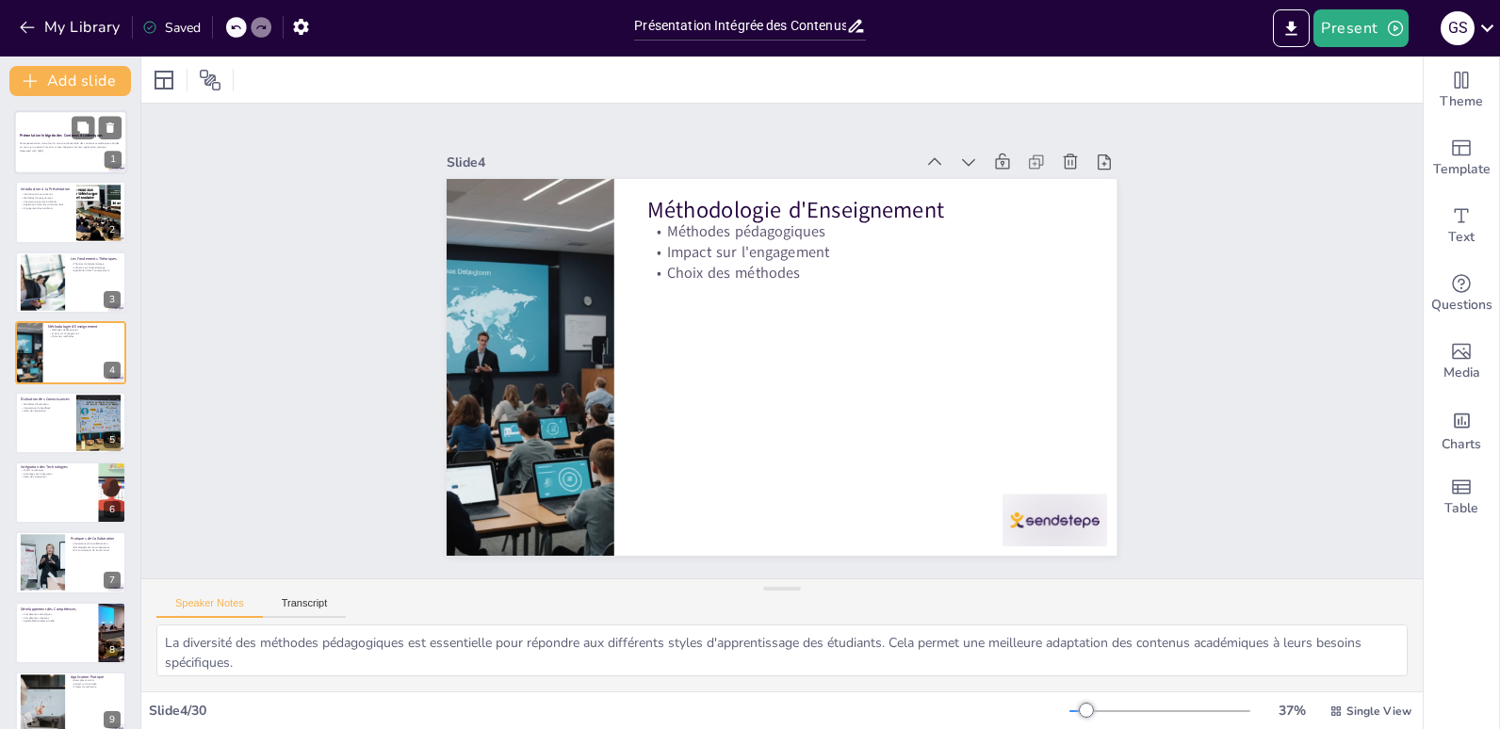
click at [52, 154] on div "Cette présentation vise à fournir une vue d'ensemble des contenus académiques a…" at bounding box center [71, 146] width 102 height 13
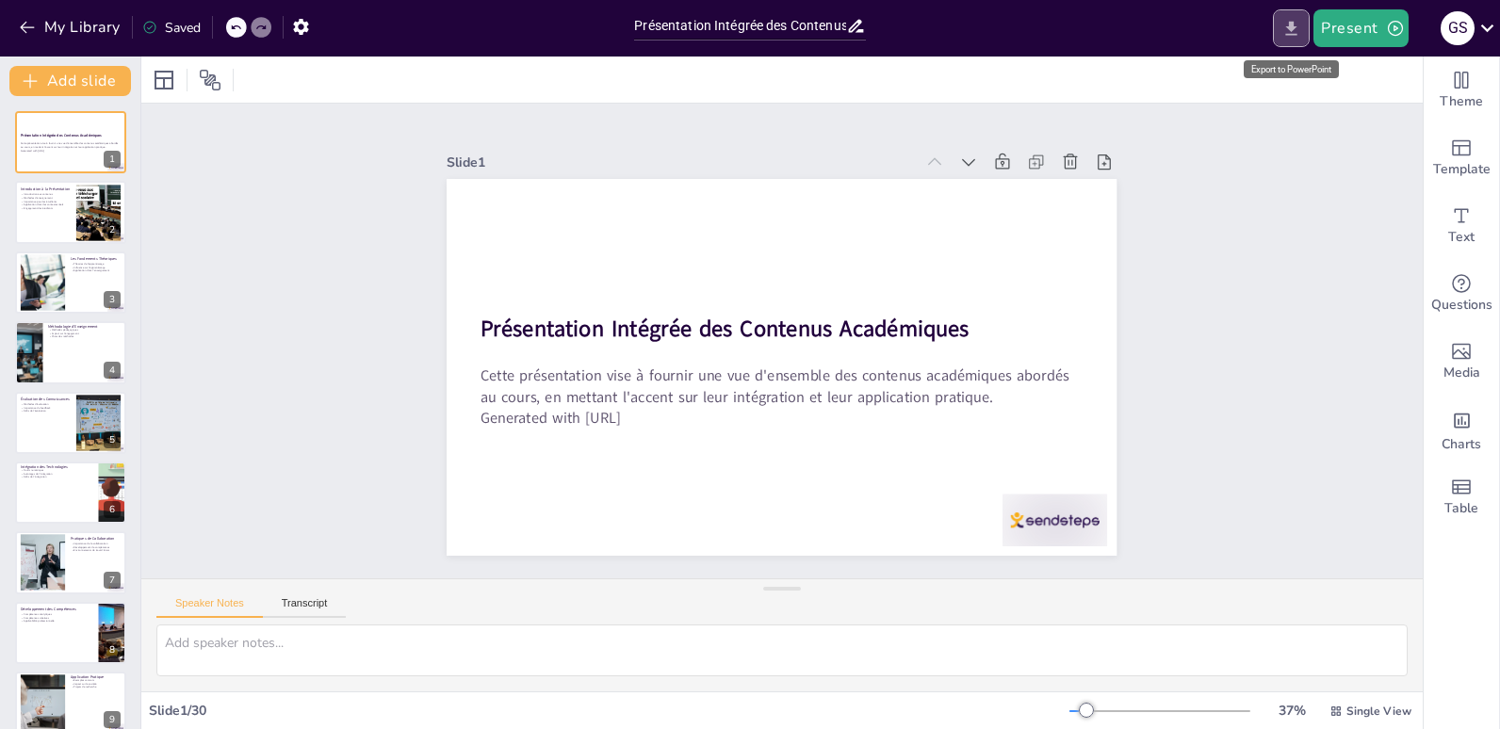
click at [1286, 24] on icon "Export to PowerPoint" at bounding box center [1292, 29] width 20 height 20
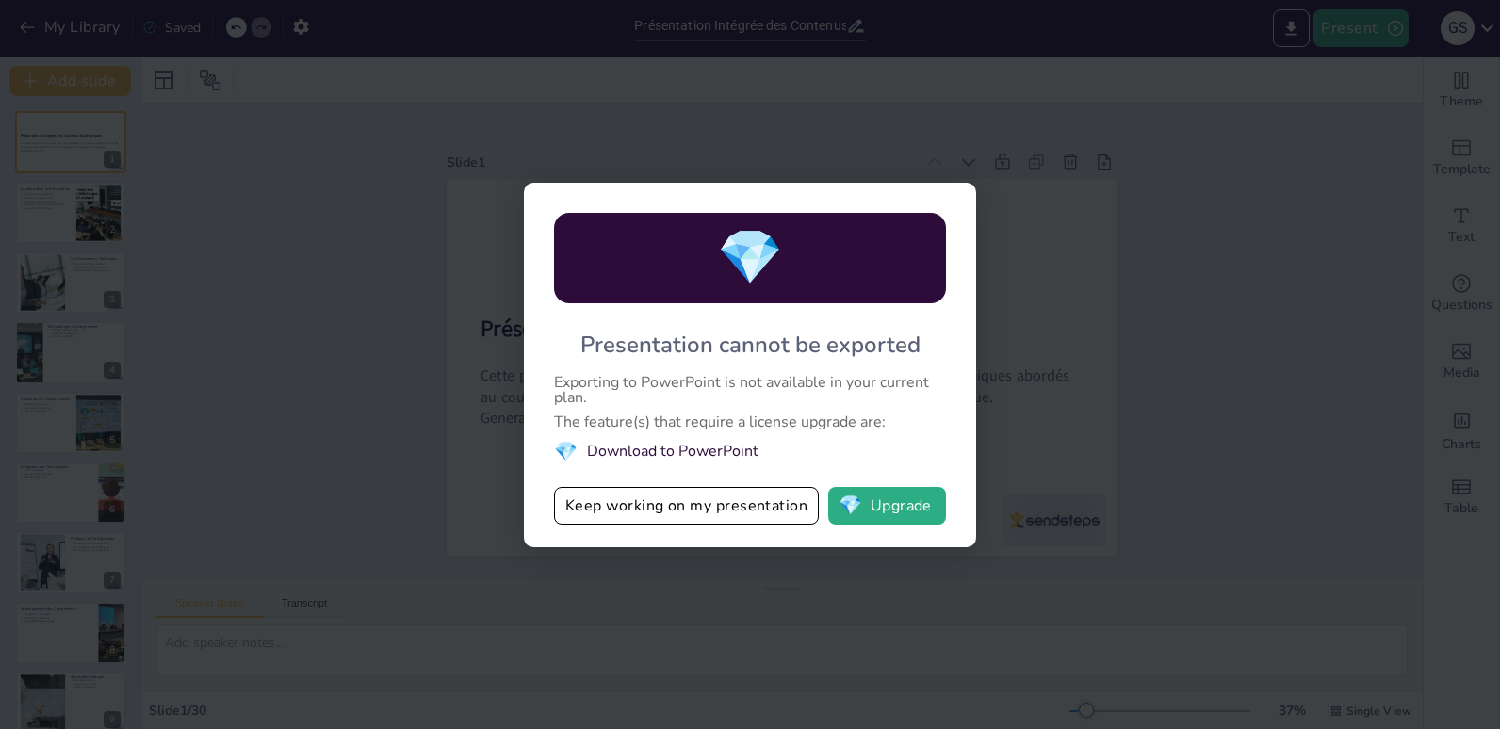
click at [1118, 288] on div "💎 Presentation cannot be exported Exporting to PowerPoint is not available in y…" at bounding box center [750, 364] width 1500 height 729
click at [1053, 57] on div "💎 Presentation cannot be exported Exporting to PowerPoint is not available in y…" at bounding box center [750, 364] width 1500 height 729
click at [679, 509] on button "Keep working on my presentation" at bounding box center [686, 506] width 265 height 38
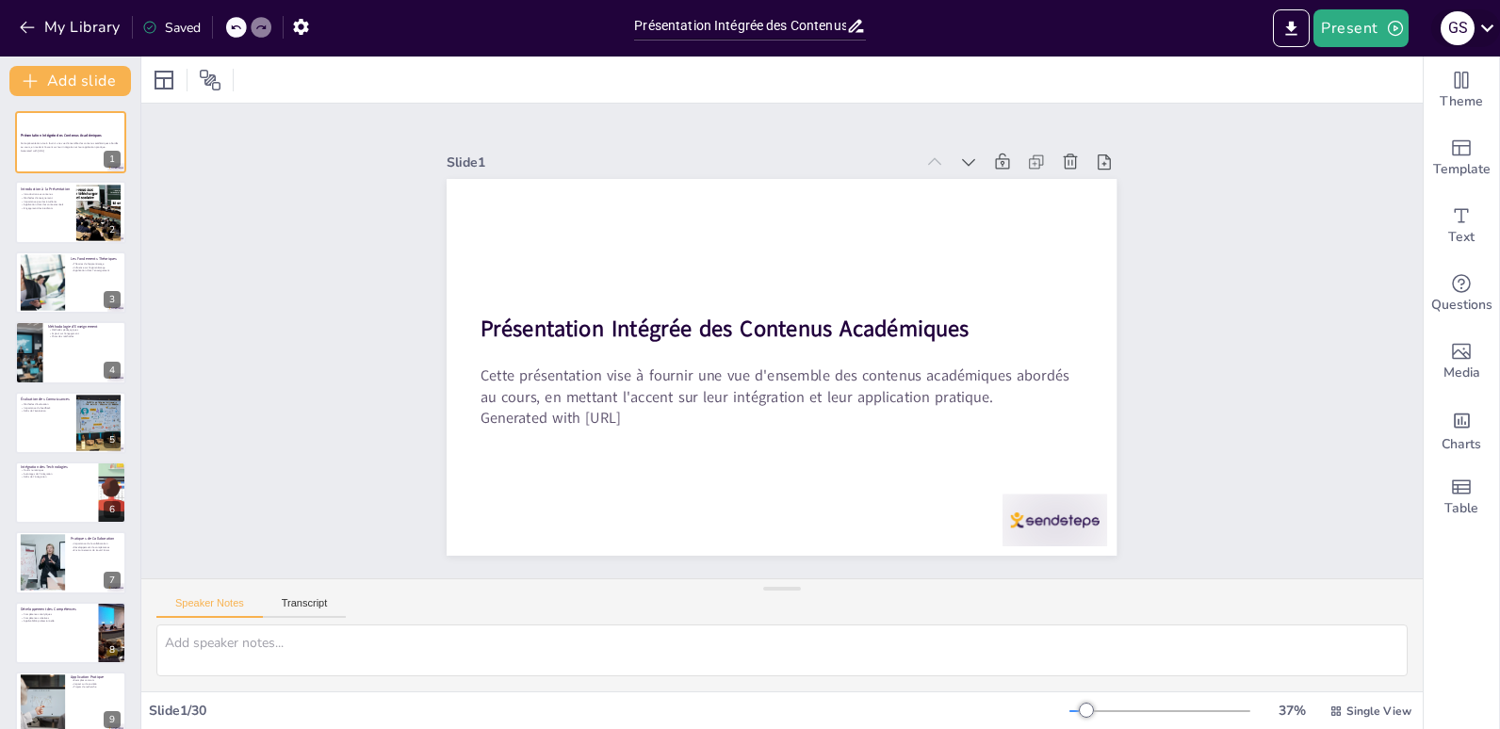
click at [1484, 22] on icon at bounding box center [1487, 27] width 25 height 25
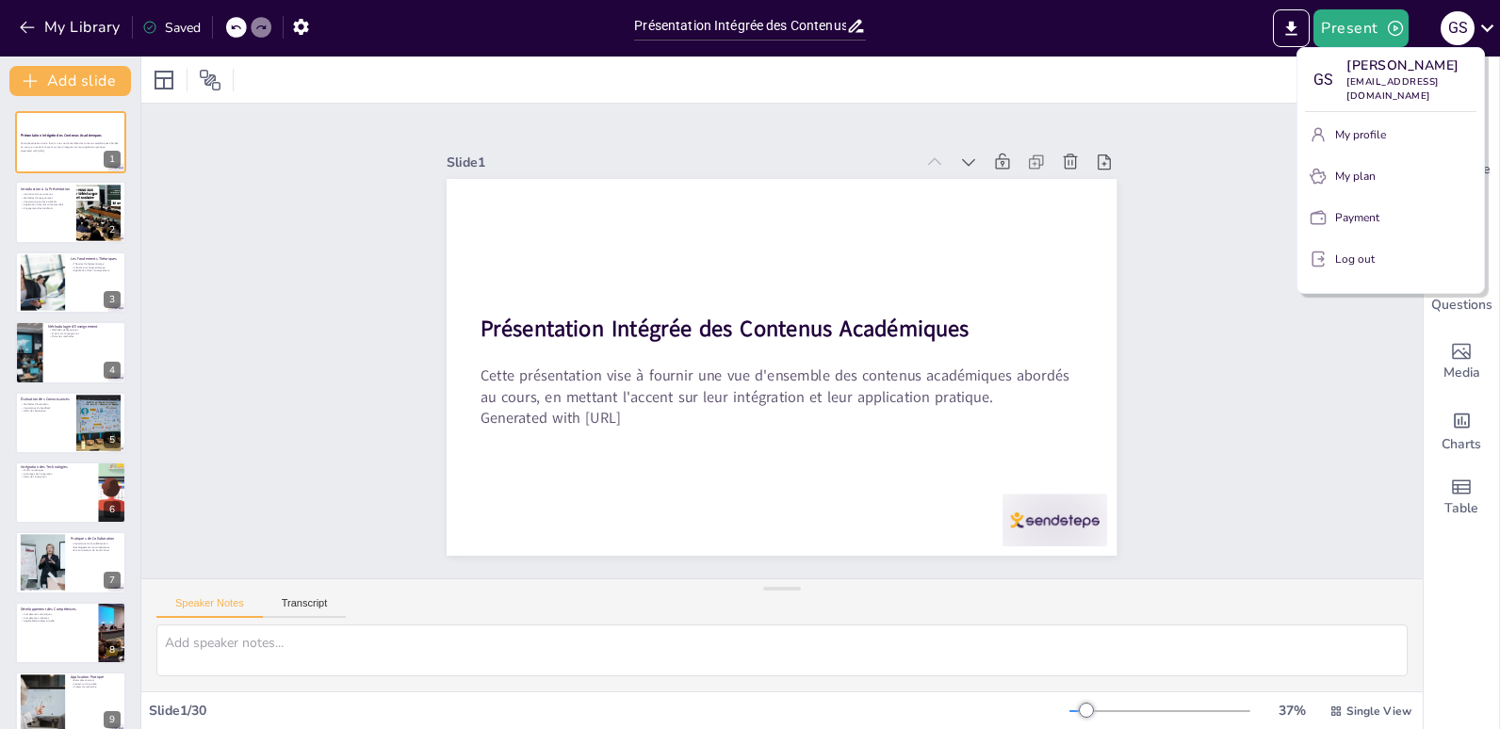
click at [1220, 203] on div at bounding box center [750, 364] width 1500 height 729
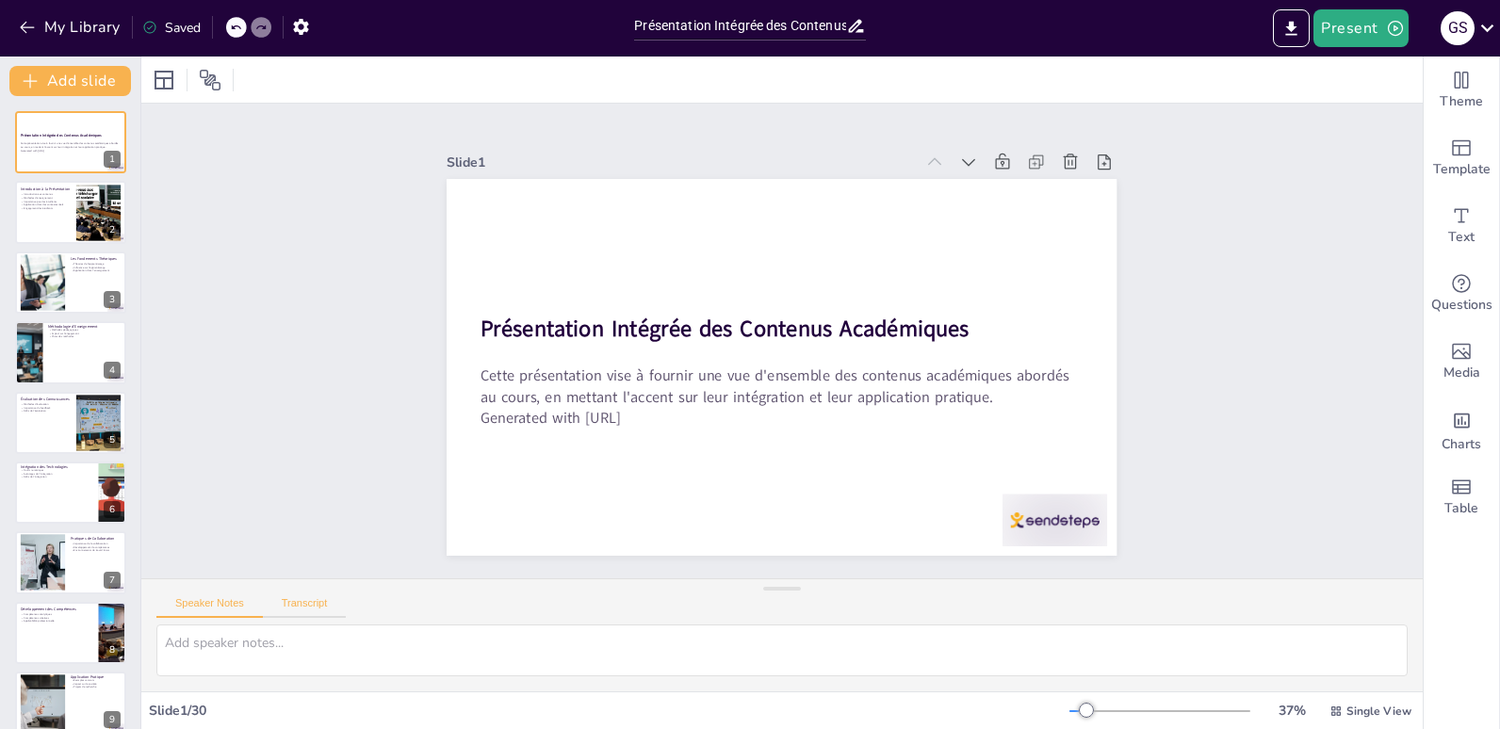
click at [299, 606] on button "Transcript" at bounding box center [305, 607] width 84 height 21
click at [223, 608] on button "Speaker Notes" at bounding box center [209, 607] width 106 height 21
click at [49, 29] on button "My Library" at bounding box center [71, 27] width 114 height 30
